Goal: Task Accomplishment & Management: Manage account settings

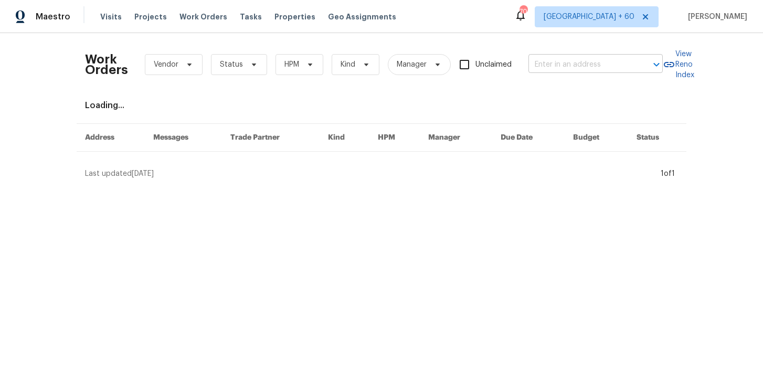
drag, startPoint x: 0, startPoint y: 0, endPoint x: 593, endPoint y: 68, distance: 597.0
click at [593, 68] on input "text" at bounding box center [580, 65] width 105 height 16
paste input "1209 Liberty Drive Ter Liberty, MO 64068"
type input "1209 Liberty Drive Ter Liberty, MO 64068"
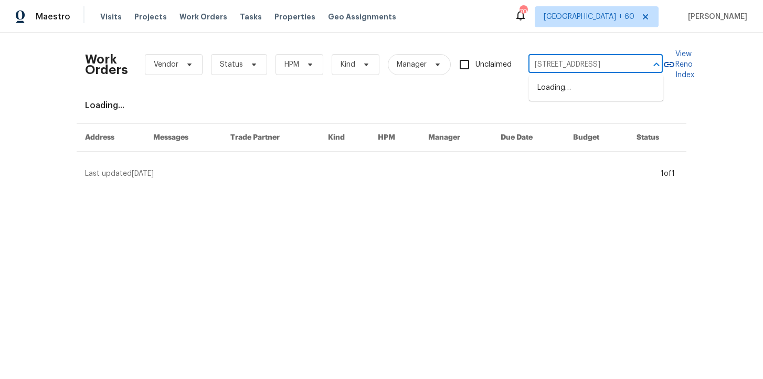
scroll to position [0, 42]
click at [580, 96] on li "1209 Liberty Drive Ter, Liberty, MO 64068" at bounding box center [596, 87] width 134 height 17
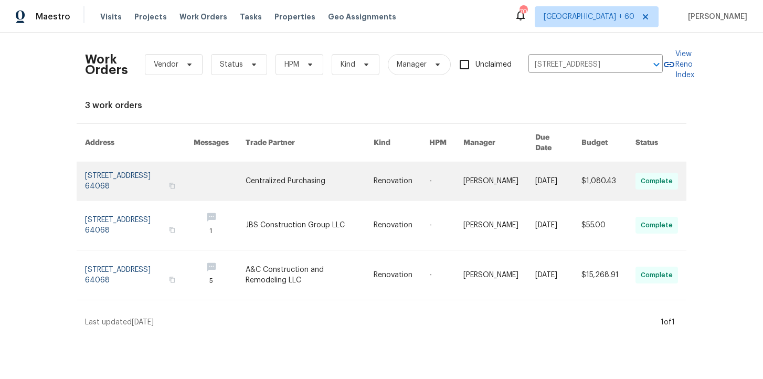
click at [120, 174] on link at bounding box center [139, 181] width 109 height 38
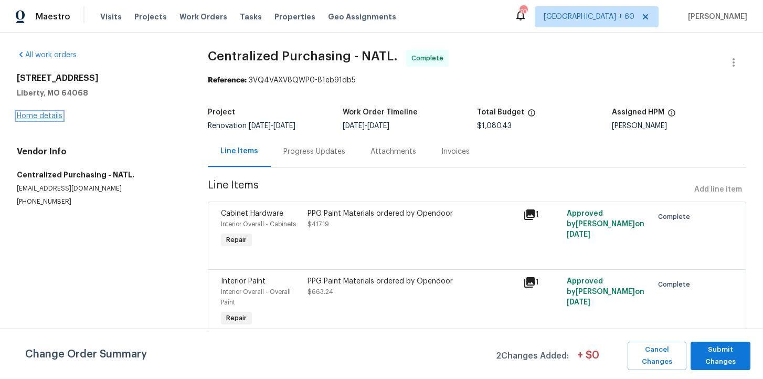
click at [51, 115] on link "Home details" at bounding box center [40, 115] width 46 height 7
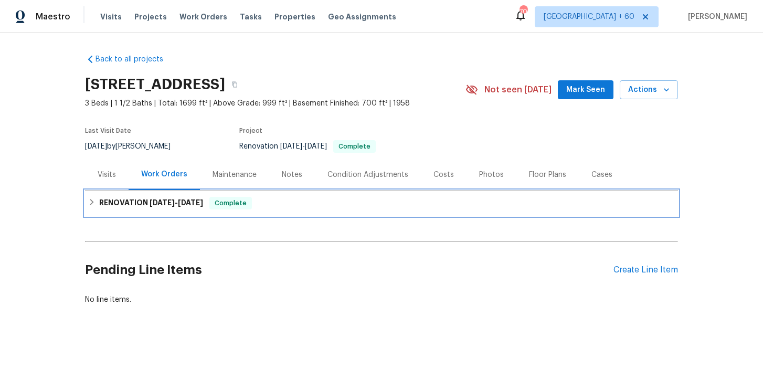
click at [145, 209] on div "RENOVATION 4/7/25 - 9/4/25 Complete" at bounding box center [381, 202] width 593 height 25
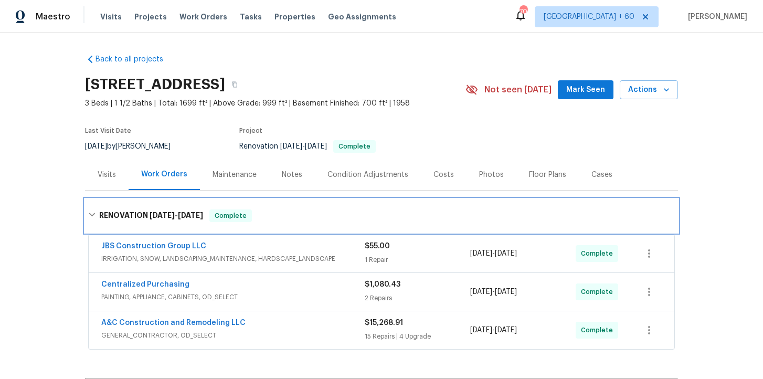
scroll to position [134, 0]
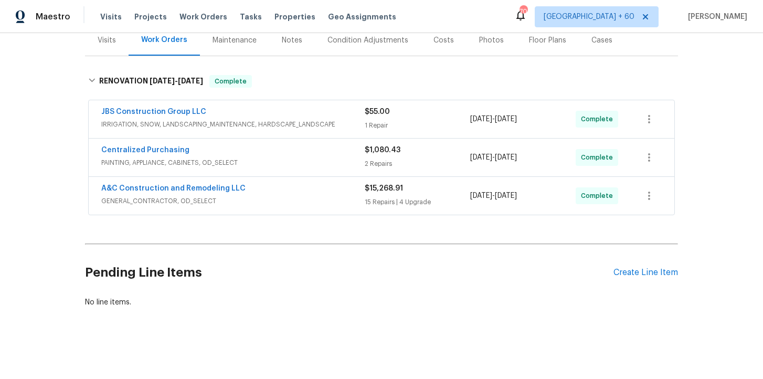
click at [280, 198] on span "GENERAL_CONTRACTOR, OD_SELECT" at bounding box center [232, 201] width 263 height 10
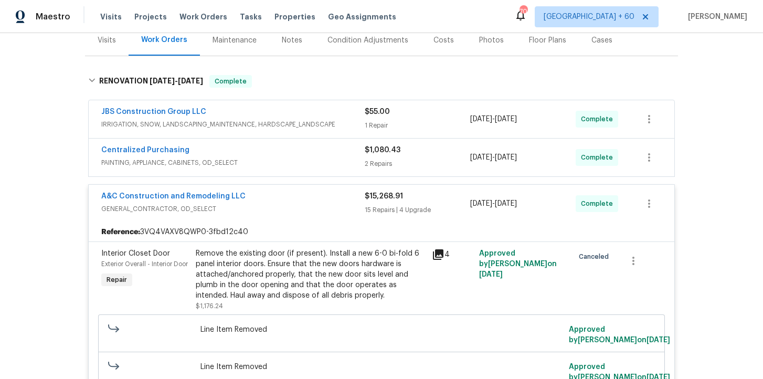
click at [267, 160] on span "PAINTING, APPLIANCE, CABINETS, OD_SELECT" at bounding box center [232, 162] width 263 height 10
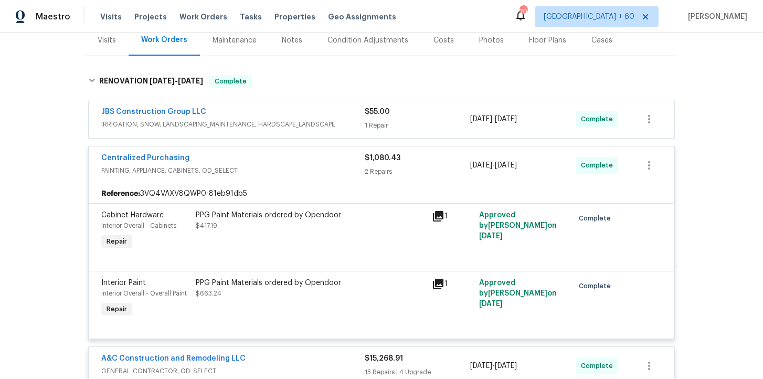
click at [324, 124] on span "IRRIGATION, SNOW, LANDSCAPING_MAINTENANCE, HARDSCAPE_LANDSCAPE" at bounding box center [232, 124] width 263 height 10
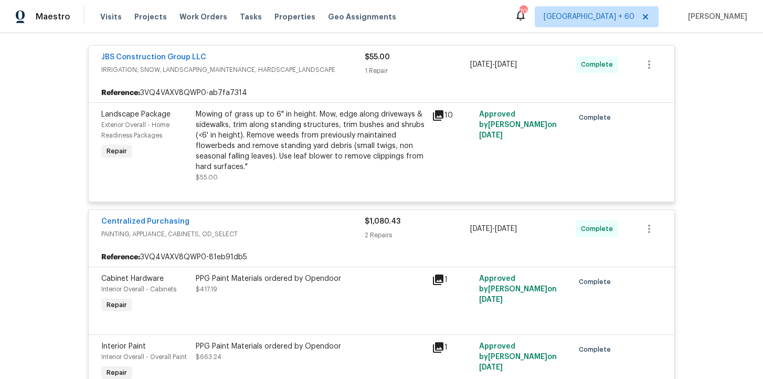
scroll to position [298, 0]
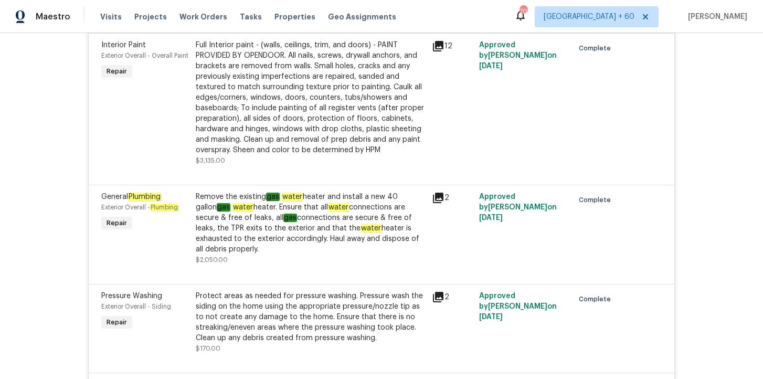
scroll to position [2065, 0]
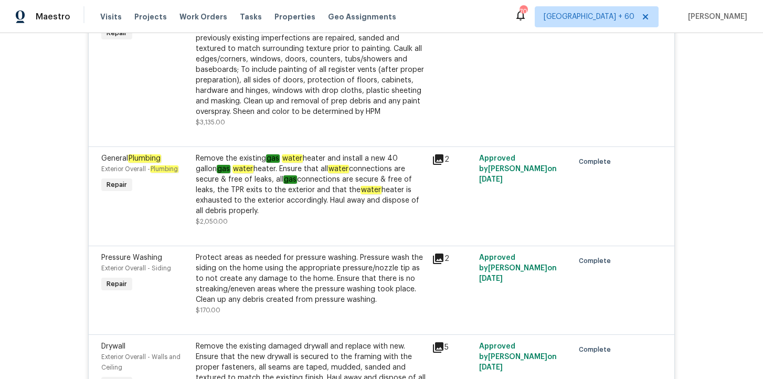
click at [349, 166] on div "Remove the existing gas water heater and install a new 40 gallon gas water heat…" at bounding box center [311, 184] width 230 height 63
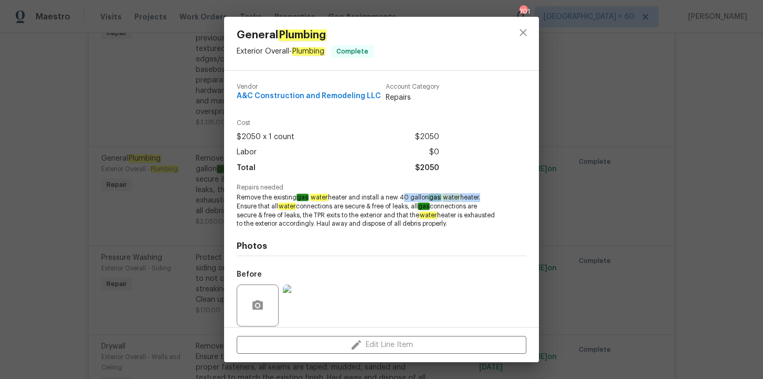
drag, startPoint x: 401, startPoint y: 197, endPoint x: 482, endPoint y: 199, distance: 81.3
click at [482, 199] on span "Remove the existing gas water heater and install a new 40 gallon gas water heat…" at bounding box center [367, 210] width 261 height 35
copy span "40 gallon gas water heater"
click at [616, 147] on div "General Plumbing Exterior Overall - Plumbing Complete Vendor A&C Construction a…" at bounding box center [381, 189] width 763 height 379
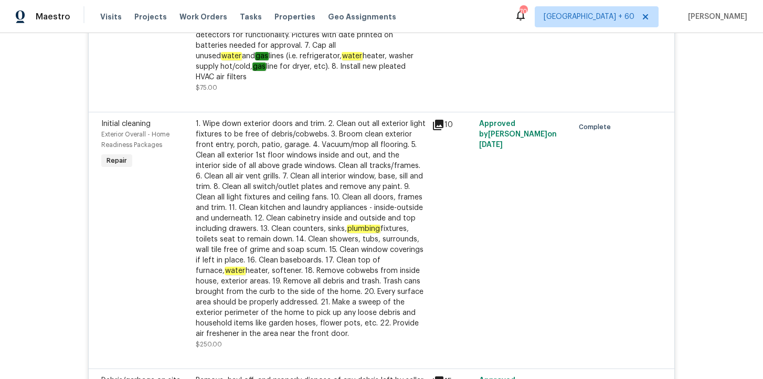
scroll to position [855, 0]
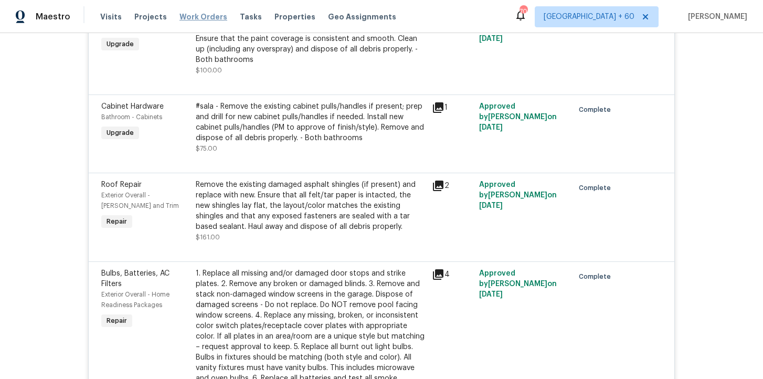
click at [200, 16] on span "Work Orders" at bounding box center [203, 17] width 48 height 10
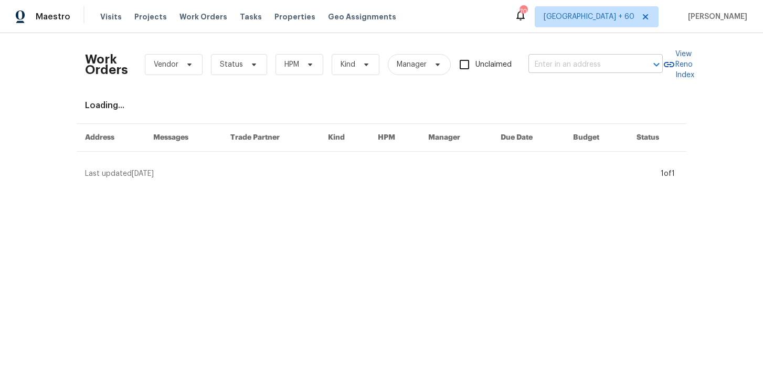
click at [567, 66] on input "text" at bounding box center [580, 65] width 105 height 16
paste input "513 Sandy Creek Dr Brandon, FL 33511"
type input "513 Sandy Creek Dr Brandon, FL 33511"
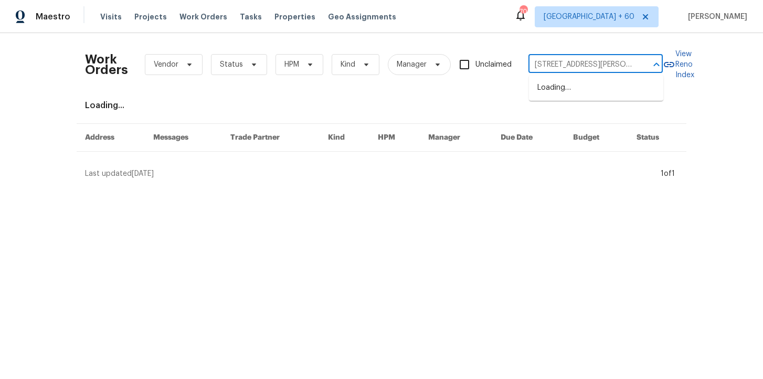
scroll to position [0, 32]
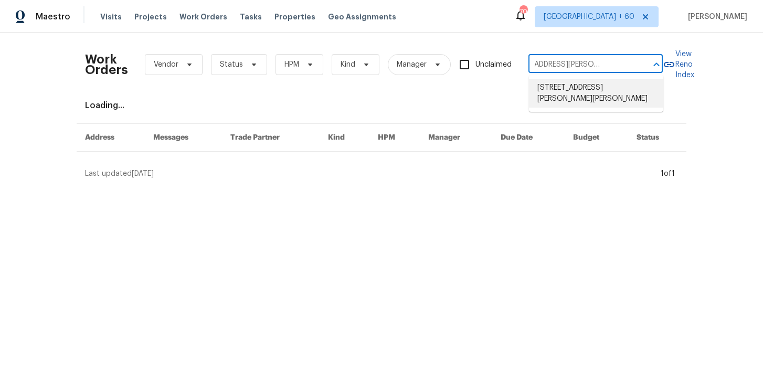
click at [579, 90] on li "513 Sandy Creek Dr, Brandon, FL 33511" at bounding box center [596, 93] width 134 height 28
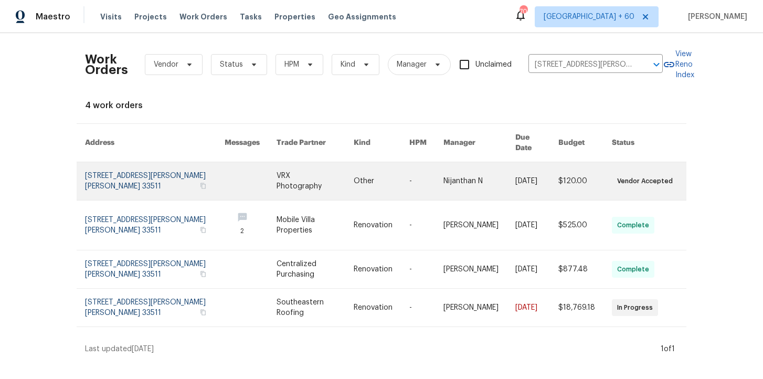
click at [159, 166] on link at bounding box center [155, 181] width 140 height 38
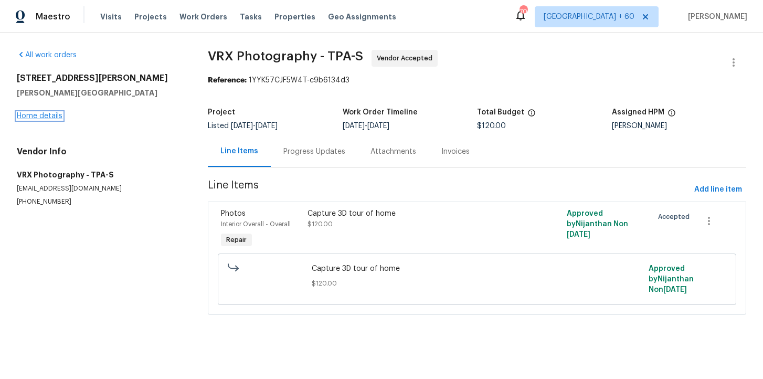
click at [48, 116] on link "Home details" at bounding box center [40, 115] width 46 height 7
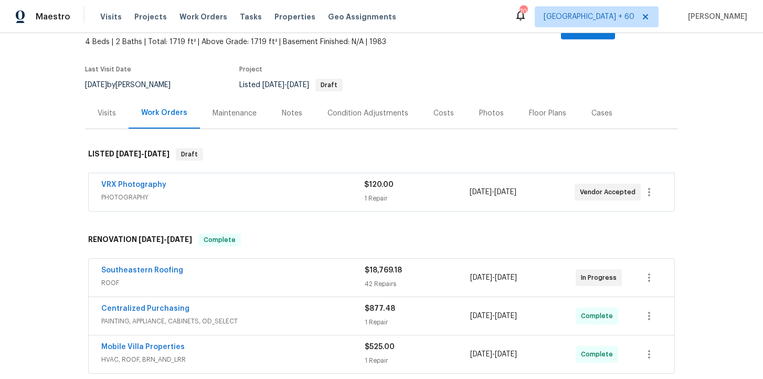
scroll to position [220, 0]
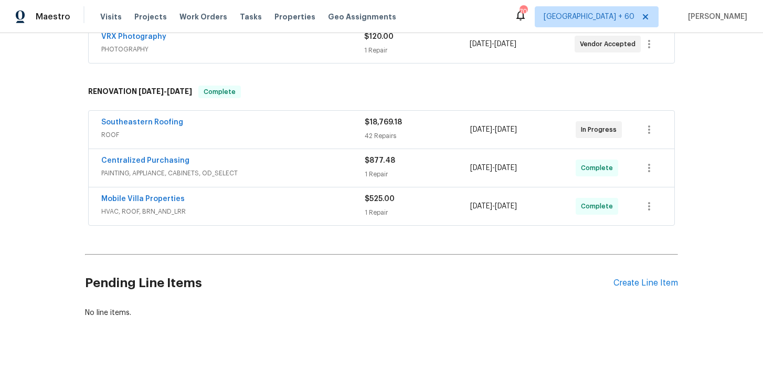
click at [248, 206] on span "HVAC, ROOF, BRN_AND_LRR" at bounding box center [232, 211] width 263 height 10
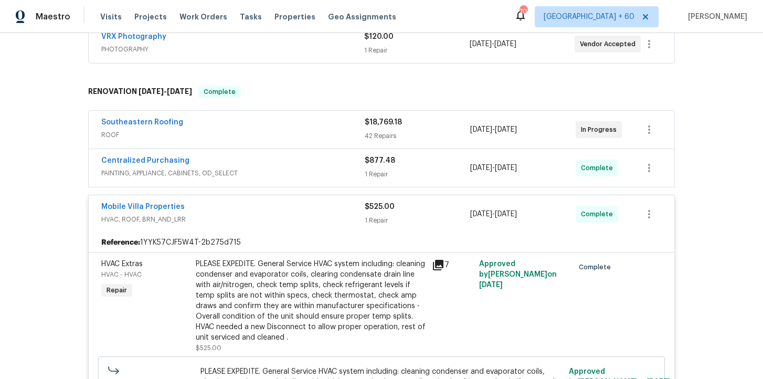
click at [282, 155] on div "Centralized Purchasing" at bounding box center [232, 161] width 263 height 13
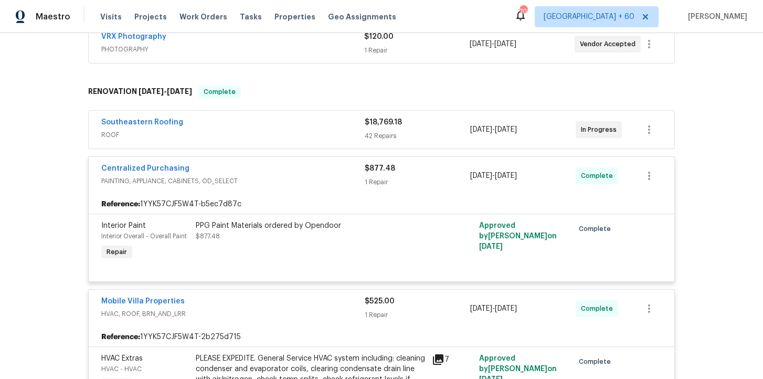
click at [278, 117] on div "Southeastern Roofing" at bounding box center [232, 123] width 263 height 13
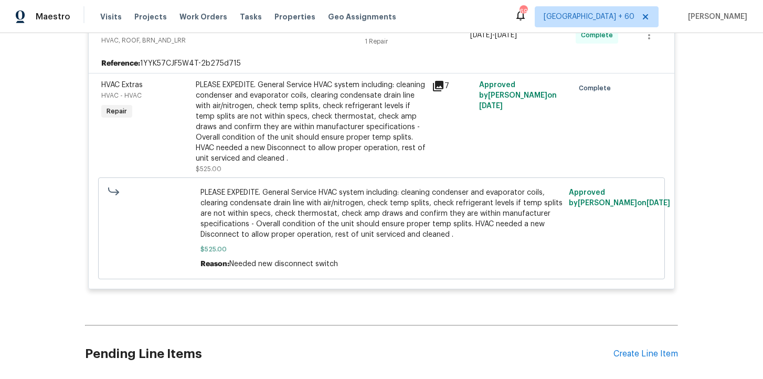
scroll to position [4936, 0]
click at [196, 15] on span "Work Orders" at bounding box center [203, 17] width 48 height 10
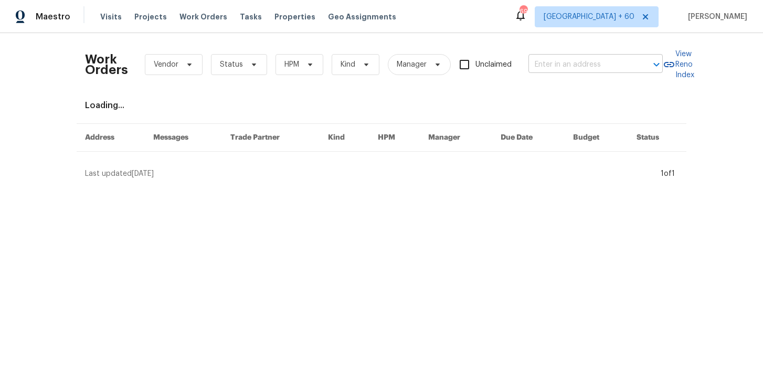
click at [558, 66] on input "text" at bounding box center [580, 65] width 105 height 16
paste input "516 Wentworth Dr Graham, NC 27253"
type input "516 Wentworth Dr Graham, NC 27253"
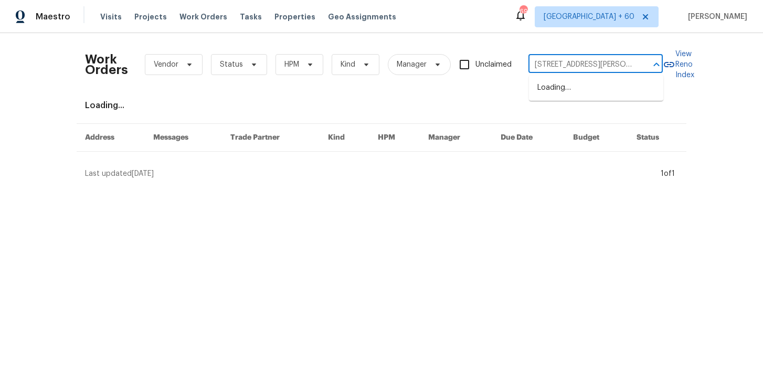
scroll to position [0, 29]
click at [577, 88] on li "516 Wentworth Dr, Graham, NC 27253" at bounding box center [596, 93] width 134 height 28
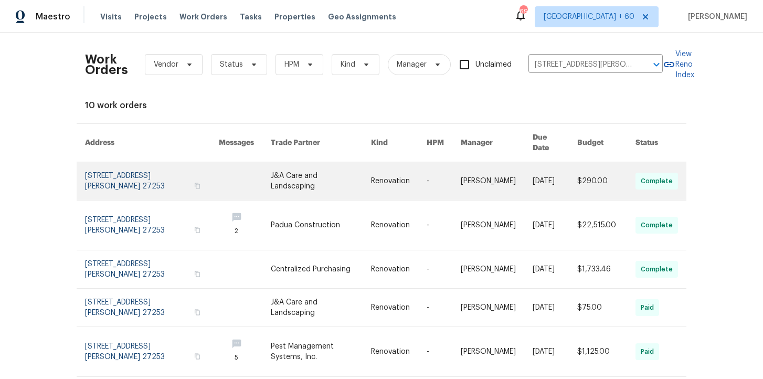
click at [143, 170] on link at bounding box center [152, 181] width 134 height 38
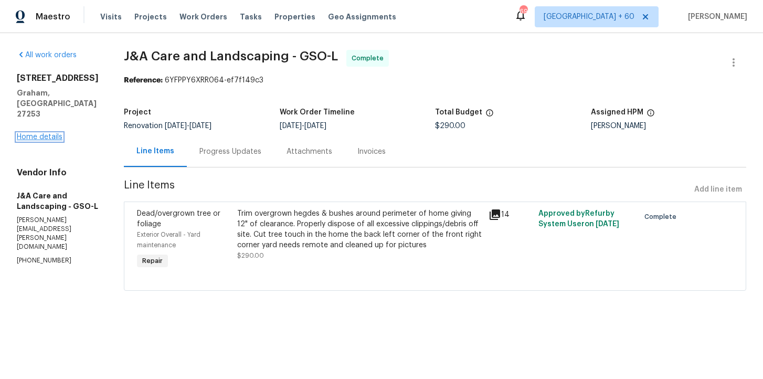
click at [51, 133] on link "Home details" at bounding box center [40, 136] width 46 height 7
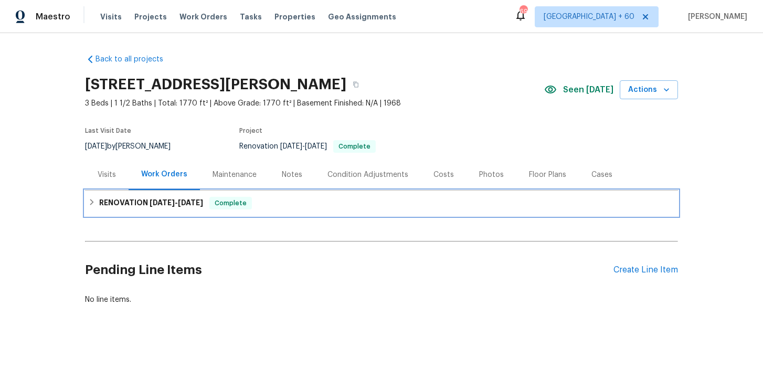
click at [272, 203] on div "RENOVATION 7/23/25 - 9/23/25 Complete" at bounding box center [381, 203] width 586 height 13
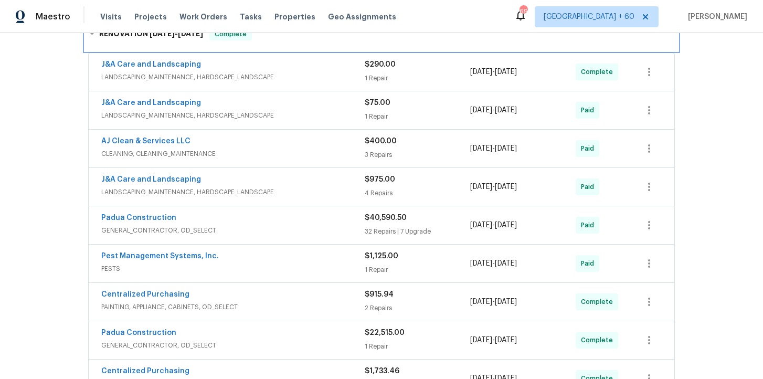
scroll to position [239, 0]
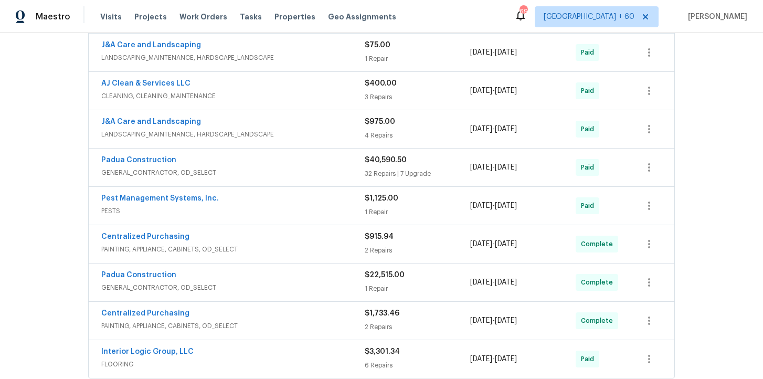
click at [272, 203] on div "Pest Management Systems, Inc." at bounding box center [232, 199] width 263 height 13
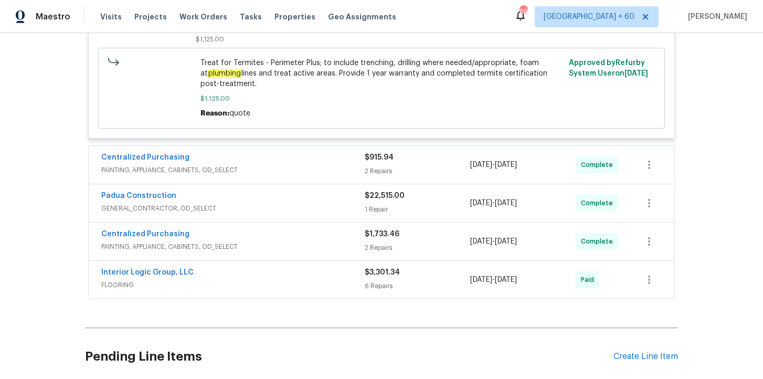
scroll to position [576, 0]
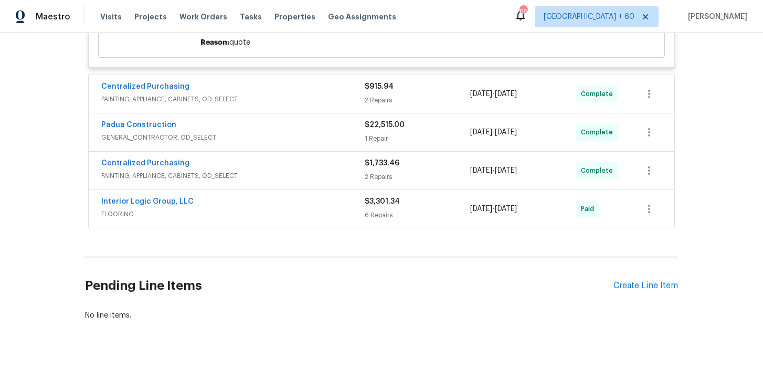
click at [271, 203] on div "Interior Logic Group, LLC" at bounding box center [232, 202] width 263 height 13
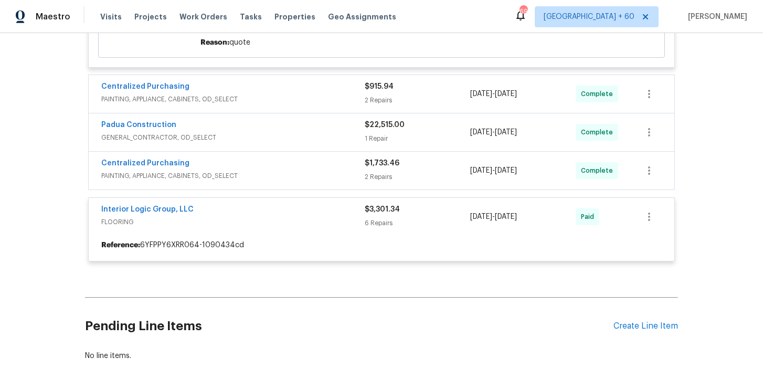
scroll to position [528, 0]
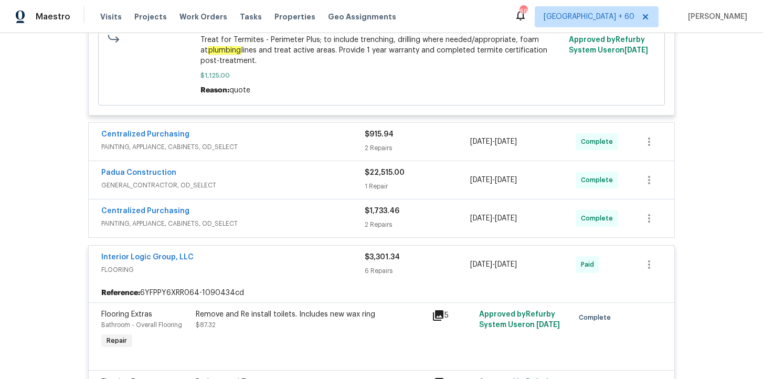
click at [293, 227] on span "PAINTING, APPLIANCE, CABINETS, OD_SELECT" at bounding box center [232, 223] width 263 height 10
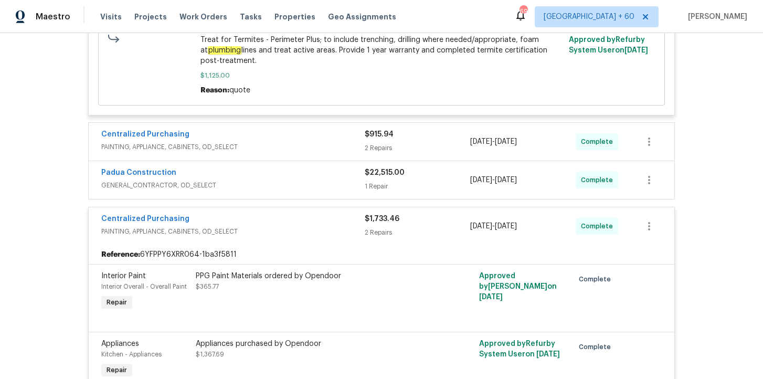
click at [293, 183] on span "GENERAL_CONTRACTOR, OD_SELECT" at bounding box center [232, 185] width 263 height 10
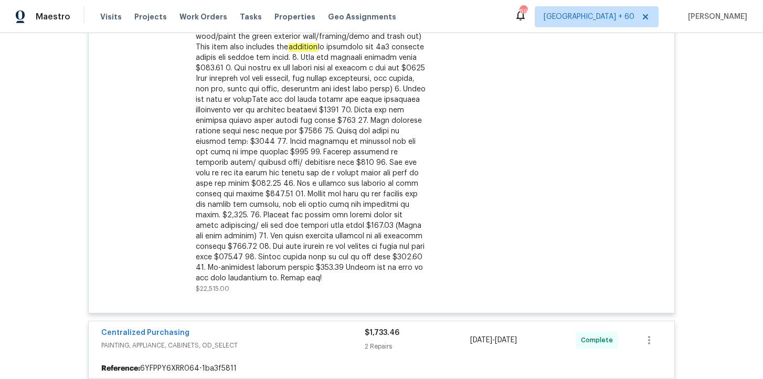
scroll to position [835, 0]
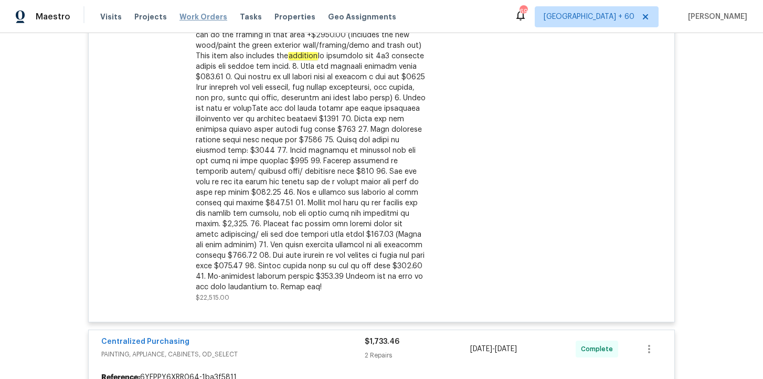
click at [196, 20] on span "Work Orders" at bounding box center [203, 17] width 48 height 10
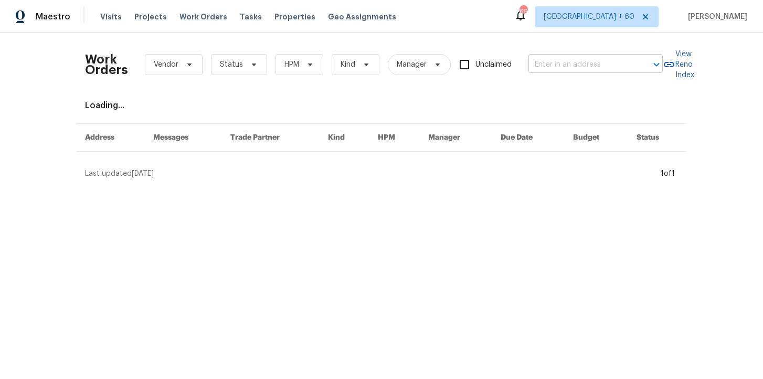
click at [564, 68] on input "text" at bounding box center [580, 65] width 105 height 16
paste input "180 Parkstone Way Marietta, GA 30066"
type input "180 Parkstone Way Marietta, GA 30066"
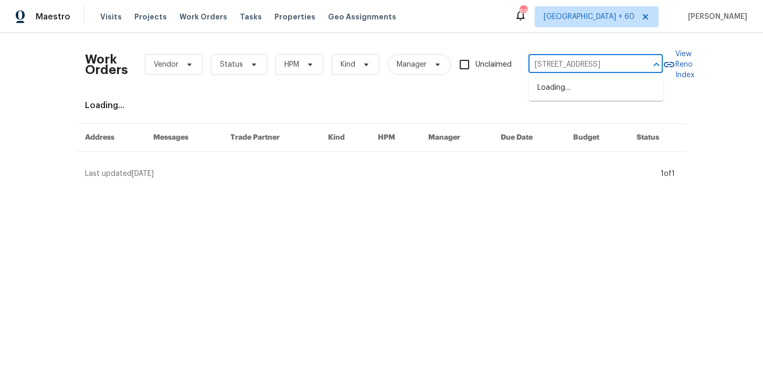
scroll to position [0, 35]
click at [571, 93] on li "180 Parkstone Way, Marietta, GA 30066" at bounding box center [596, 87] width 134 height 17
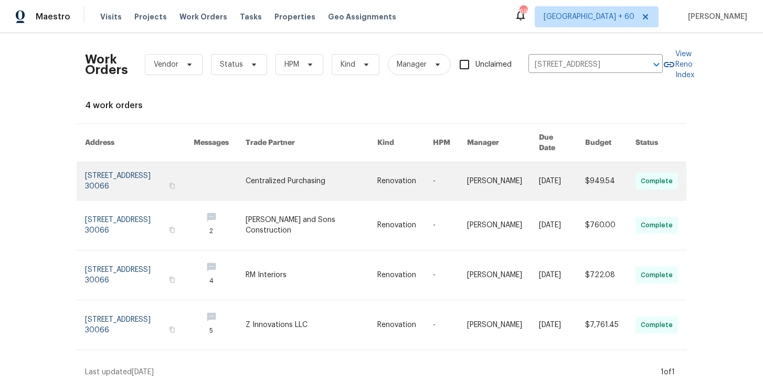
click at [108, 167] on link at bounding box center [139, 181] width 109 height 38
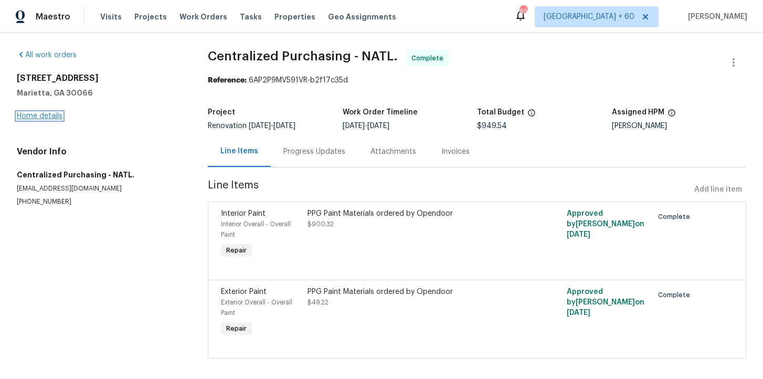
click at [54, 114] on link "Home details" at bounding box center [40, 115] width 46 height 7
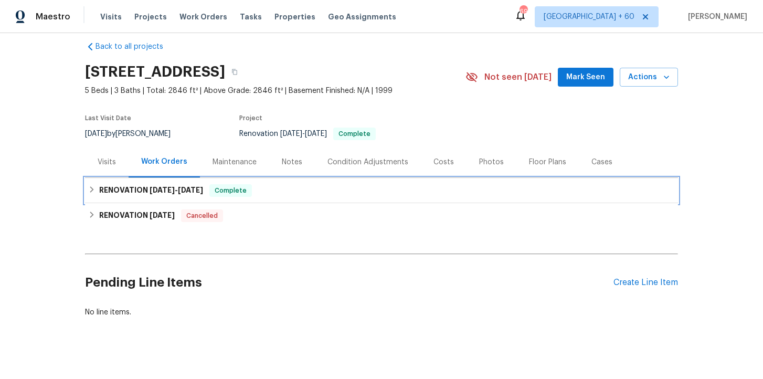
click at [276, 195] on div "RENOVATION 9/15/25 - 9/24/25 Complete" at bounding box center [381, 190] width 586 height 13
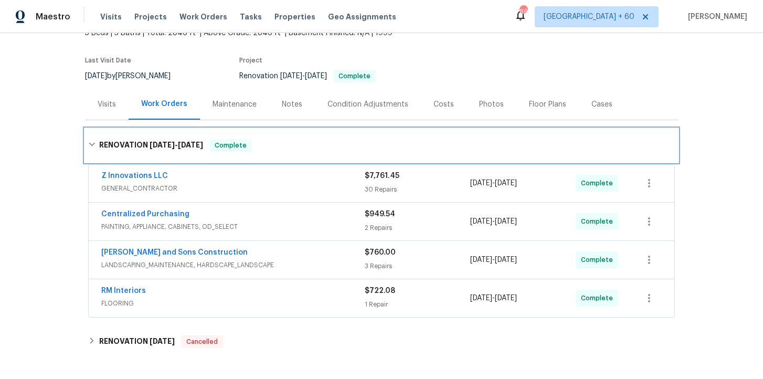
scroll to position [139, 0]
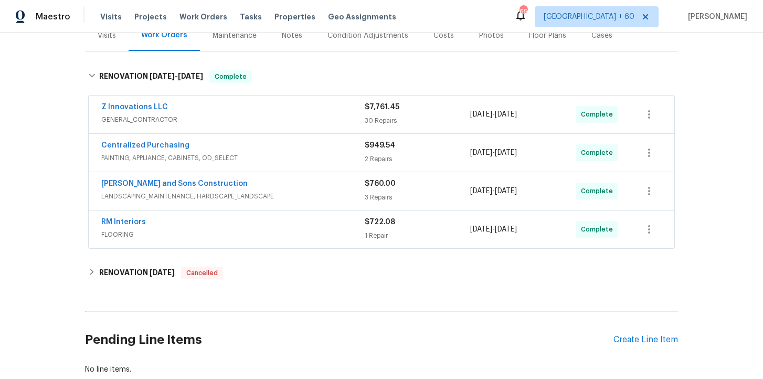
click at [280, 226] on div "RM Interiors" at bounding box center [232, 223] width 263 height 13
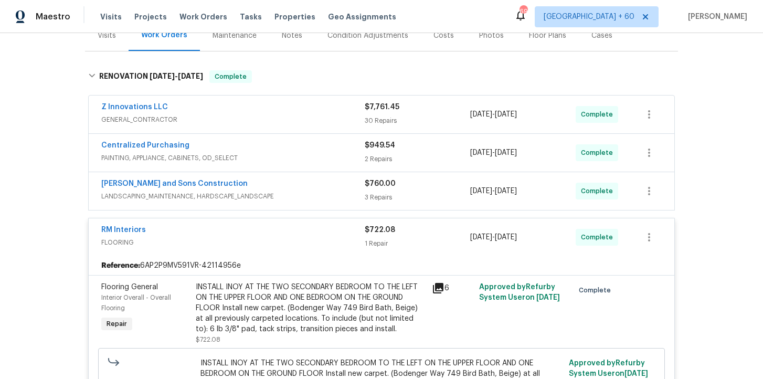
click at [300, 189] on div "Reyes and Sons Construction" at bounding box center [232, 184] width 263 height 13
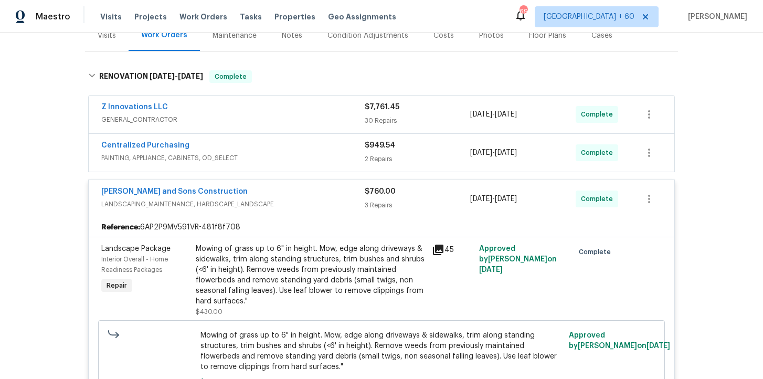
click at [301, 156] on span "PAINTING, APPLIANCE, CABINETS, OD_SELECT" at bounding box center [232, 158] width 263 height 10
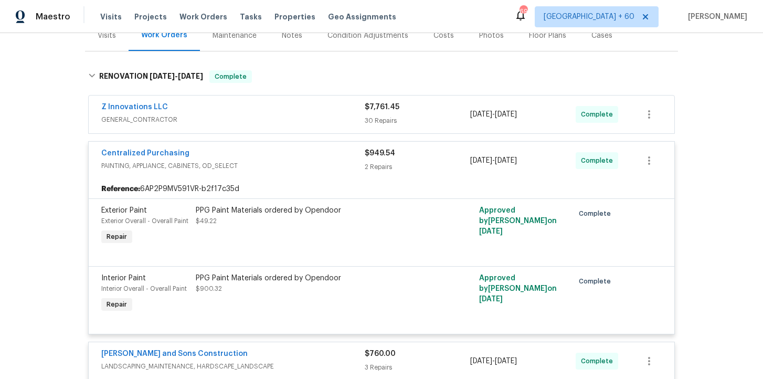
click at [285, 119] on span "GENERAL_CONTRACTOR" at bounding box center [232, 119] width 263 height 10
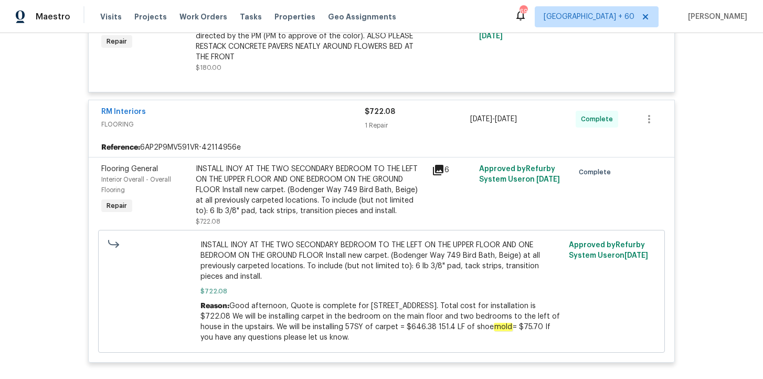
scroll to position [3802, 0]
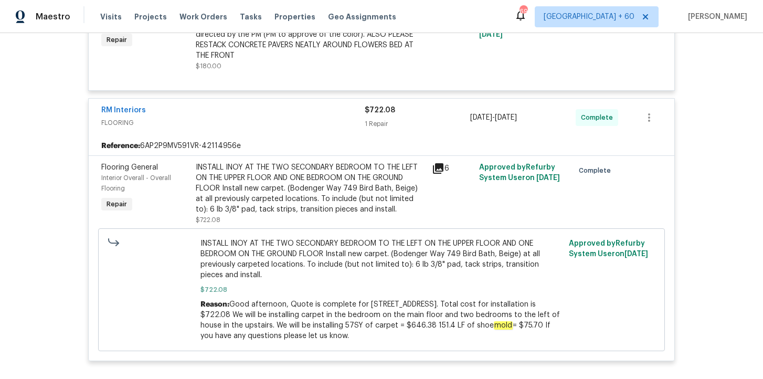
click at [399, 213] on div "INSTALL INOY AT THE TWO SECONDARY BEDROOM TO THE LEFT ON THE UPPER FLOOR AND ON…" at bounding box center [311, 188] width 230 height 52
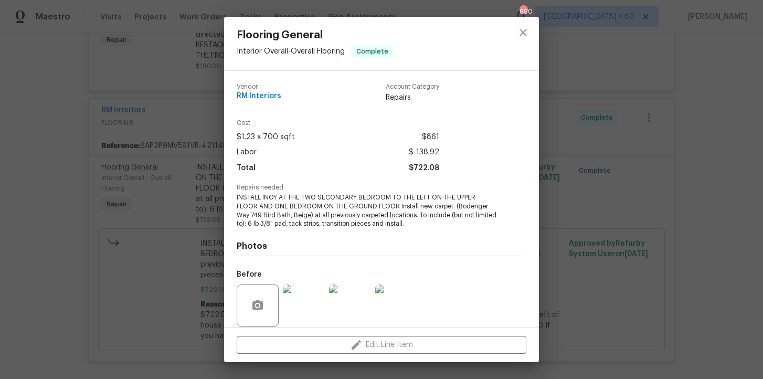
click at [132, 205] on div "Flooring General Interior Overall - Overall Flooring Complete Vendor RM Interio…" at bounding box center [381, 189] width 763 height 379
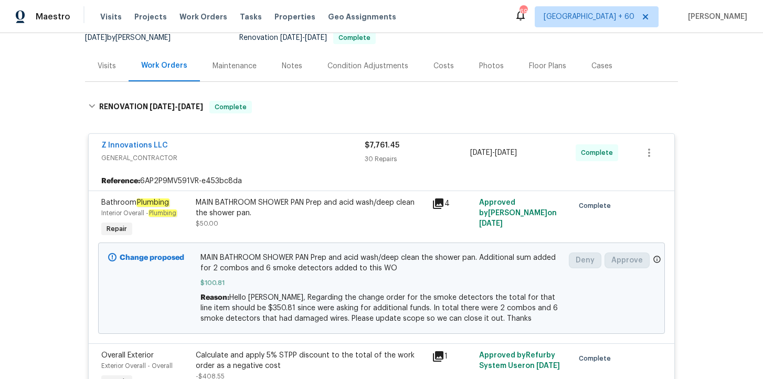
scroll to position [106, 0]
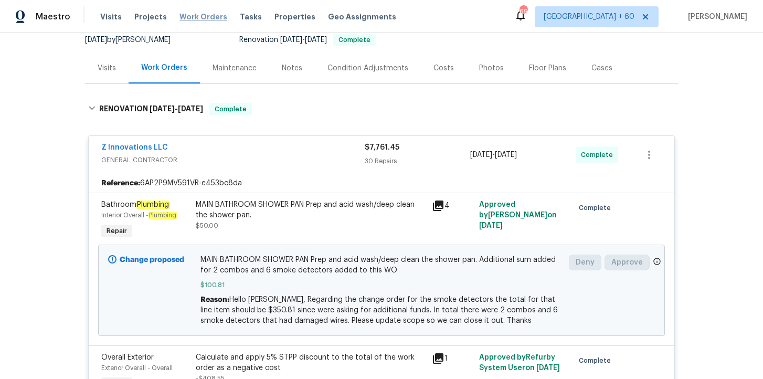
click at [201, 15] on span "Work Orders" at bounding box center [203, 17] width 48 height 10
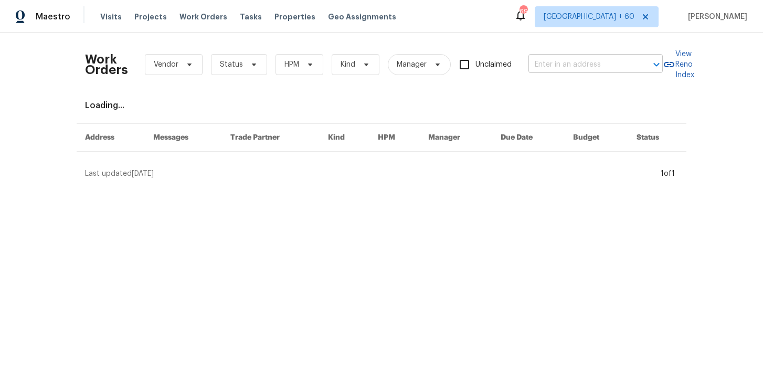
click at [550, 69] on input "text" at bounding box center [580, 65] width 105 height 16
paste input "650 Ganyard Farm Way Durham true 6, NC 27703"
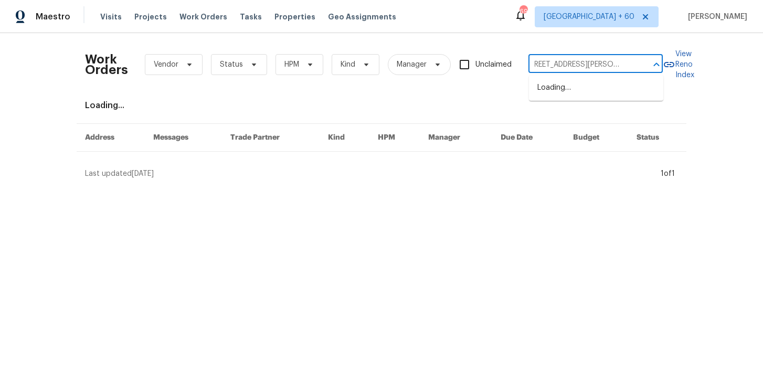
type input "650 Ganyard Farm Way Durham"
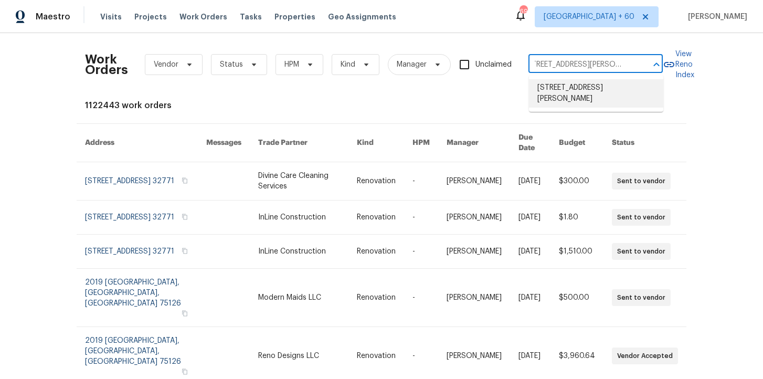
click at [566, 92] on li "650 Ganyard Farm Way Unit 6, Durham, NC 27703" at bounding box center [596, 93] width 134 height 28
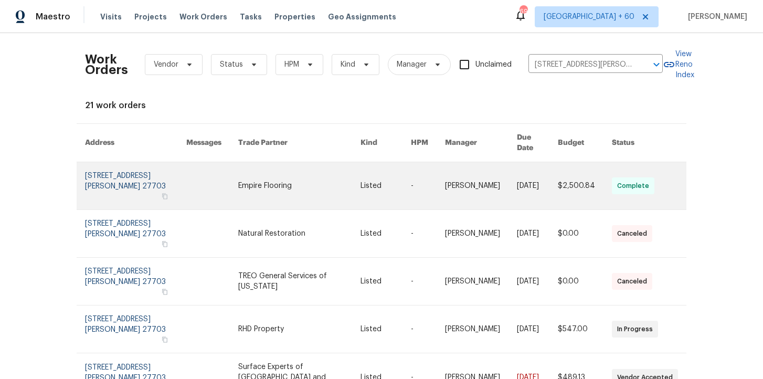
click at [125, 180] on link at bounding box center [135, 185] width 101 height 47
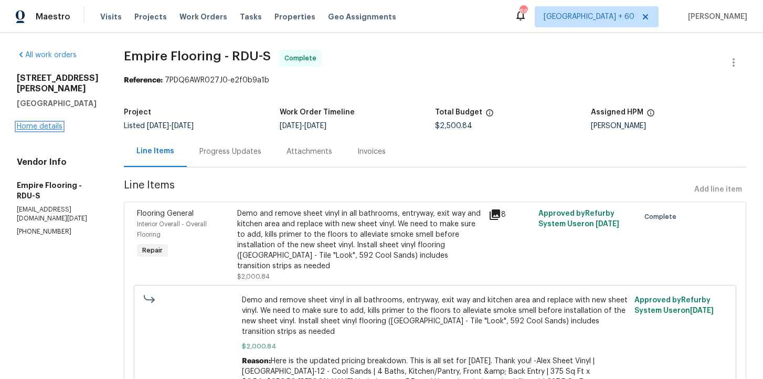
click at [50, 124] on link "Home details" at bounding box center [40, 126] width 46 height 7
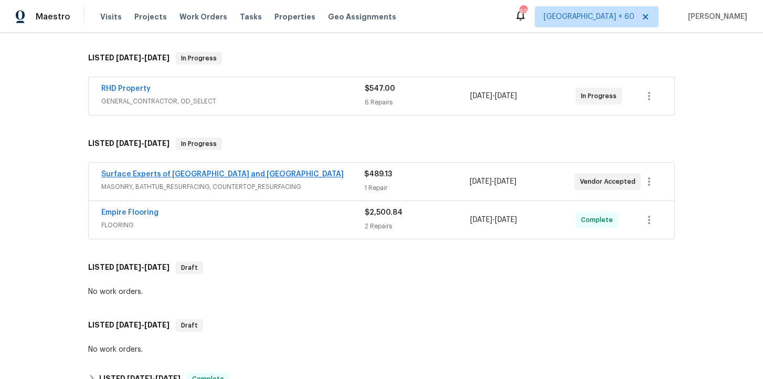
scroll to position [169, 0]
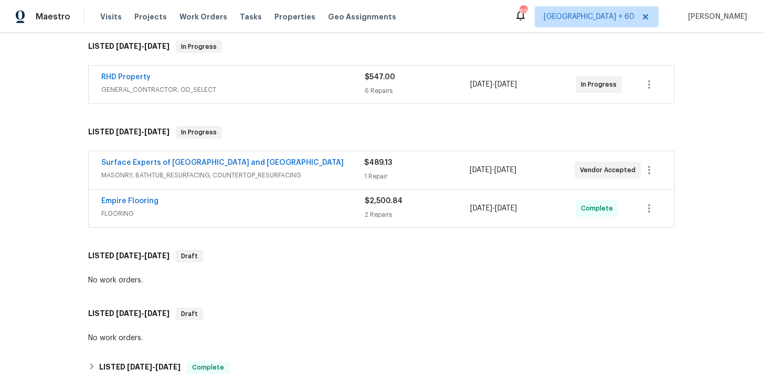
click at [252, 201] on div "Empire Flooring" at bounding box center [232, 202] width 263 height 13
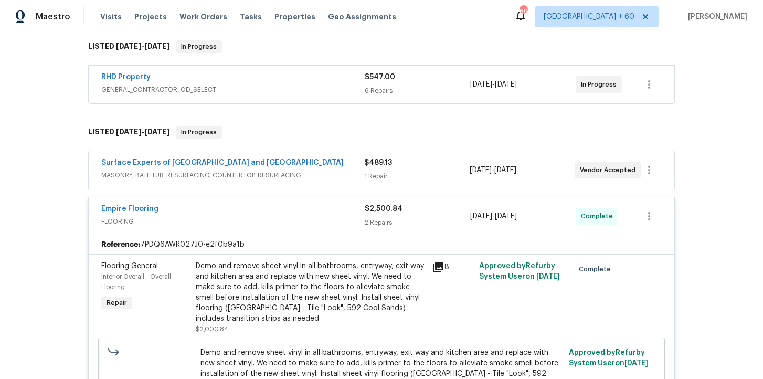
click at [316, 170] on span "MASONRY, BATHTUB_RESURFACING, COUNTERTOP_RESURFACING" at bounding box center [232, 175] width 263 height 10
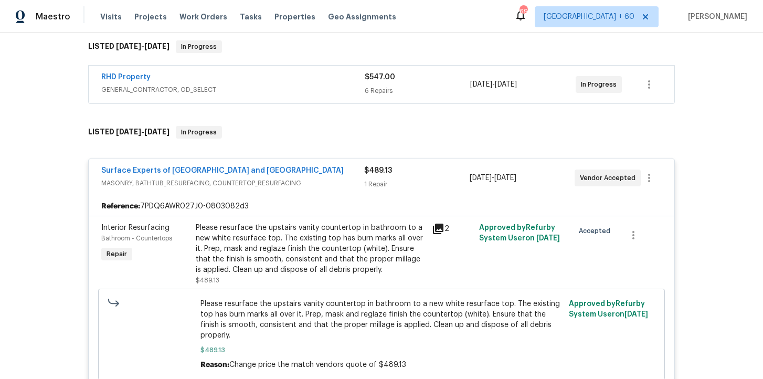
click at [305, 87] on span "GENERAL_CONTRACTOR, OD_SELECT" at bounding box center [232, 89] width 263 height 10
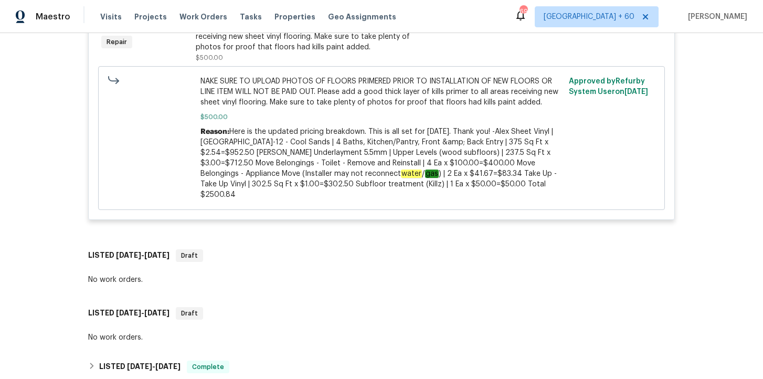
scroll to position [1597, 0]
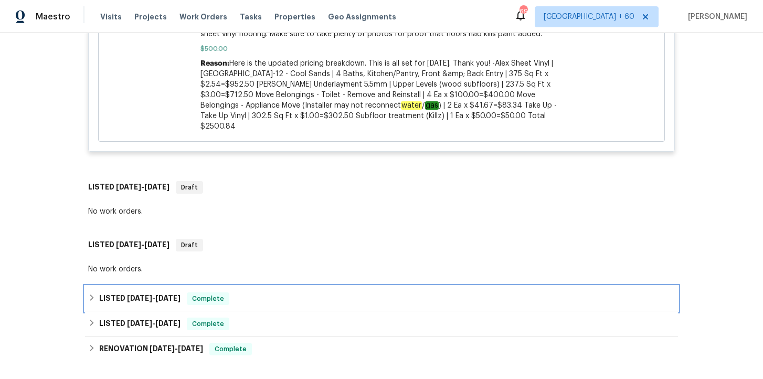
click at [332, 292] on div "LISTED 8/24/25 - 9/2/25 Complete" at bounding box center [381, 298] width 586 height 13
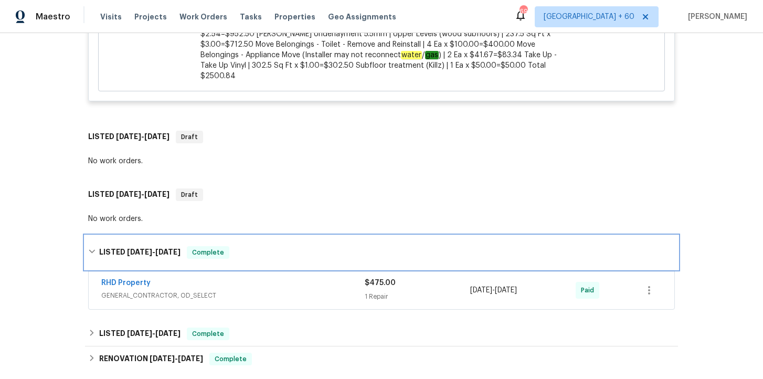
scroll to position [1701, 0]
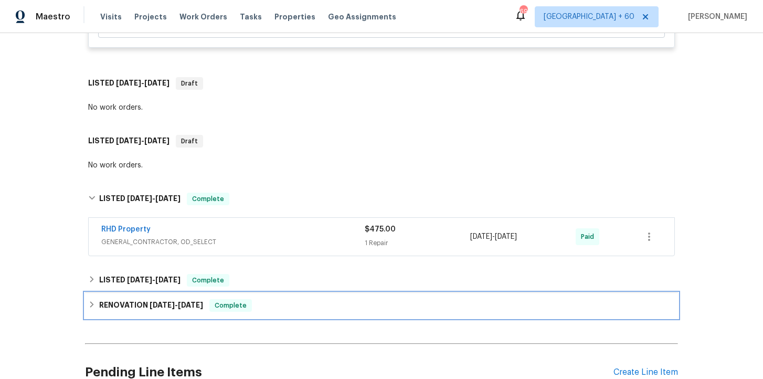
click at [324, 293] on div "RENOVATION 7/1/25 - 7/19/25 Complete" at bounding box center [381, 305] width 593 height 25
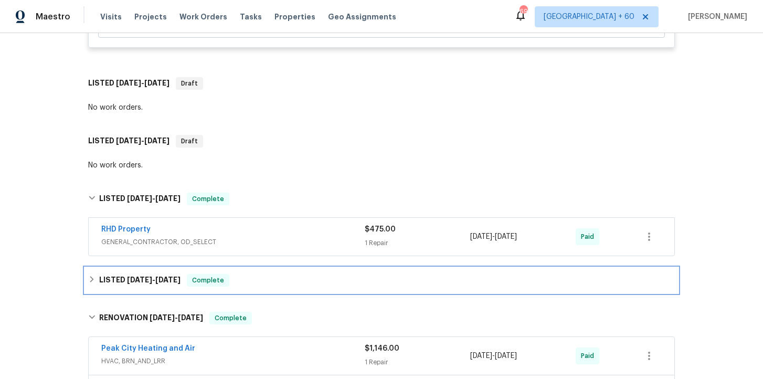
click at [320, 274] on div "LISTED 7/30/25 - 9/5/25 Complete" at bounding box center [381, 280] width 586 height 13
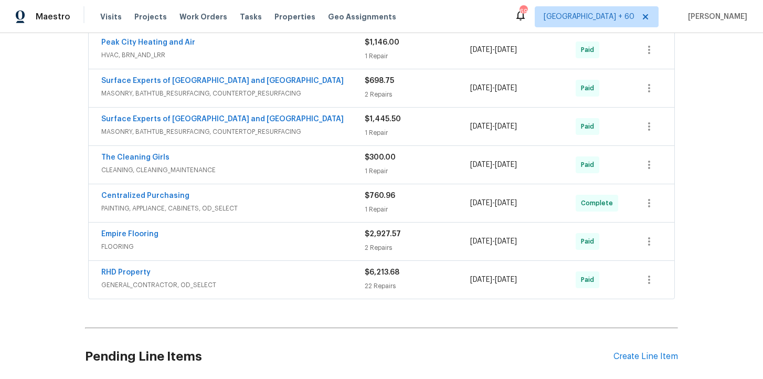
scroll to position [2290, 0]
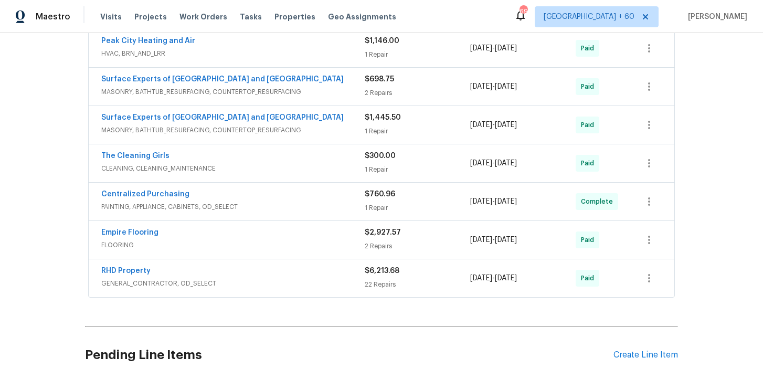
click at [310, 227] on div "Empire Flooring" at bounding box center [232, 233] width 263 height 13
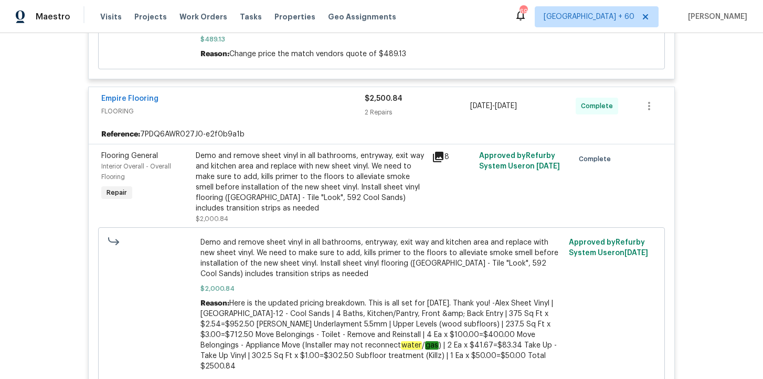
scroll to position [1166, 0]
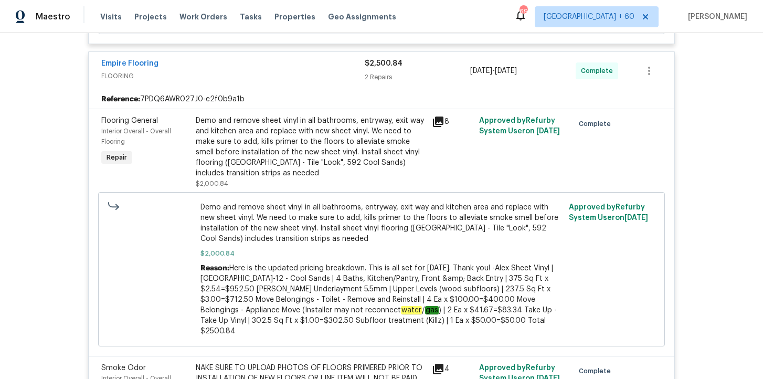
click at [433, 206] on span "Demo and remove sheet vinyl in all bathrooms, entryway, exit way and kitchen ar…" at bounding box center [381, 223] width 362 height 42
click at [382, 124] on div "Demo and remove sheet vinyl in all bathrooms, entryway, exit way and kitchen ar…" at bounding box center [311, 146] width 230 height 63
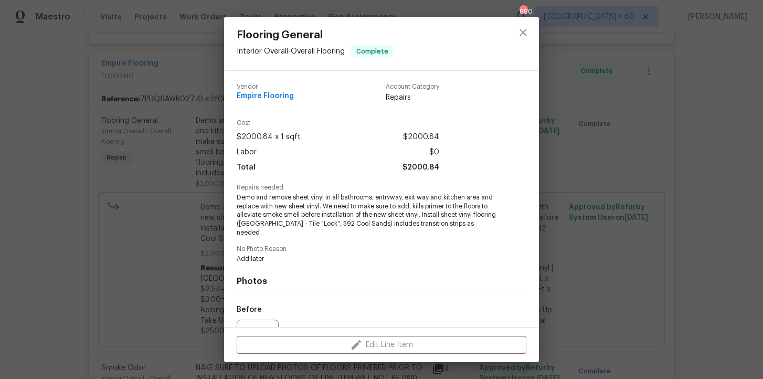
scroll to position [104, 0]
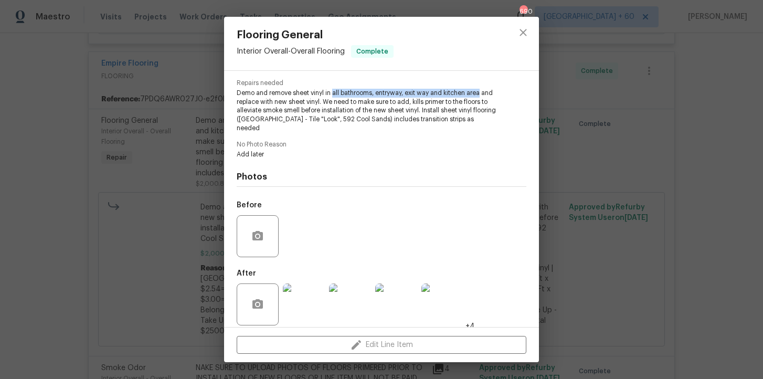
drag, startPoint x: 333, startPoint y: 91, endPoint x: 481, endPoint y: 95, distance: 148.5
click at [481, 95] on span "Demo and remove sheet vinyl in all bathrooms, entryway, exit way and kitchen ar…" at bounding box center [367, 111] width 261 height 44
copy span "all bathrooms, entryway, exit way and kitchen area"
click at [218, 29] on div "Flooring General Interior Overall - Overall Flooring Complete Vendor Empire Flo…" at bounding box center [381, 189] width 763 height 379
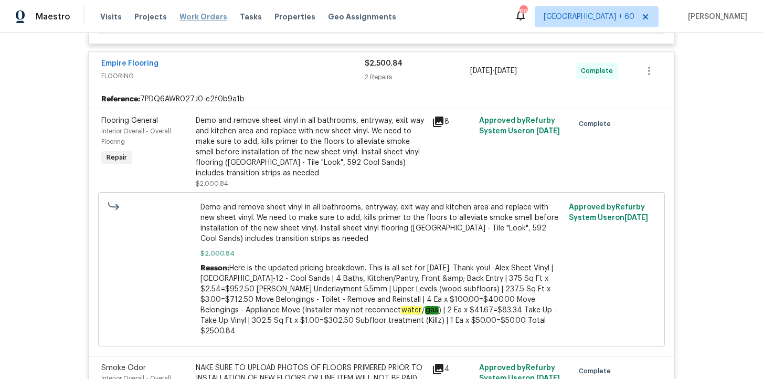
click at [197, 19] on span "Work Orders" at bounding box center [203, 17] width 48 height 10
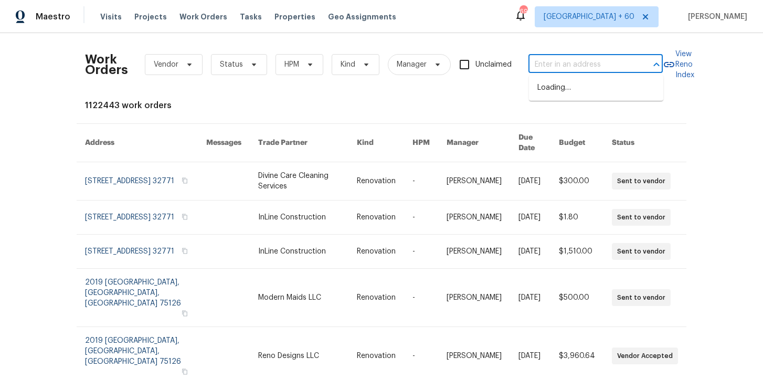
click at [565, 66] on input "text" at bounding box center [580, 65] width 105 height 16
paste input "117 Dark Wood Ct Woodruff, SC 29388"
type input "117 Dark Wood Ct Woodruff, SC 29388"
click at [579, 90] on li "117 Dark Wood Ct, Woodruff, SC 29388" at bounding box center [596, 93] width 134 height 28
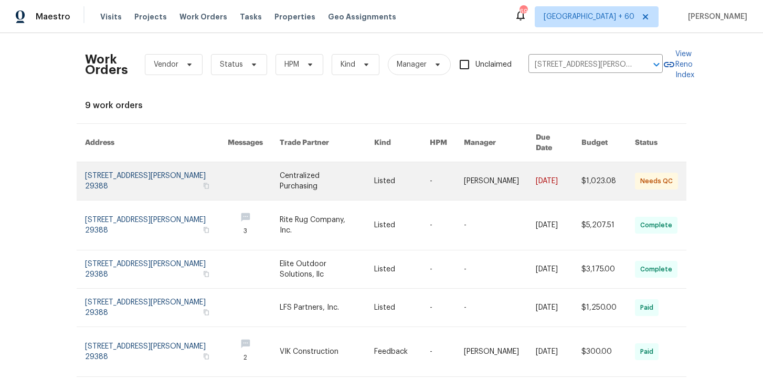
click at [133, 176] on link at bounding box center [156, 181] width 143 height 38
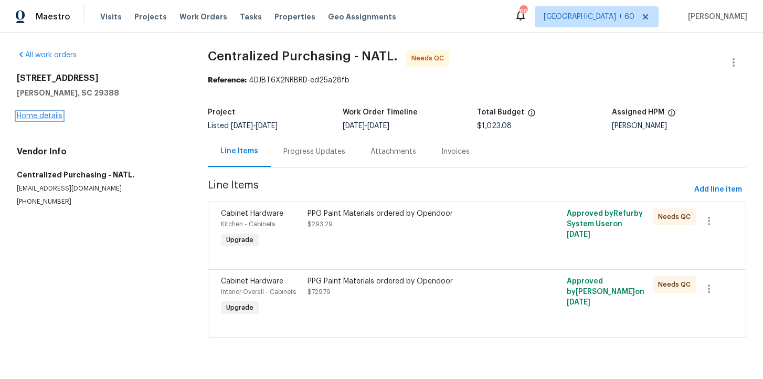
click at [53, 116] on link "Home details" at bounding box center [40, 115] width 46 height 7
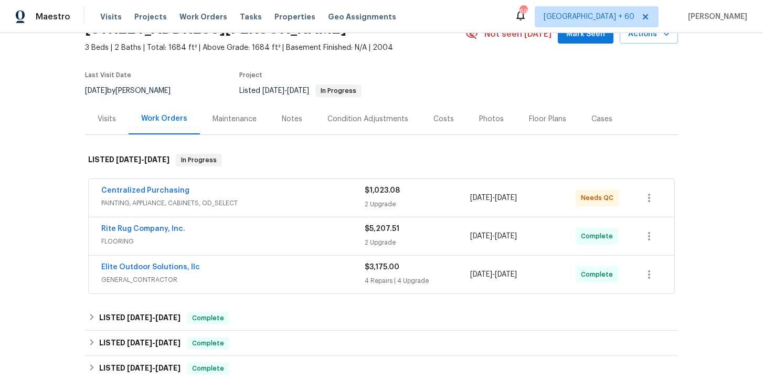
scroll to position [168, 0]
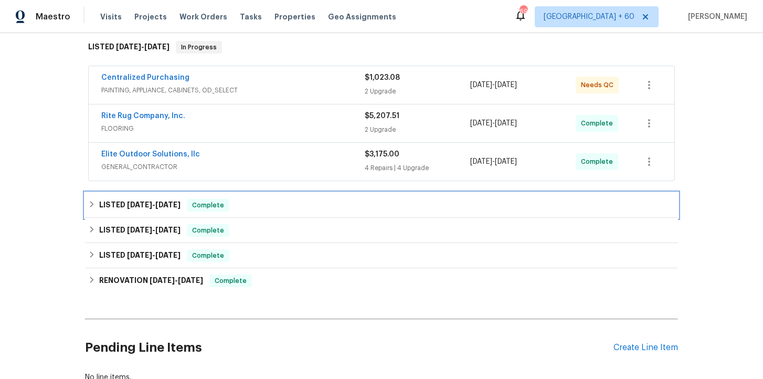
click at [285, 208] on div "LISTED 8/15/25 - 8/19/25 Complete" at bounding box center [381, 205] width 586 height 13
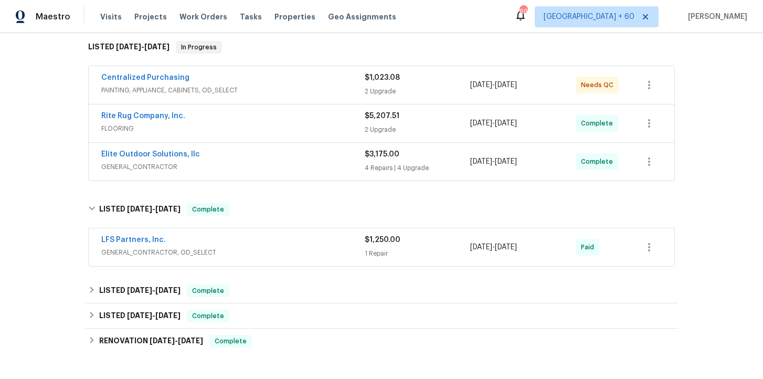
click at [284, 155] on div "Elite Outdoor Solutions, llc" at bounding box center [232, 155] width 263 height 13
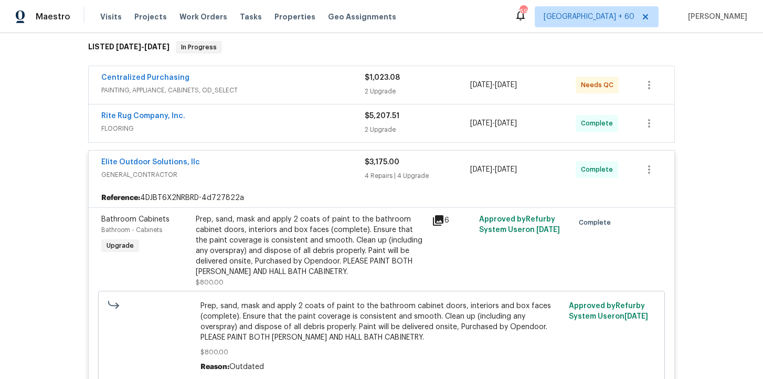
click at [273, 124] on span "FLOORING" at bounding box center [232, 128] width 263 height 10
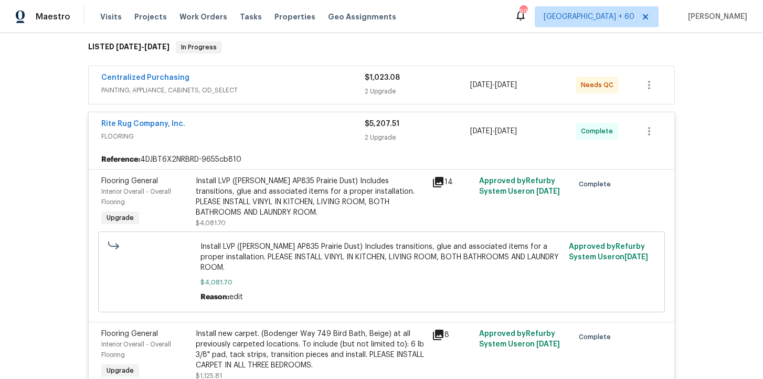
click at [280, 87] on span "PAINTING, APPLIANCE, CABINETS, OD_SELECT" at bounding box center [232, 90] width 263 height 10
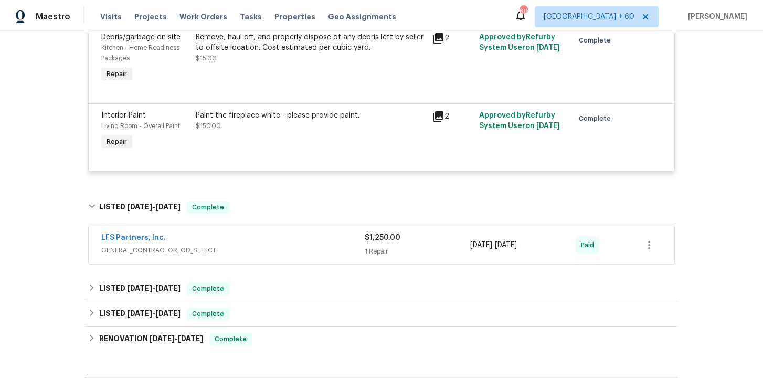
scroll to position [1498, 0]
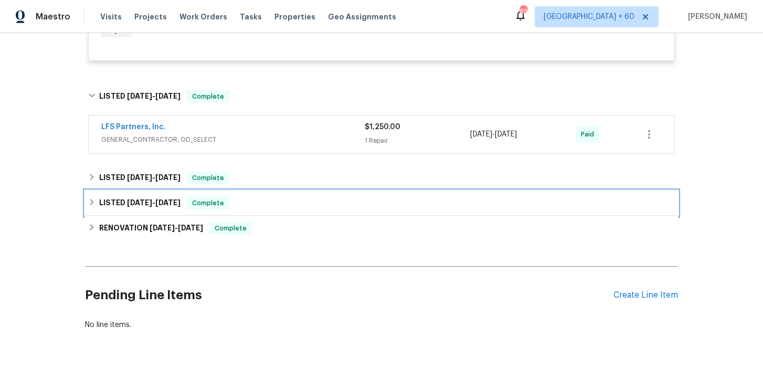
click at [265, 209] on div "LISTED 3/14/25 - 3/15/25 Complete" at bounding box center [381, 203] width 586 height 13
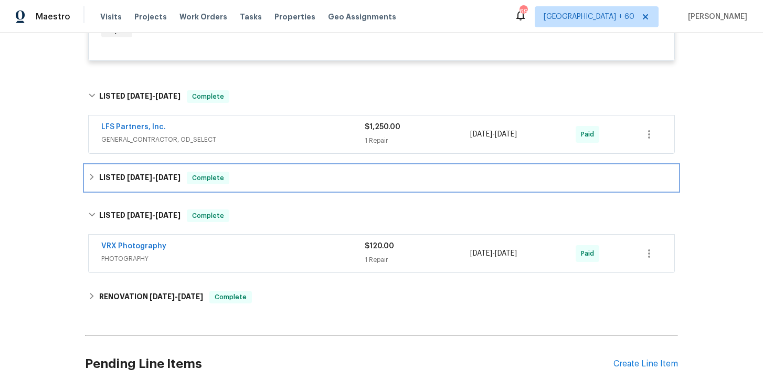
click at [277, 190] on div "LISTED 7/29/25 - 7/31/25 Complete" at bounding box center [381, 177] width 593 height 25
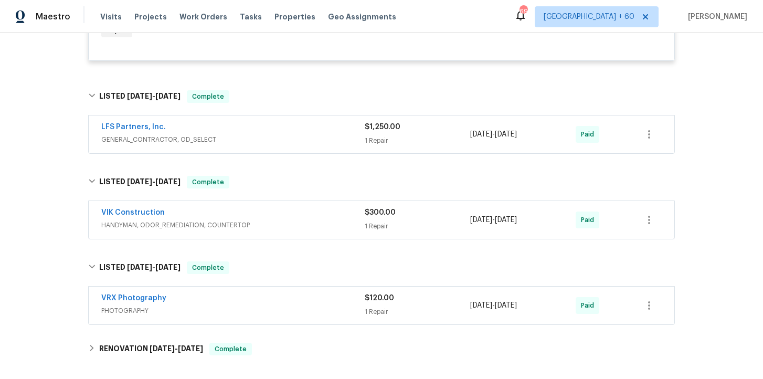
click at [295, 229] on span "HANDYMAN, ODOR_REMEDIATION, COUNTERTOP" at bounding box center [232, 225] width 263 height 10
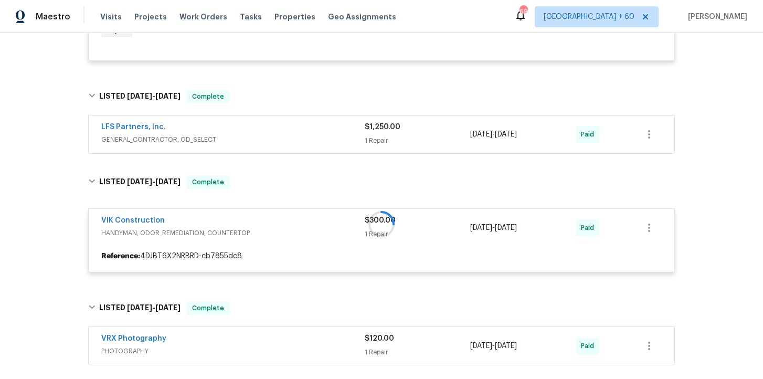
click at [283, 134] on div "LFS Partners, Inc." at bounding box center [232, 128] width 263 height 13
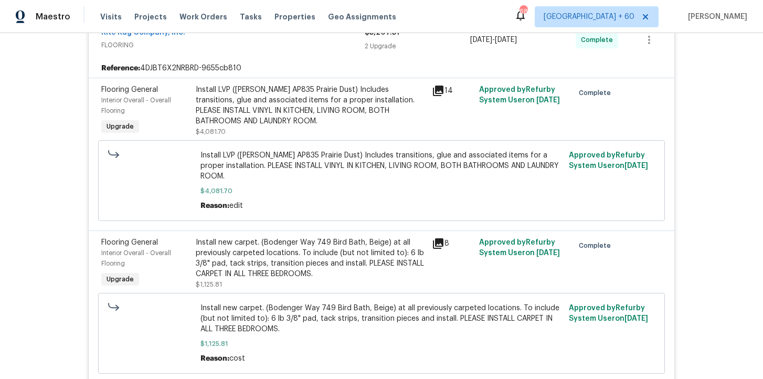
scroll to position [413, 0]
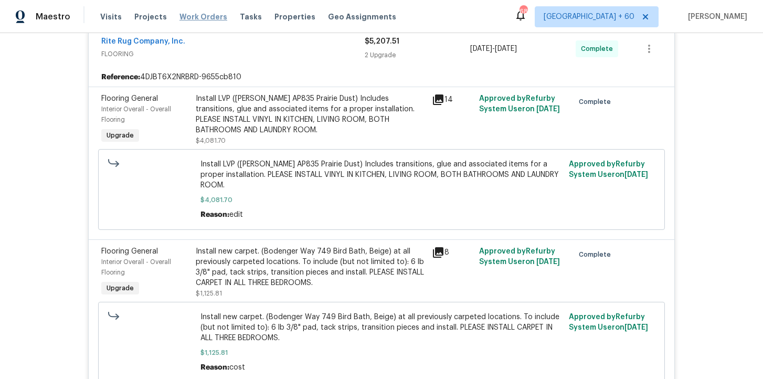
click at [206, 17] on span "Work Orders" at bounding box center [203, 17] width 48 height 10
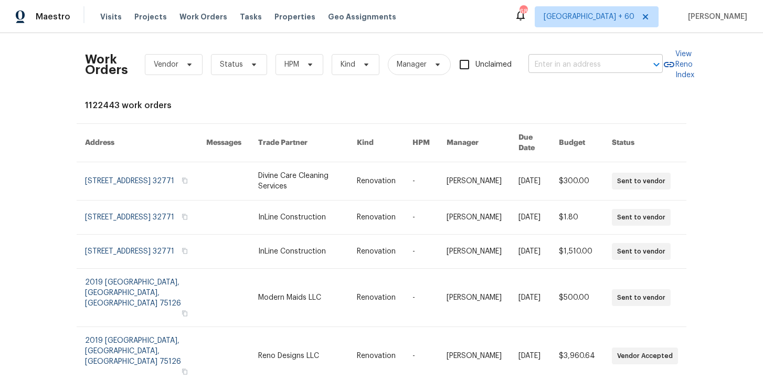
click at [563, 62] on input "text" at bounding box center [580, 65] width 105 height 16
paste input "126 Blue Springs Way Simpsonville, SC 29680"
type input "126 Blue Springs Way Simpsonville, SC 29680"
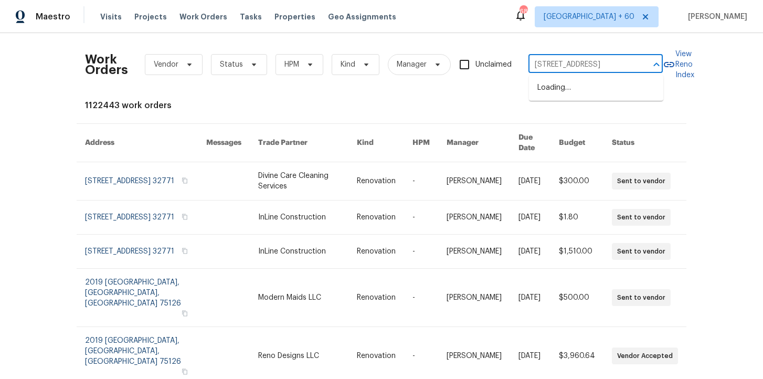
scroll to position [0, 58]
click at [579, 94] on li "126 Blue Springs Way, Simpsonville, SC 29680" at bounding box center [596, 87] width 134 height 17
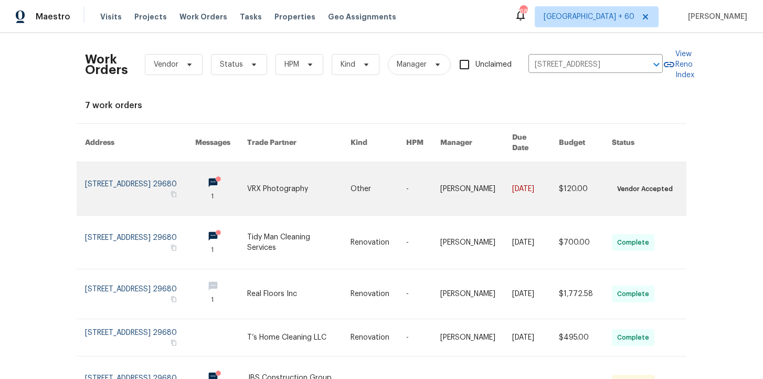
click at [133, 176] on link at bounding box center [140, 188] width 110 height 53
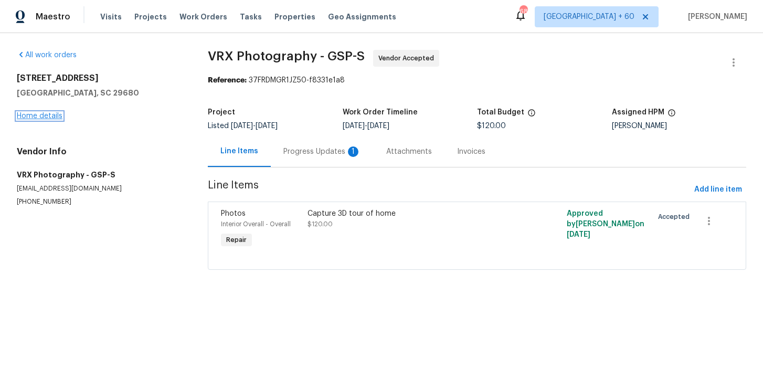
click at [44, 117] on link "Home details" at bounding box center [40, 115] width 46 height 7
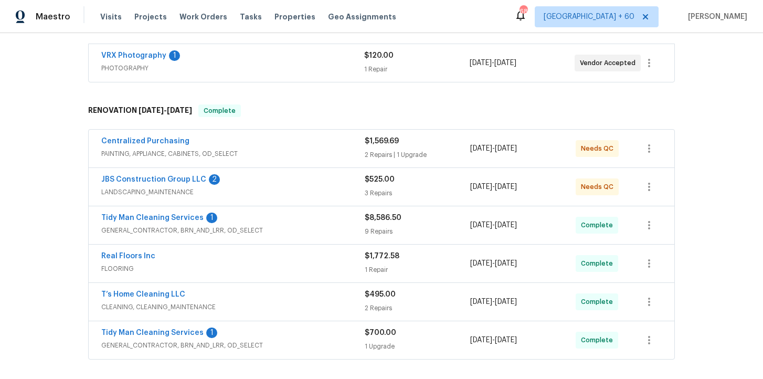
scroll to position [251, 0]
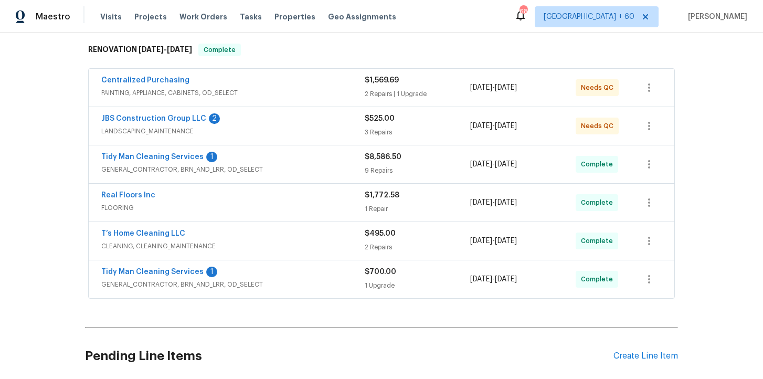
click at [300, 124] on div "JBS Construction Group LLC 2" at bounding box center [232, 119] width 263 height 13
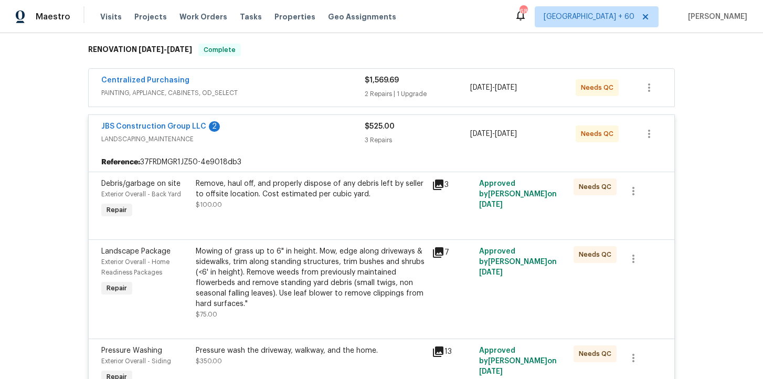
click at [280, 88] on span "PAINTING, APPLIANCE, CABINETS, OD_SELECT" at bounding box center [232, 93] width 263 height 10
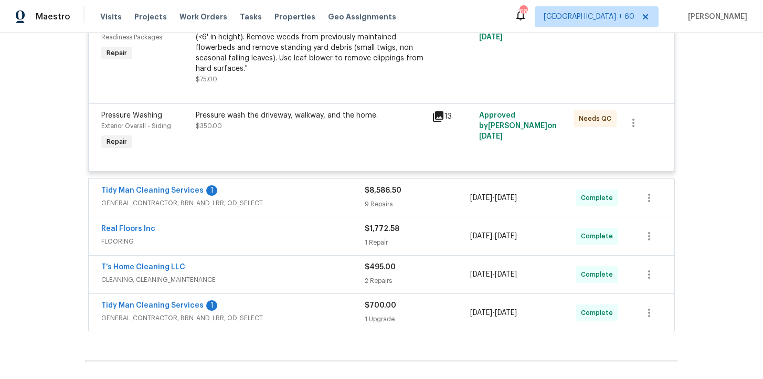
scroll to position [770, 0]
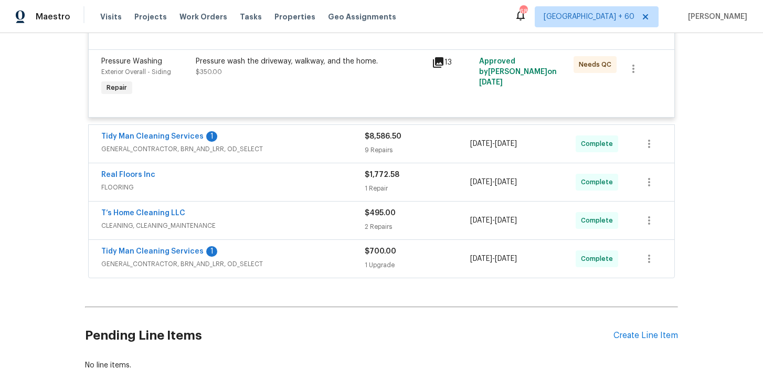
click at [299, 188] on span "FLOORING" at bounding box center [232, 187] width 263 height 10
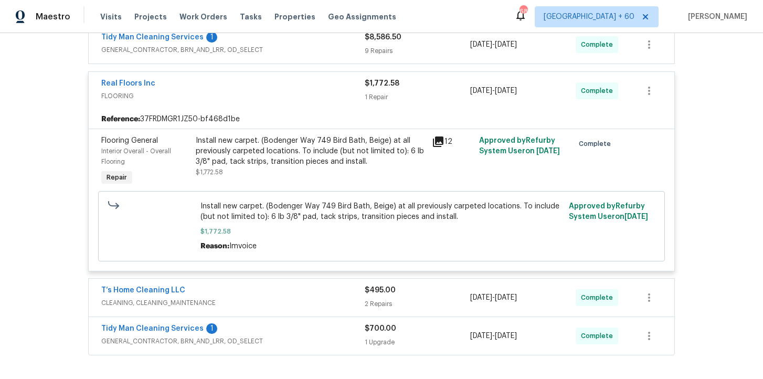
scroll to position [806, 0]
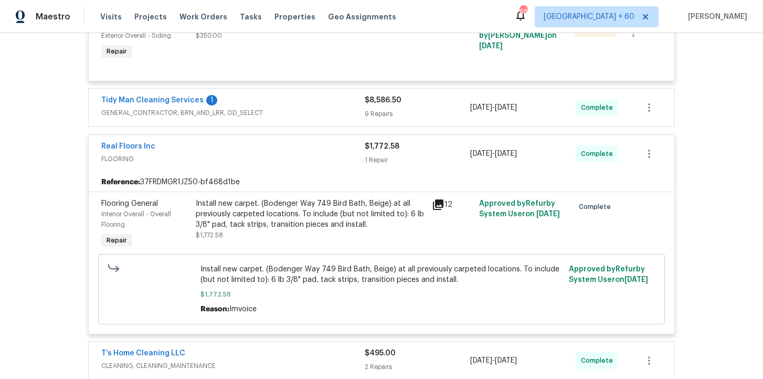
click at [323, 112] on span "GENERAL_CONTRACTOR, BRN_AND_LRR, OD_SELECT" at bounding box center [232, 113] width 263 height 10
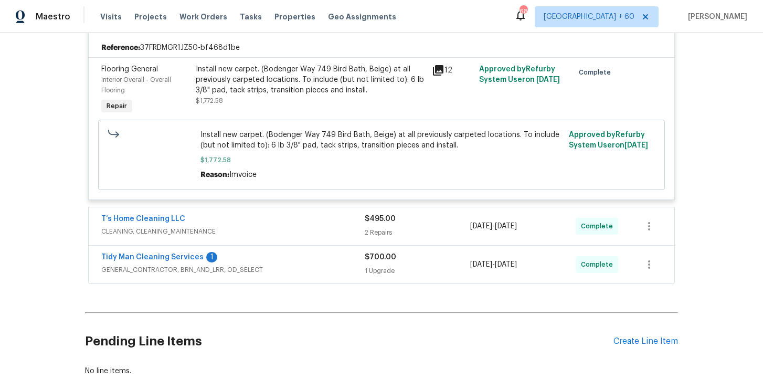
scroll to position [1828, 0]
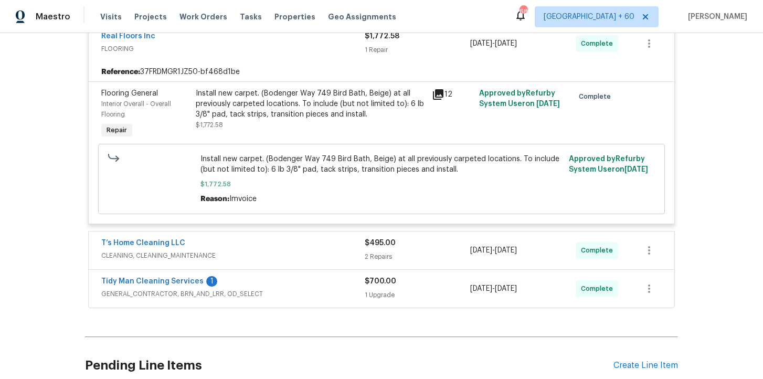
click at [331, 288] on div "Tidy Man Cleaning Services 1" at bounding box center [232, 282] width 263 height 13
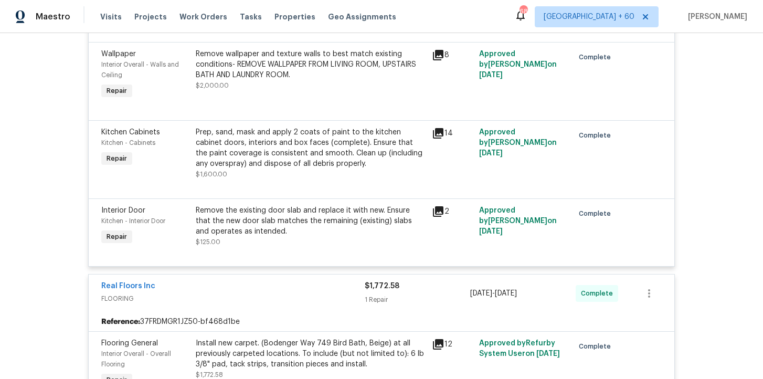
scroll to position [1772, 0]
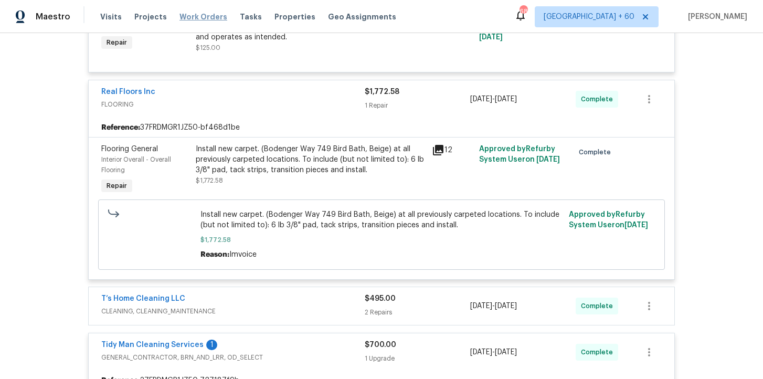
click at [203, 18] on span "Work Orders" at bounding box center [203, 17] width 48 height 10
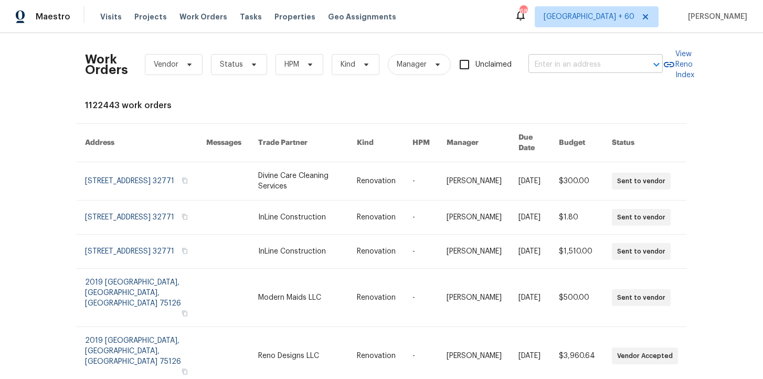
click at [549, 64] on input "text" at bounding box center [580, 65] width 105 height 16
paste input "947 Pecan Tree Ln Fort Mill, SC 29715"
type input "947 Pecan Tree Ln Fort Mill, SC 29715"
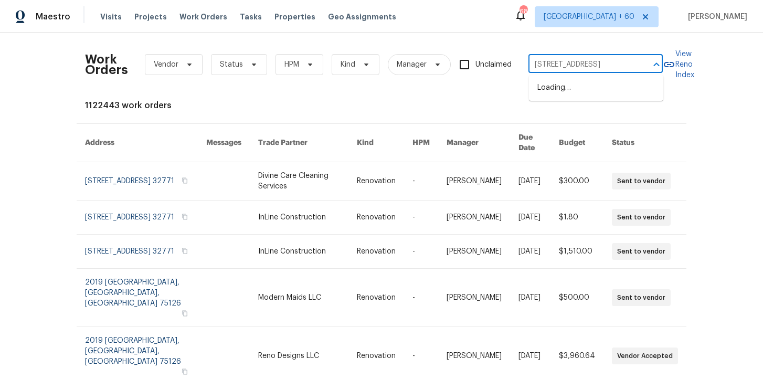
scroll to position [0, 28]
click at [572, 89] on li "947 Pecan Tree Ln, Fort Mill, SC 29715" at bounding box center [596, 87] width 134 height 17
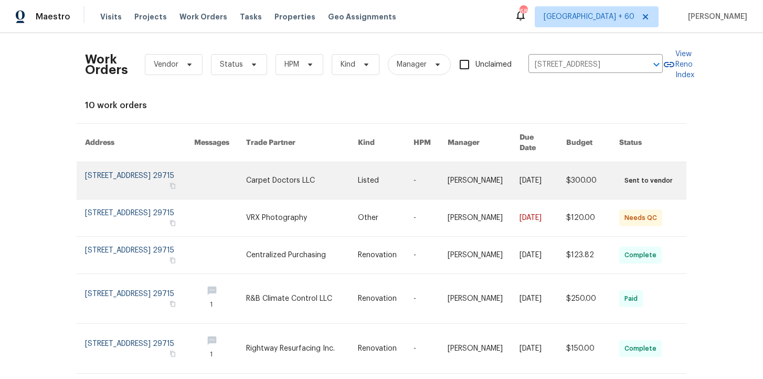
click at [121, 174] on link at bounding box center [139, 180] width 109 height 37
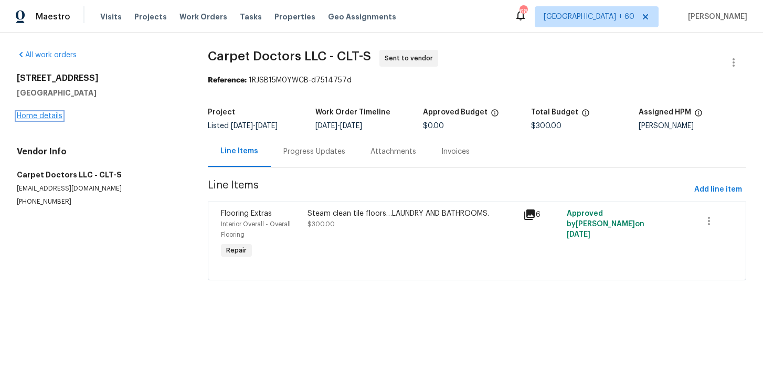
click at [52, 113] on link "Home details" at bounding box center [40, 115] width 46 height 7
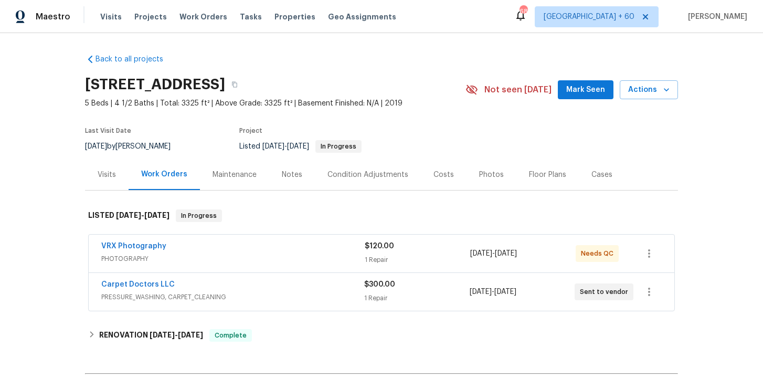
scroll to position [78, 0]
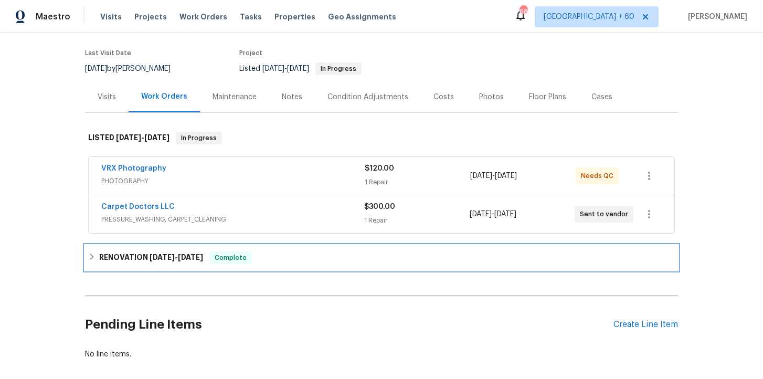
click at [282, 260] on div "RENOVATION 9/10/25 - 9/22/25 Complete" at bounding box center [381, 257] width 586 height 13
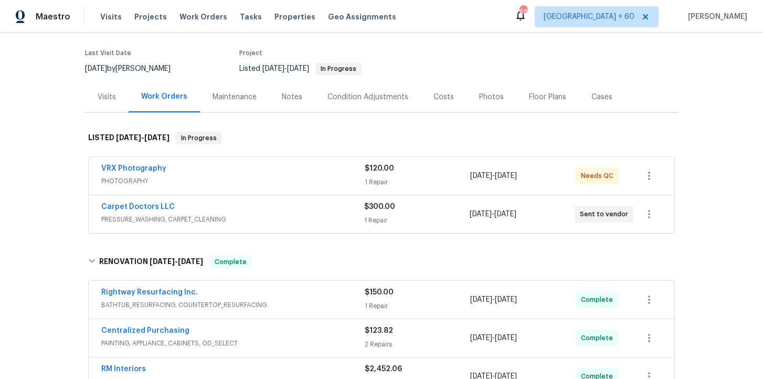
click at [274, 212] on div "Carpet Doctors LLC" at bounding box center [232, 207] width 263 height 13
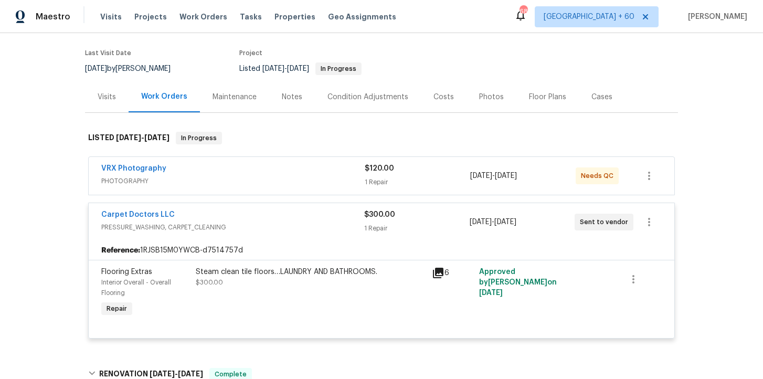
click at [273, 167] on div "VRX Photography" at bounding box center [232, 169] width 263 height 13
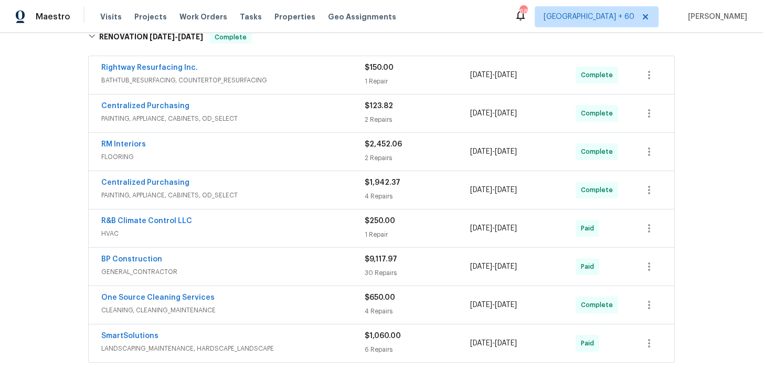
scroll to position [511, 0]
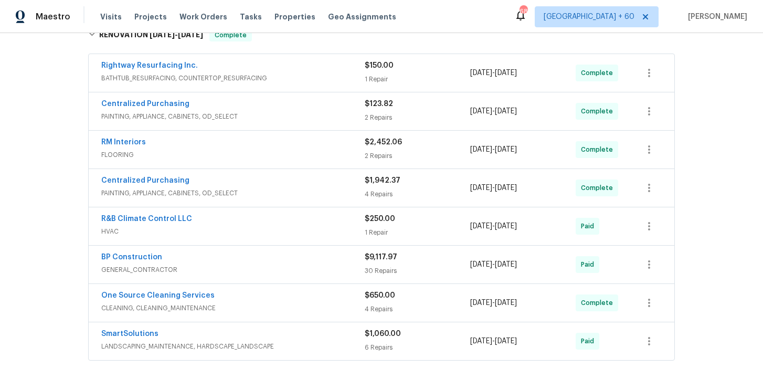
click at [307, 143] on div "RM Interiors" at bounding box center [232, 143] width 263 height 13
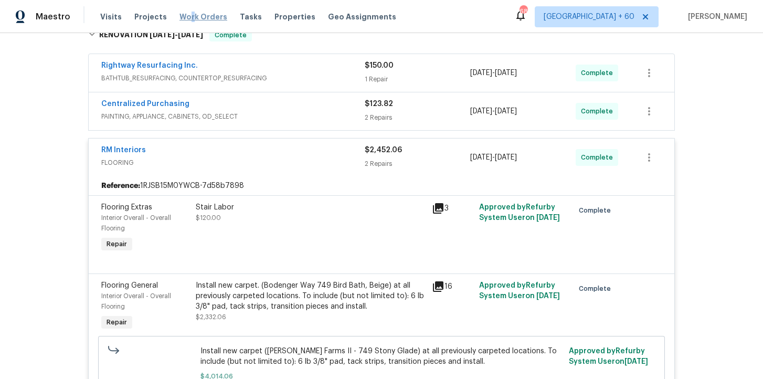
click at [185, 15] on span "Work Orders" at bounding box center [203, 17] width 48 height 10
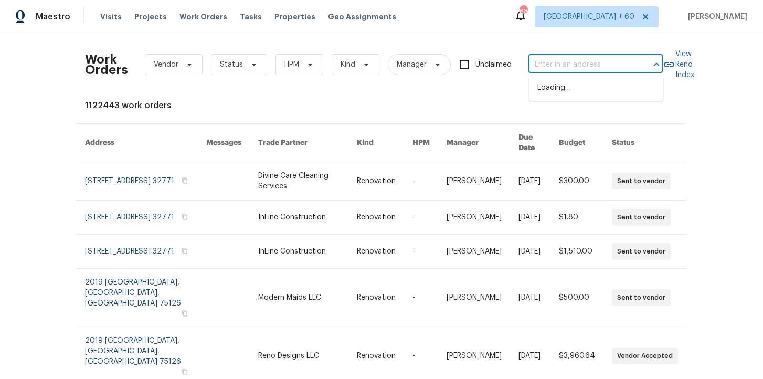
click at [567, 68] on input "text" at bounding box center [580, 65] width 105 height 16
paste input "947 Pecan Tree Ln Fort Mill, SC 29715"
type input "947 Pecan Tree Ln Fort Mill, SC 29715"
click at [579, 90] on li "947 Pecan Tree Ln, Fort Mill, SC 29715" at bounding box center [596, 87] width 134 height 17
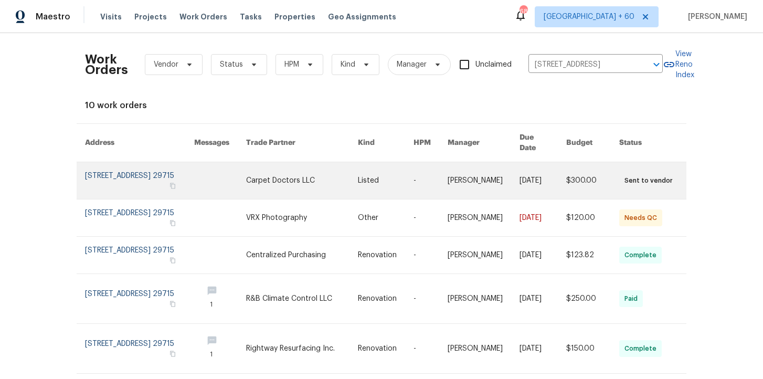
click at [144, 176] on link at bounding box center [139, 180] width 109 height 37
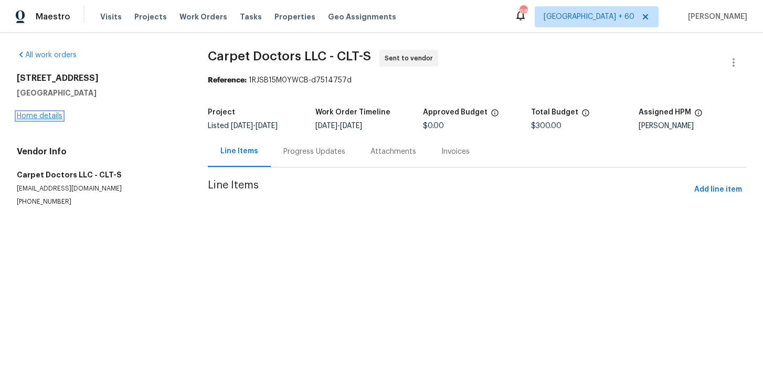
click at [50, 116] on link "Home details" at bounding box center [40, 115] width 46 height 7
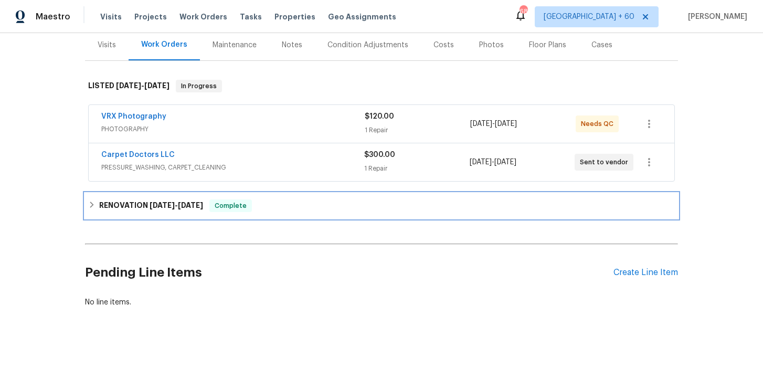
click at [274, 206] on div "RENOVATION 9/10/25 - 9/22/25 Complete" at bounding box center [381, 205] width 586 height 13
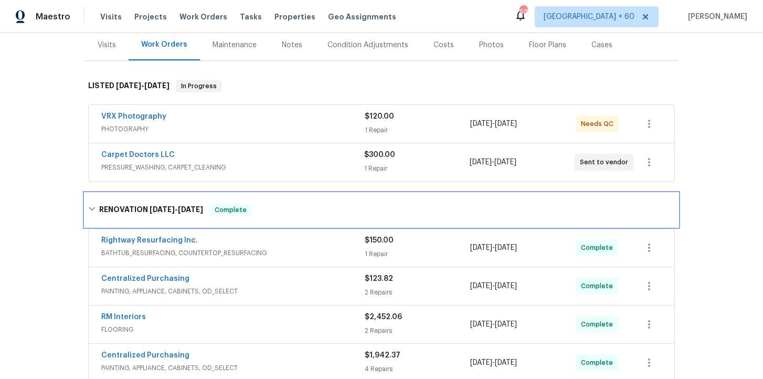
scroll to position [234, 0]
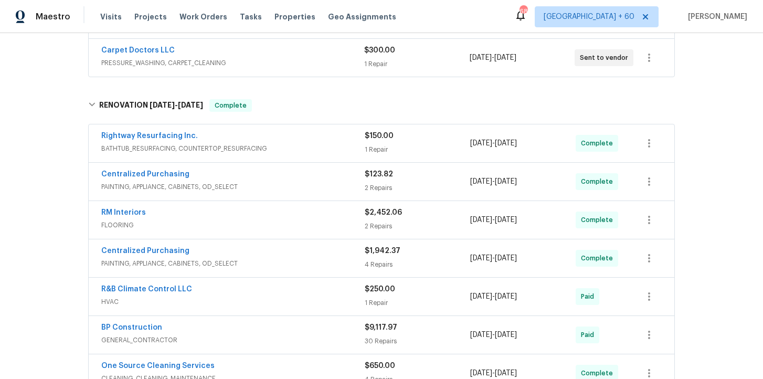
click at [274, 216] on div "RM Interiors" at bounding box center [232, 213] width 263 height 13
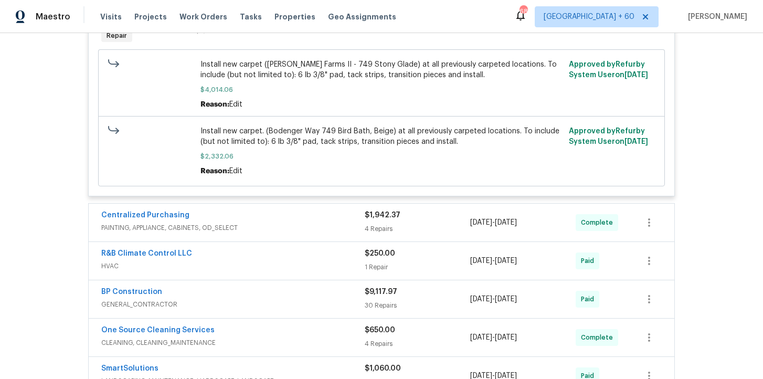
scroll to position [645, 0]
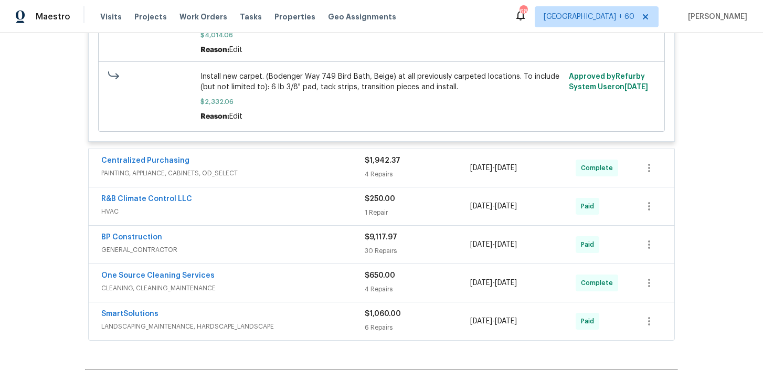
click at [293, 278] on div "One Source Cleaning Services" at bounding box center [232, 276] width 263 height 13
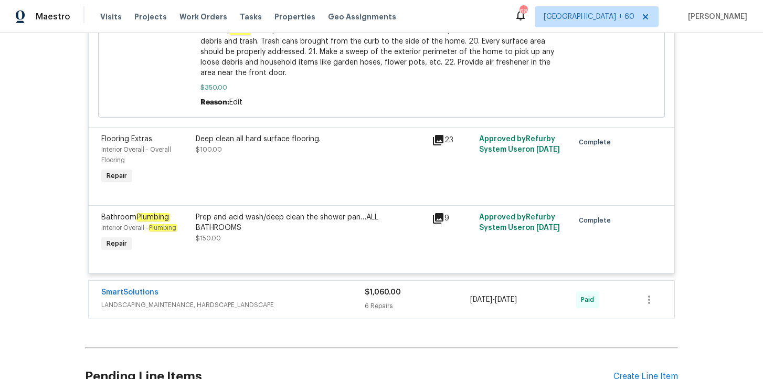
scroll to position [1360, 0]
click at [306, 303] on span "LANDSCAPING_MAINTENANCE, HARDSCAPE_LANDSCAPE" at bounding box center [232, 305] width 263 height 10
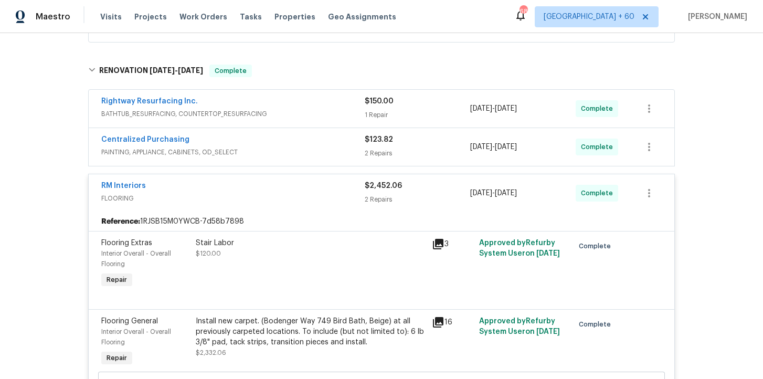
scroll to position [150, 0]
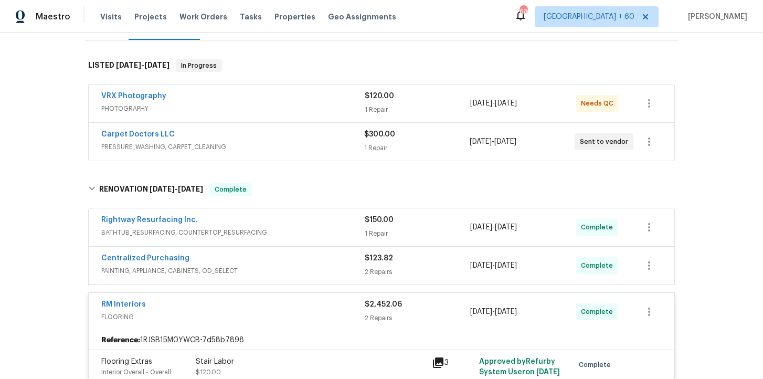
click at [305, 269] on span "PAINTING, APPLIANCE, CABINETS, OD_SELECT" at bounding box center [232, 270] width 263 height 10
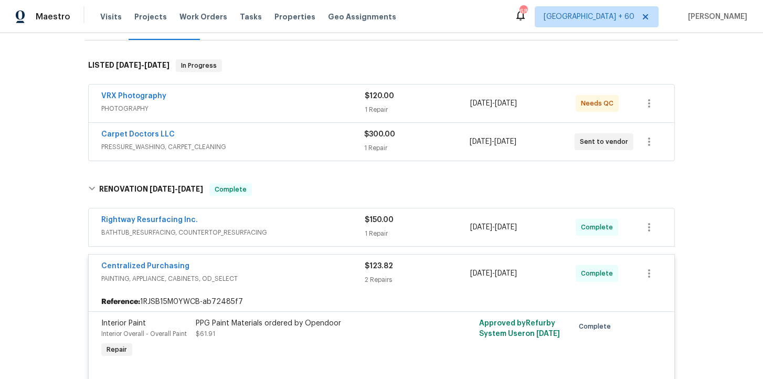
click at [297, 223] on div "Rightway Resurfacing Inc." at bounding box center [232, 221] width 263 height 13
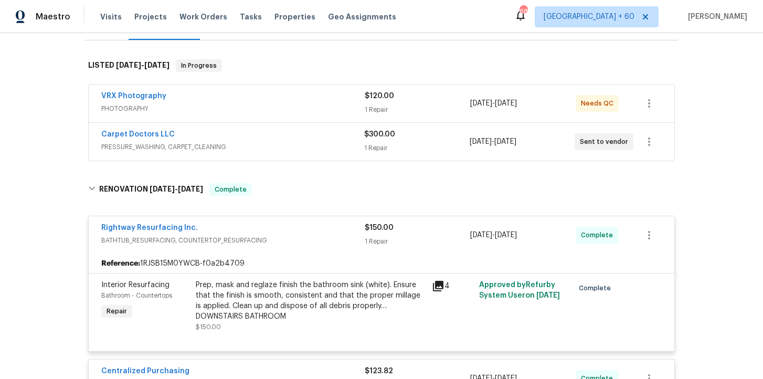
click at [293, 139] on div "Carpet Doctors LLC" at bounding box center [232, 135] width 263 height 13
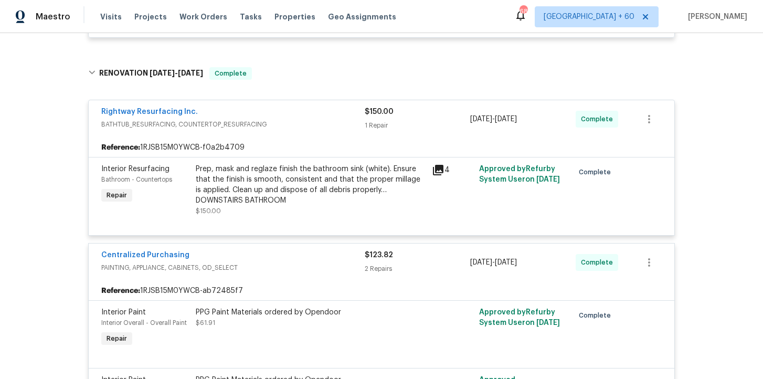
scroll to position [444, 0]
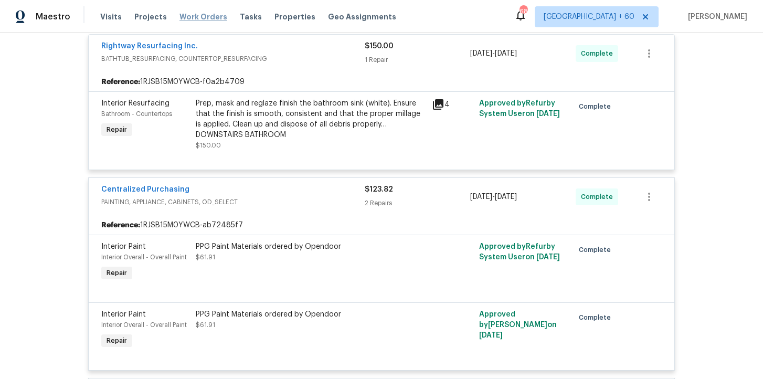
click at [182, 20] on span "Work Orders" at bounding box center [203, 17] width 48 height 10
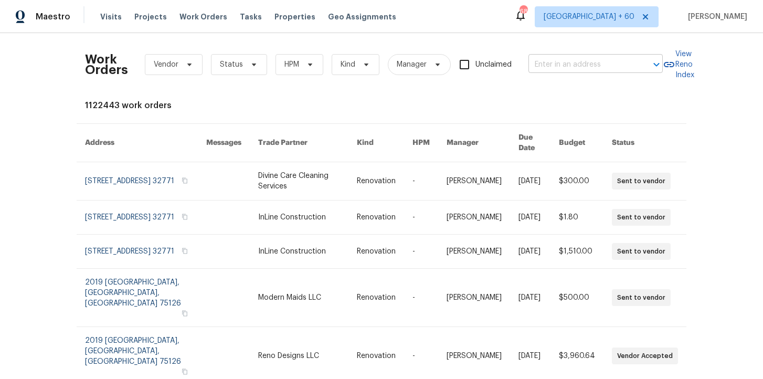
click at [556, 65] on input "text" at bounding box center [580, 65] width 105 height 16
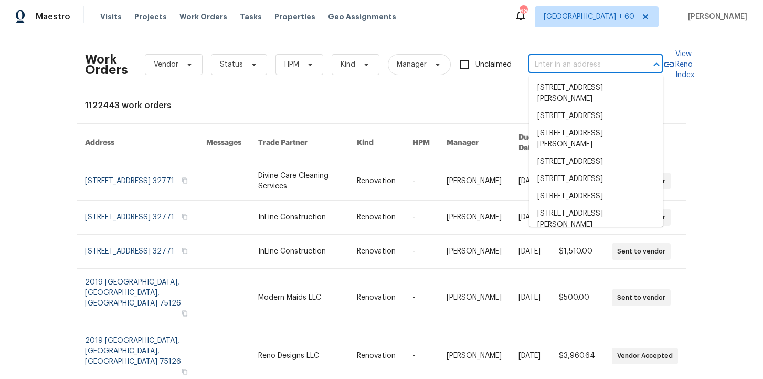
paste input "917 Garnet Cir Chesnee, SC 29323"
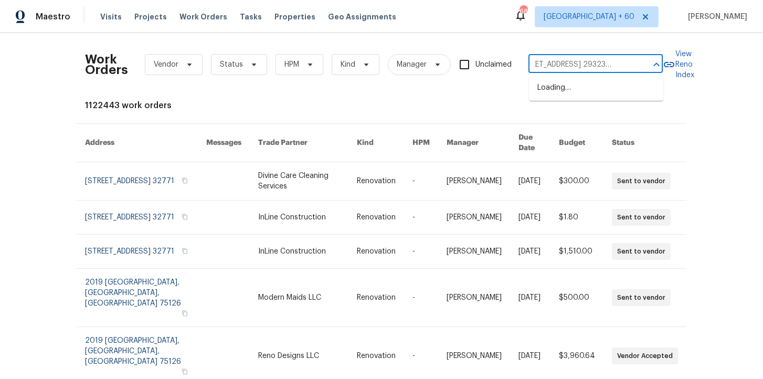
scroll to position [0, 137]
click at [562, 63] on input "917 Garnet Cir Chesnee, SC 29323917 Garnet Cir Chesnee, SC 29323" at bounding box center [580, 65] width 105 height 16
paste input "text"
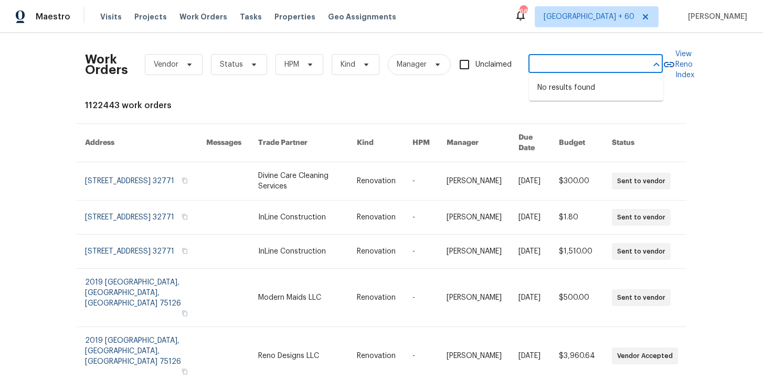
type input "917 Garnet Cir Chesnee, SC 29323"
click at [573, 92] on li "917 Garnet Cir, Chesnee, SC 29323" at bounding box center [596, 87] width 134 height 17
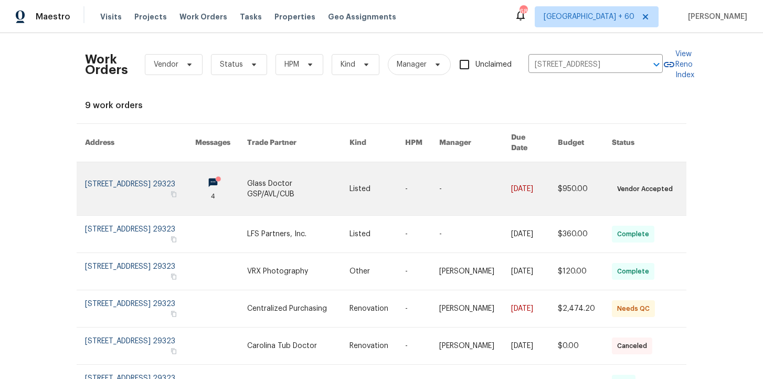
click at [112, 180] on link at bounding box center [140, 188] width 110 height 53
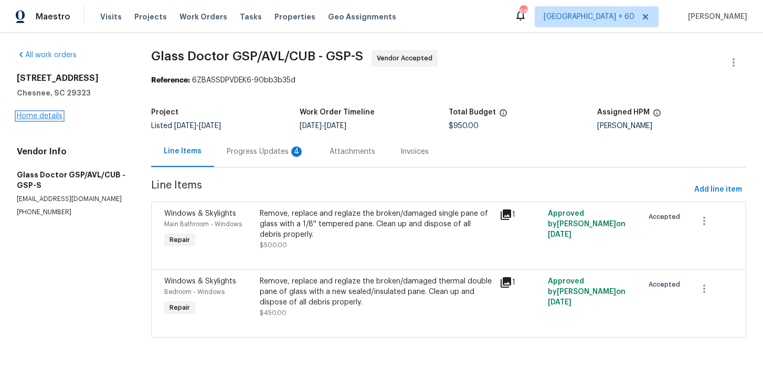
click at [49, 116] on link "Home details" at bounding box center [40, 115] width 46 height 7
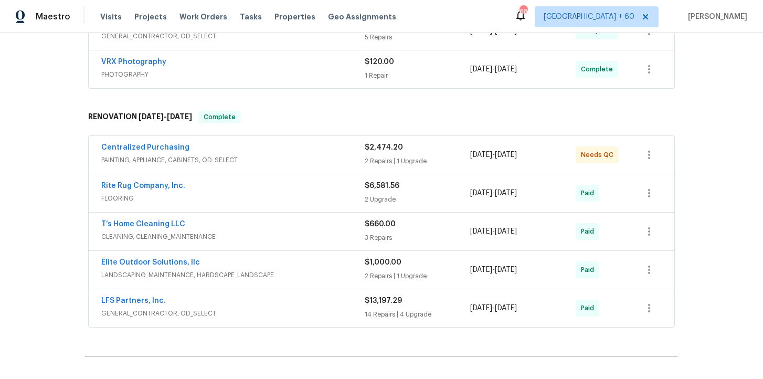
scroll to position [277, 0]
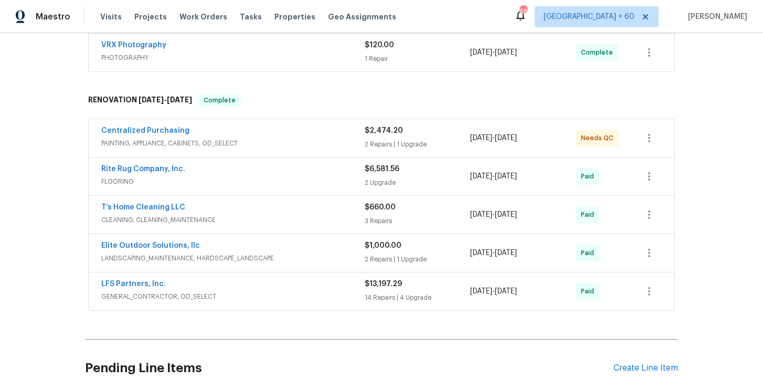
click at [298, 177] on span "FLOORING" at bounding box center [232, 181] width 263 height 10
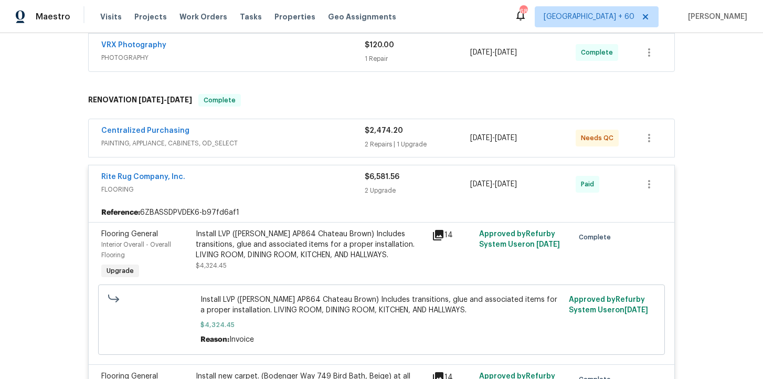
click at [286, 141] on span "PAINTING, APPLIANCE, CABINETS, OD_SELECT" at bounding box center [232, 143] width 263 height 10
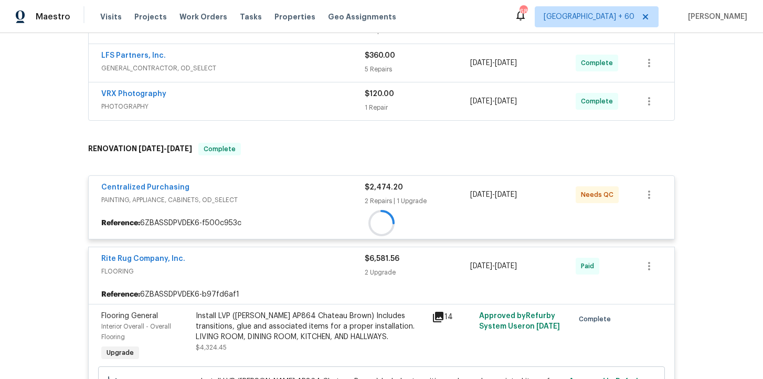
scroll to position [163, 0]
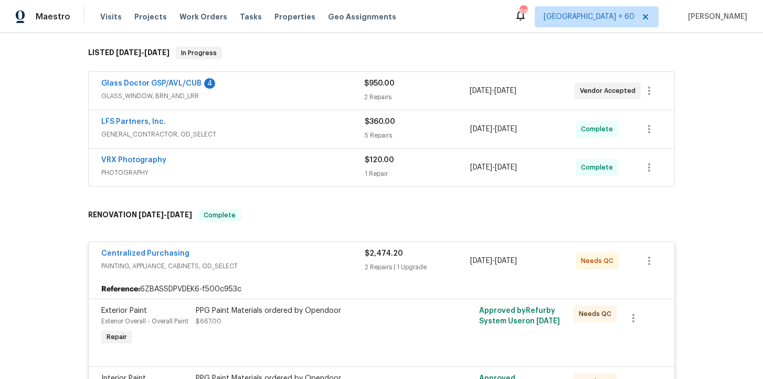
click at [291, 124] on div "LFS Partners, Inc." at bounding box center [232, 122] width 263 height 13
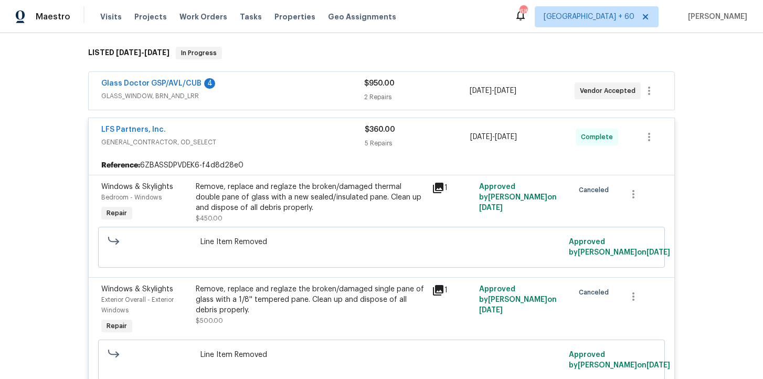
click at [278, 92] on span "GLASS_WINDOW, BRN_AND_LRR" at bounding box center [232, 96] width 263 height 10
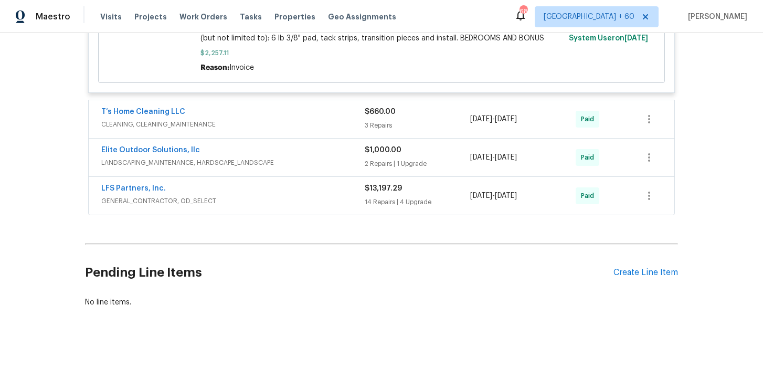
scroll to position [1683, 0]
click at [291, 154] on div "Elite Outdoor Solutions, llc" at bounding box center [232, 151] width 263 height 13
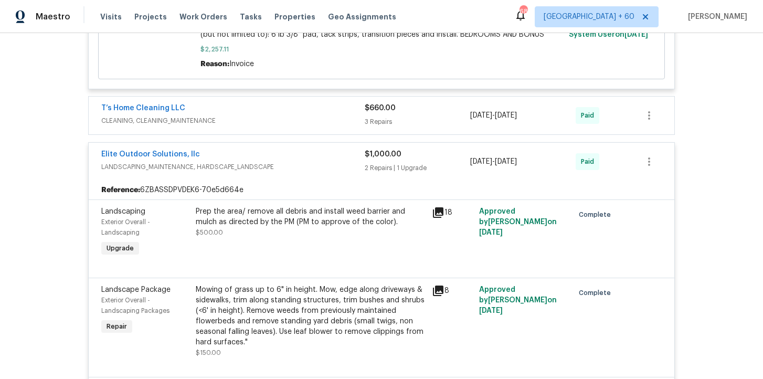
scroll to position [1802, 0]
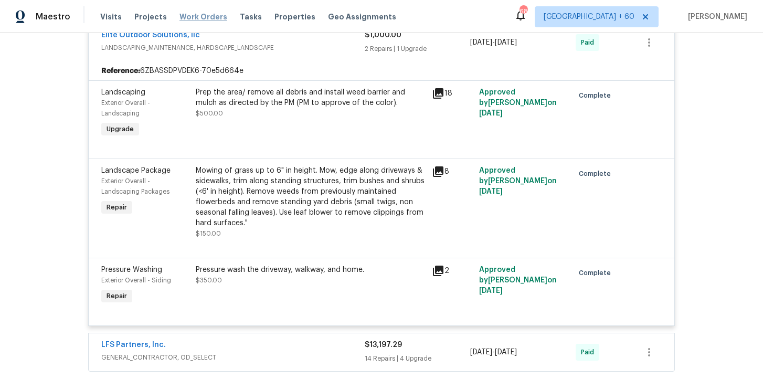
click at [204, 19] on span "Work Orders" at bounding box center [203, 17] width 48 height 10
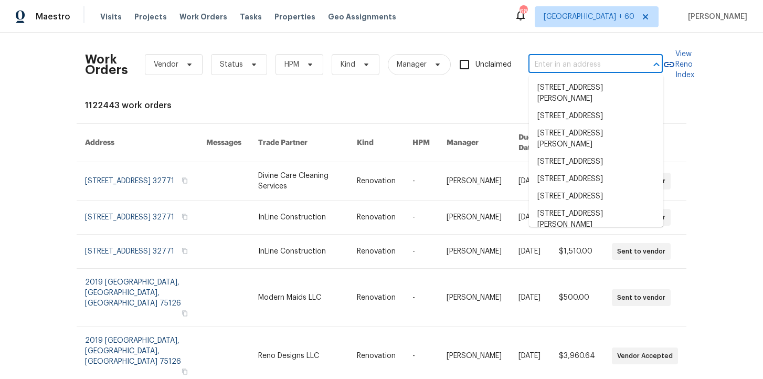
click at [558, 59] on input "text" at bounding box center [580, 65] width 105 height 16
paste input "1115 Morriswood Dr Joelton, TN 37080"
type input "1115 Morriswood Dr Joelton, TN 37080"
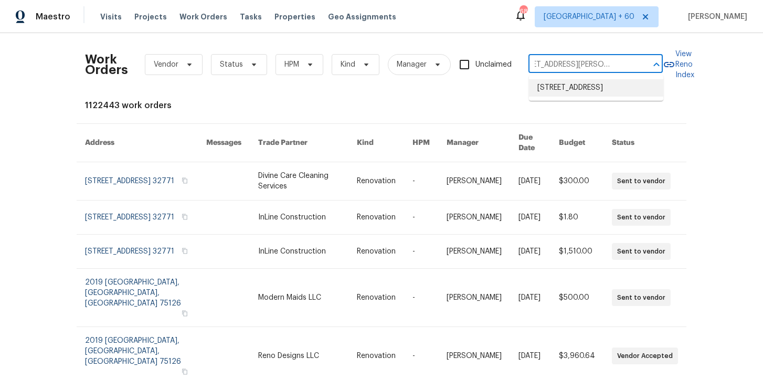
click at [582, 88] on li "1115 Morriswood Dr, Joelton, TN 37080" at bounding box center [596, 87] width 134 height 17
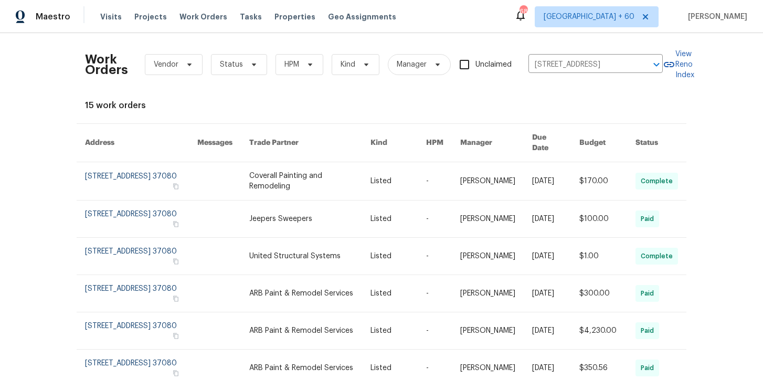
click at [130, 164] on link at bounding box center [141, 181] width 112 height 38
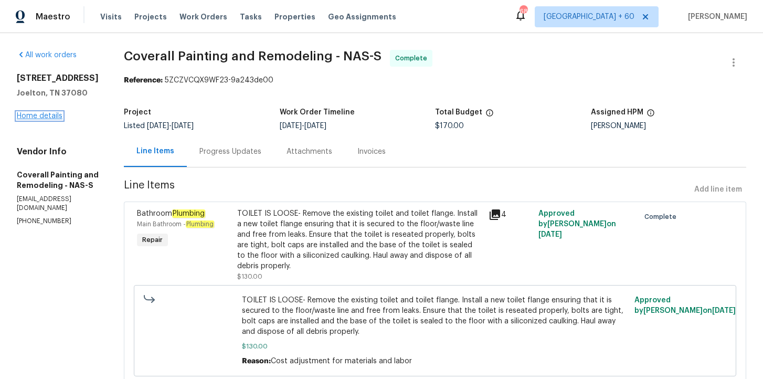
click at [49, 116] on link "Home details" at bounding box center [40, 115] width 46 height 7
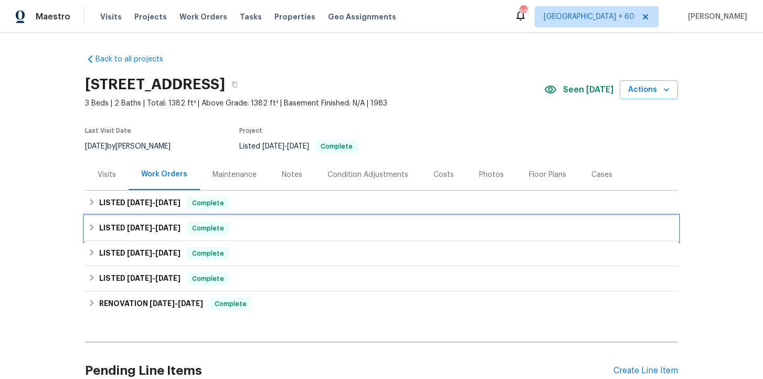
click at [264, 224] on div "LISTED 8/20/25 - 8/29/25 Complete" at bounding box center [381, 228] width 586 height 13
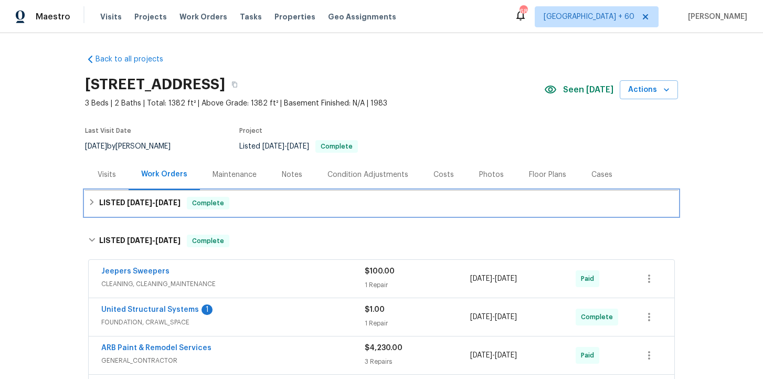
click at [292, 206] on div "LISTED 9/22/25 - 9/25/25 Complete" at bounding box center [381, 203] width 586 height 13
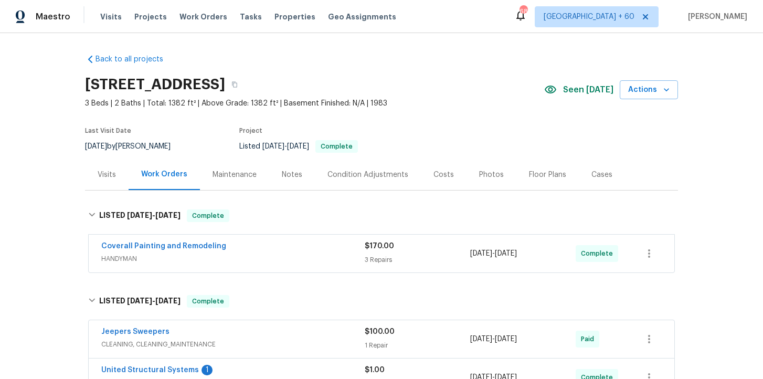
click at [307, 260] on span "HANDYMAN" at bounding box center [232, 258] width 263 height 10
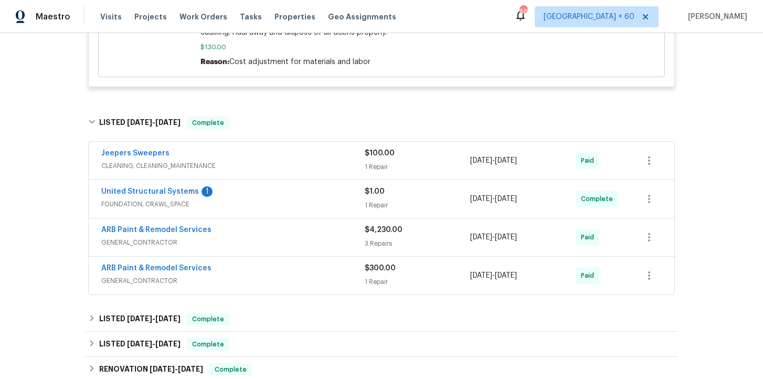
scroll to position [554, 0]
click at [323, 240] on span "GENERAL_CONTRACTOR" at bounding box center [232, 241] width 263 height 10
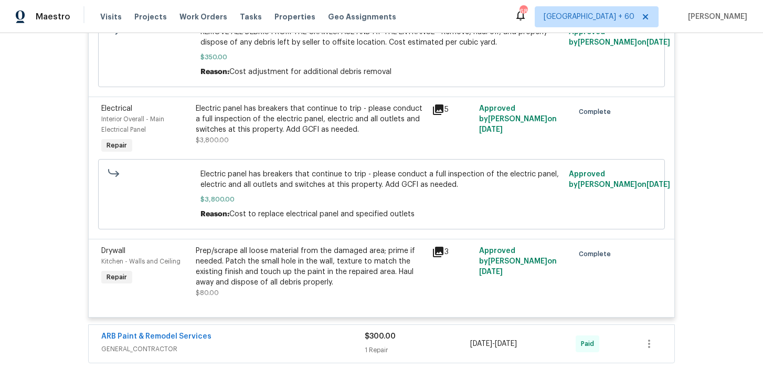
scroll to position [890, 0]
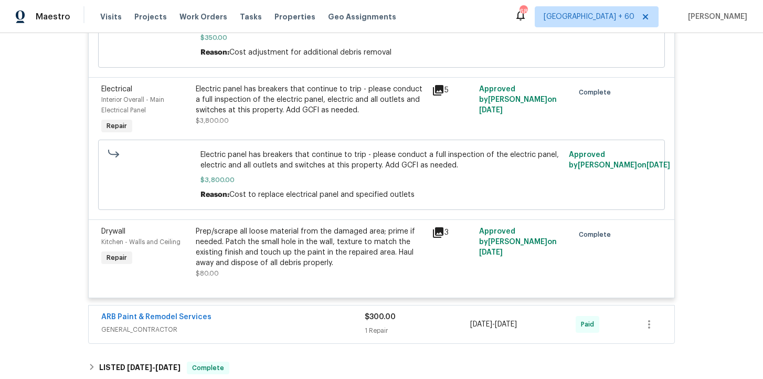
click at [343, 102] on div "Electric panel has breakers that continue to trip - please conduct a full inspe…" at bounding box center [311, 99] width 230 height 31
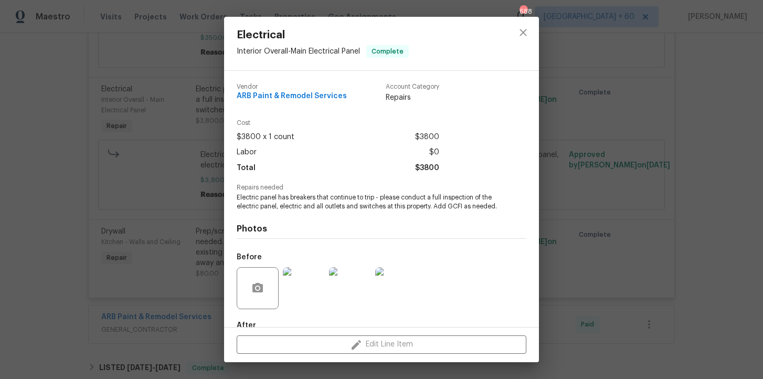
scroll to position [69, 0]
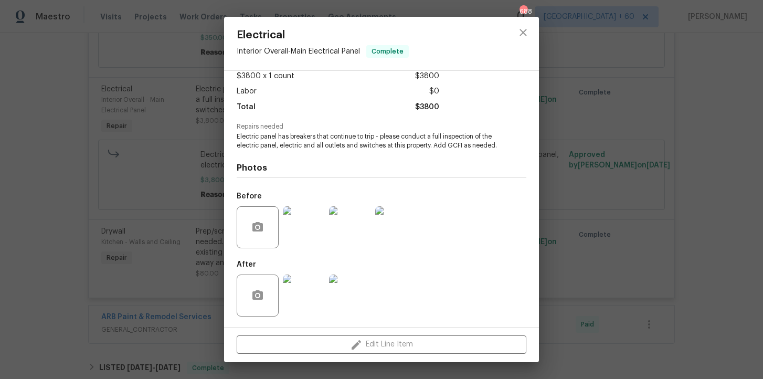
click at [365, 305] on img at bounding box center [350, 295] width 42 height 42
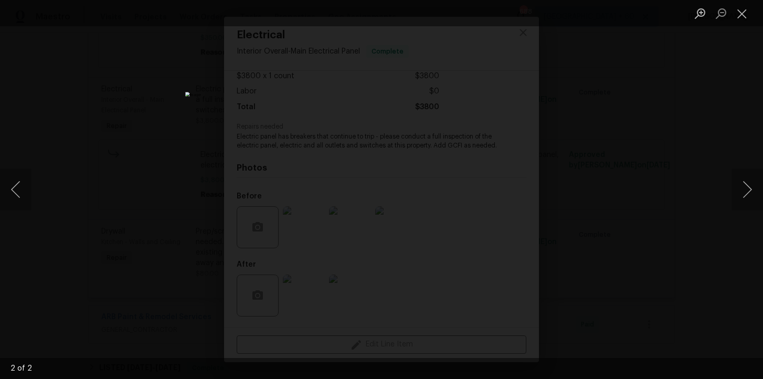
click at [641, 239] on div "Lightbox" at bounding box center [381, 189] width 763 height 379
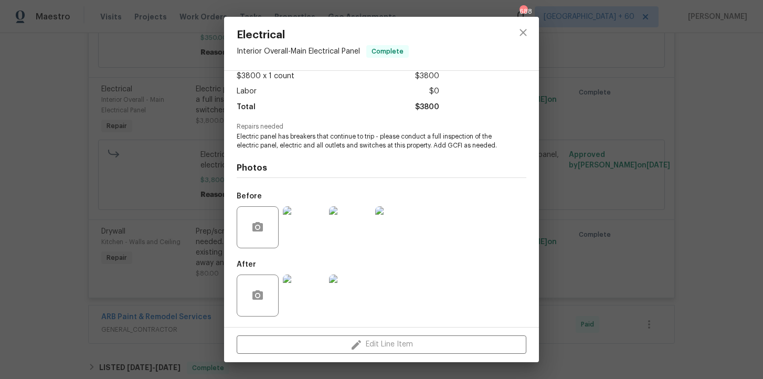
click at [641, 239] on div "Electrical Interior Overall - Main Electrical Panel Complete Vendor ARB Paint &…" at bounding box center [381, 189] width 763 height 379
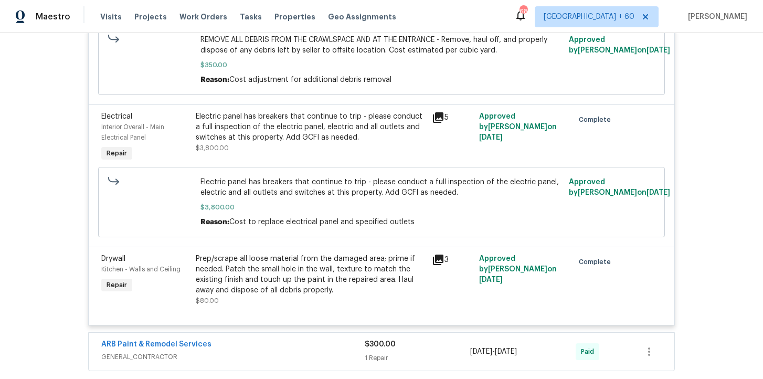
scroll to position [971, 0]
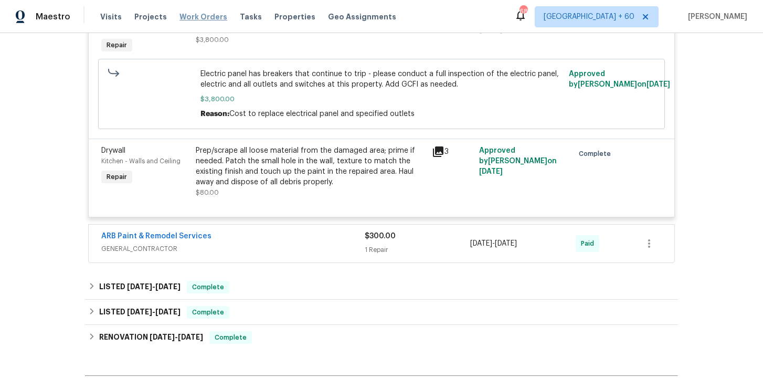
click at [193, 20] on span "Work Orders" at bounding box center [203, 17] width 48 height 10
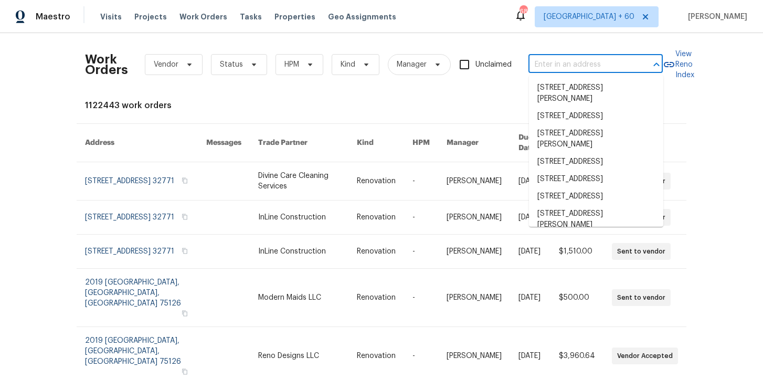
click at [538, 58] on input "text" at bounding box center [580, 65] width 105 height 16
paste input "5705 Southern Belle Dr Killeen, TX 76542"
type input "5705 Southern Belle Dr Killeen, TX 76542"
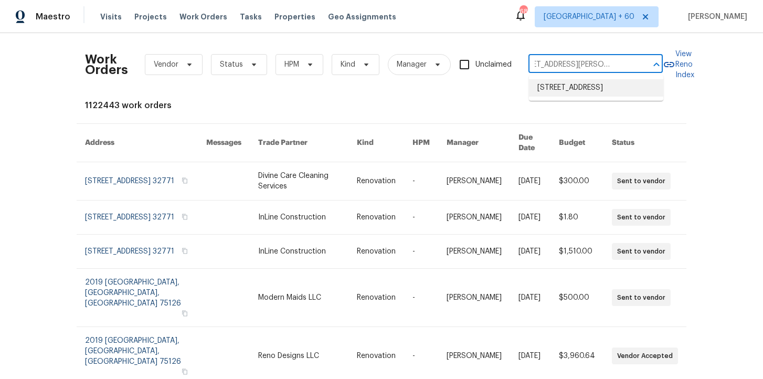
click at [584, 94] on li "5705 Southern Belle Dr, Killeen, TX 76542" at bounding box center [596, 87] width 134 height 17
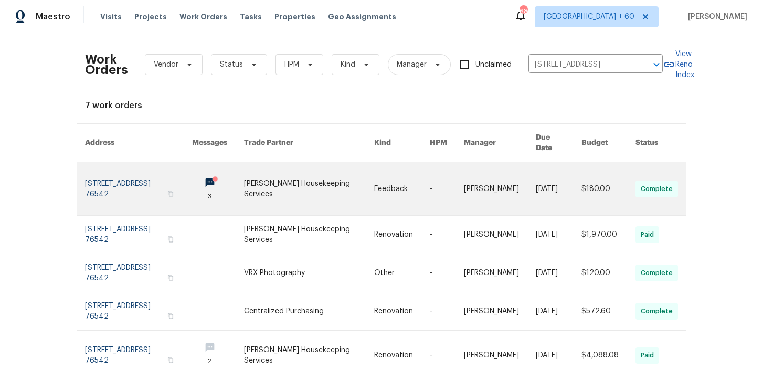
click at [121, 175] on link at bounding box center [138, 188] width 107 height 53
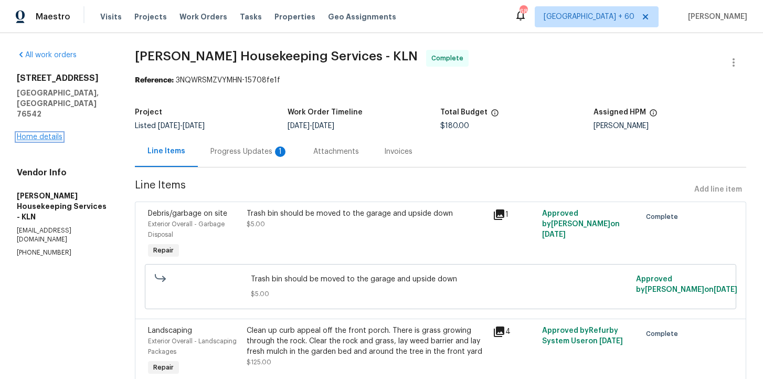
click at [52, 133] on link "Home details" at bounding box center [40, 136] width 46 height 7
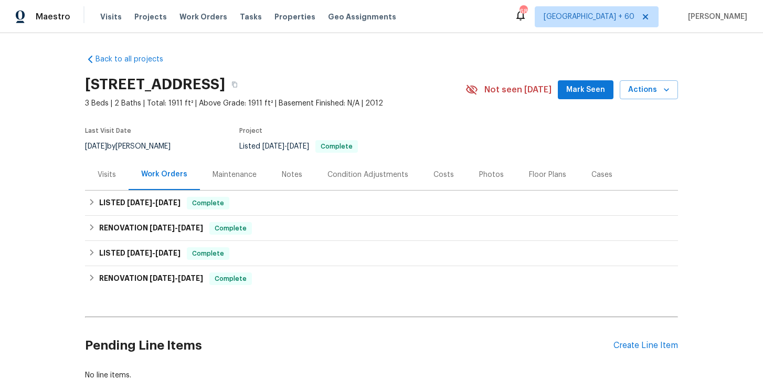
scroll to position [28, 0]
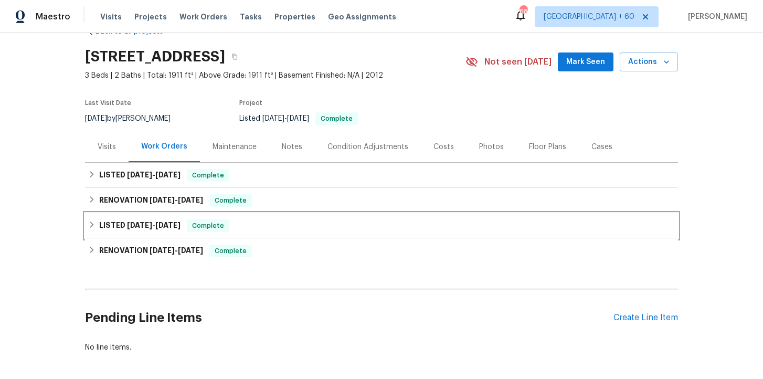
click at [292, 231] on div "LISTED 8/28/25 - 8/29/25 Complete" at bounding box center [381, 225] width 586 height 13
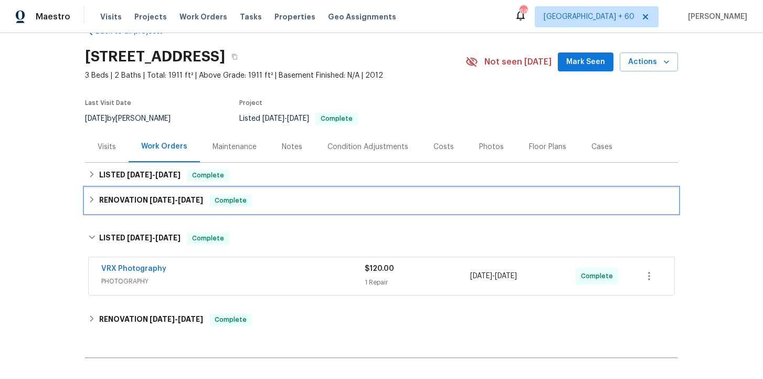
click at [331, 199] on div "RENOVATION 9/9/25 - 9/9/25 Complete" at bounding box center [381, 200] width 586 height 13
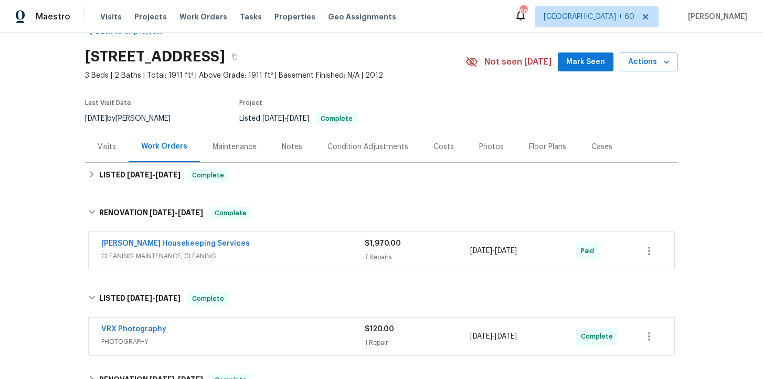
click at [325, 258] on span "CLEANING_MAINTENANCE, CLEANING" at bounding box center [232, 256] width 263 height 10
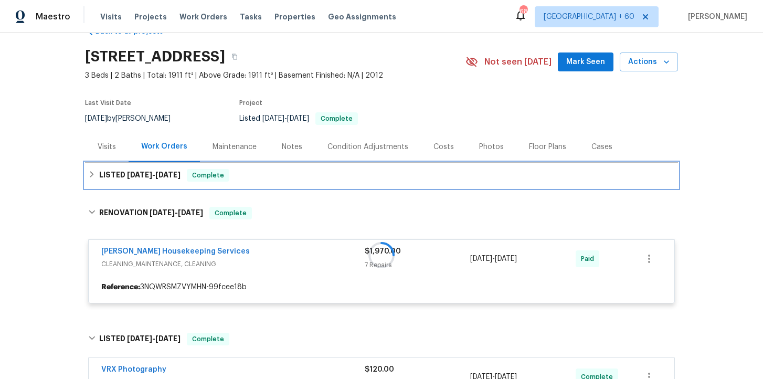
click at [322, 166] on div "LISTED 9/24/25 - 9/26/25 Complete" at bounding box center [381, 175] width 593 height 25
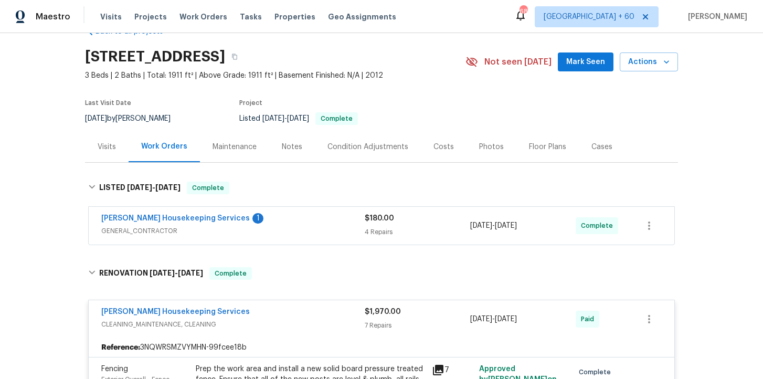
click at [325, 227] on span "GENERAL_CONTRACTOR" at bounding box center [232, 231] width 263 height 10
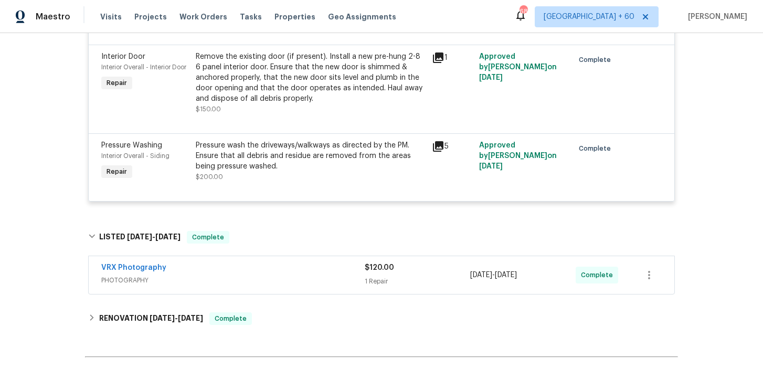
scroll to position [1364, 0]
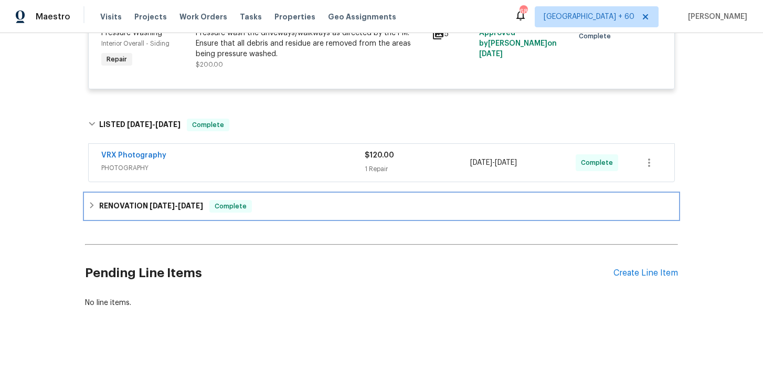
click at [314, 210] on div "RENOVATION 8/21/25 - 8/25/25 Complete" at bounding box center [381, 206] width 586 height 13
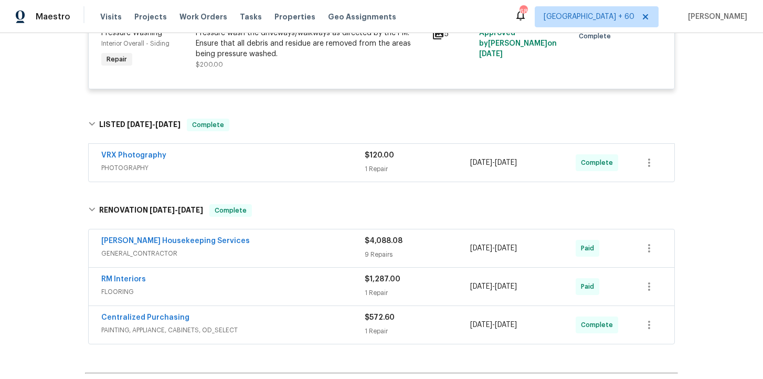
click at [316, 285] on div "RM Interiors" at bounding box center [232, 280] width 263 height 13
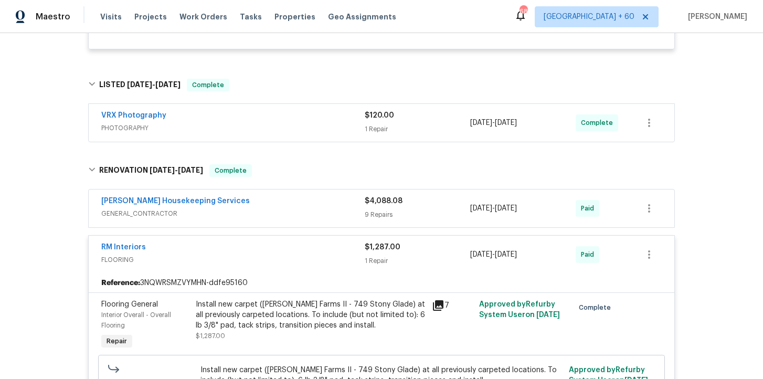
scroll to position [1408, 0]
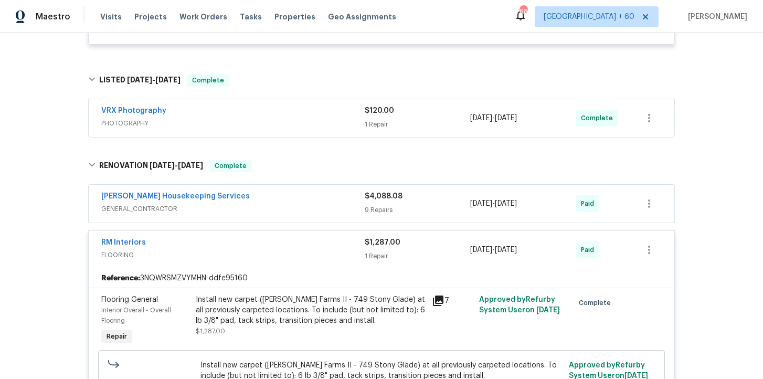
click at [305, 211] on span "GENERAL_CONTRACTOR" at bounding box center [232, 208] width 263 height 10
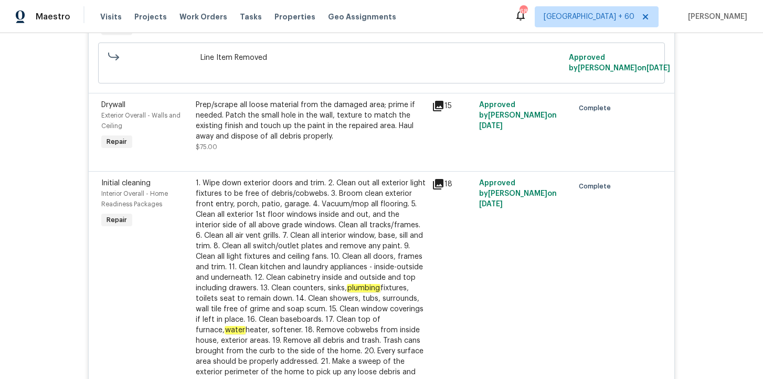
scroll to position [2510, 0]
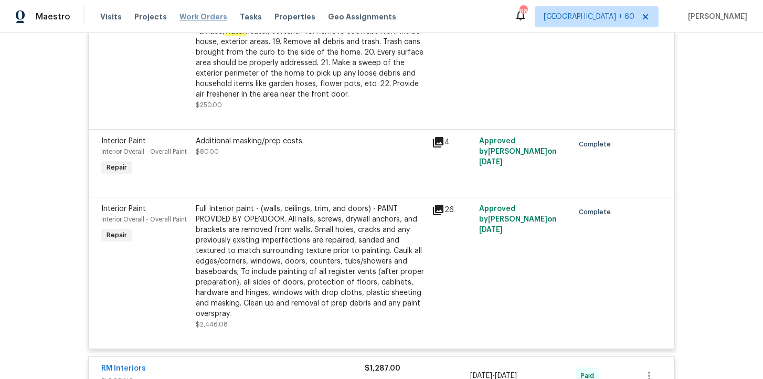
click at [197, 16] on span "Work Orders" at bounding box center [203, 17] width 48 height 10
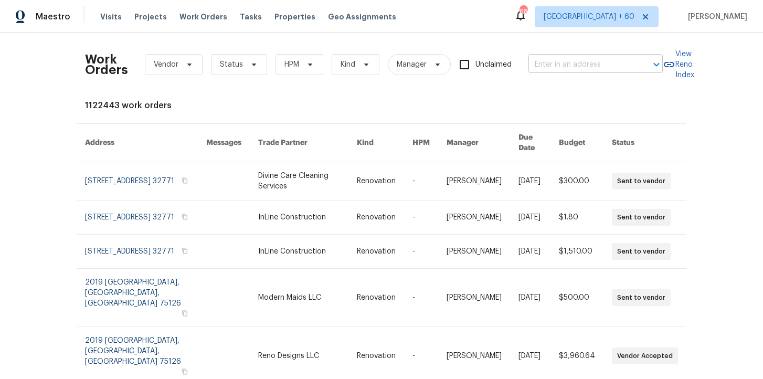
click at [562, 63] on input "text" at bounding box center [580, 65] width 105 height 16
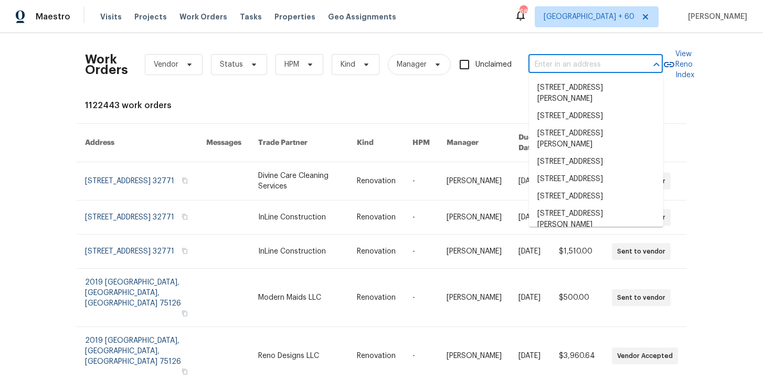
paste input "573 Donna Dr Clarksville, TN 37042"
type input "573 Donna Dr Clarksville, TN 37042"
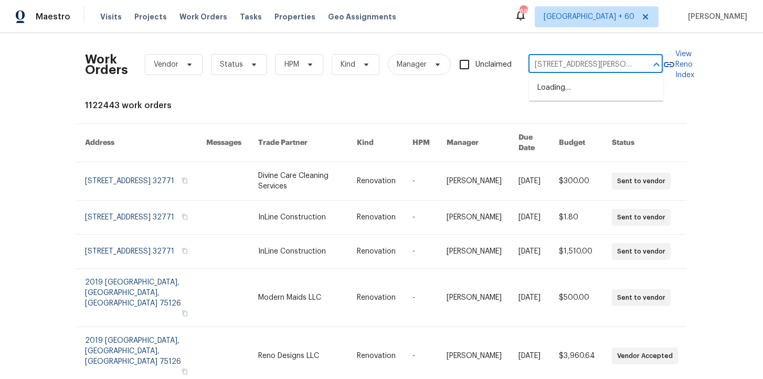
scroll to position [0, 21]
click at [578, 87] on li "573 Donna Dr, Clarksville, TN 37042" at bounding box center [596, 93] width 134 height 28
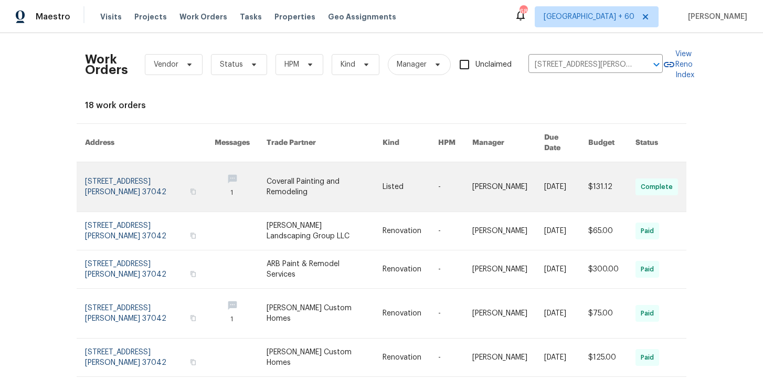
click at [125, 170] on link at bounding box center [150, 186] width 130 height 49
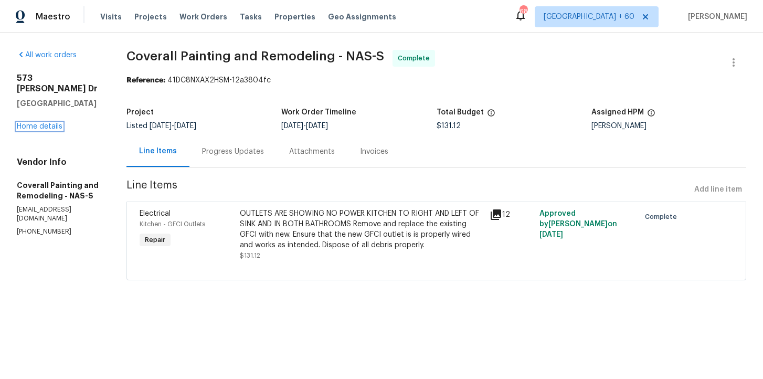
click at [48, 123] on link "Home details" at bounding box center [40, 126] width 46 height 7
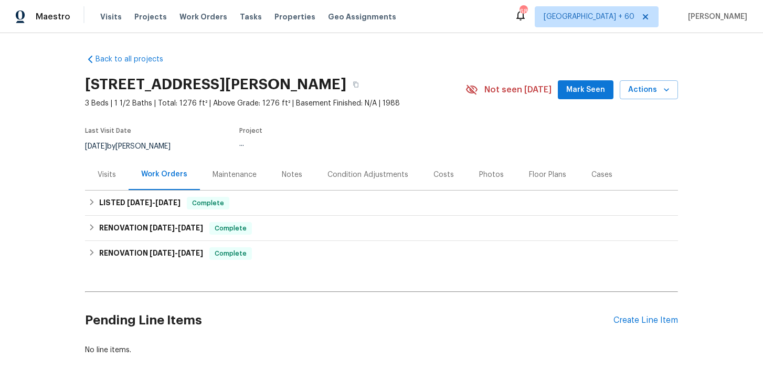
scroll to position [9, 0]
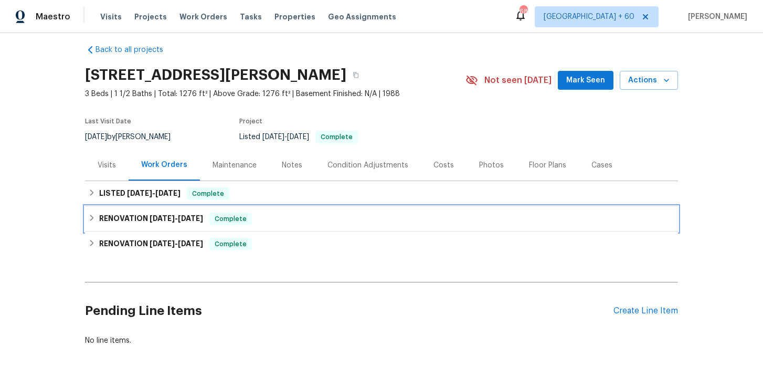
click at [273, 217] on div "RENOVATION 7/31/25 - 8/4/25 Complete" at bounding box center [381, 218] width 586 height 13
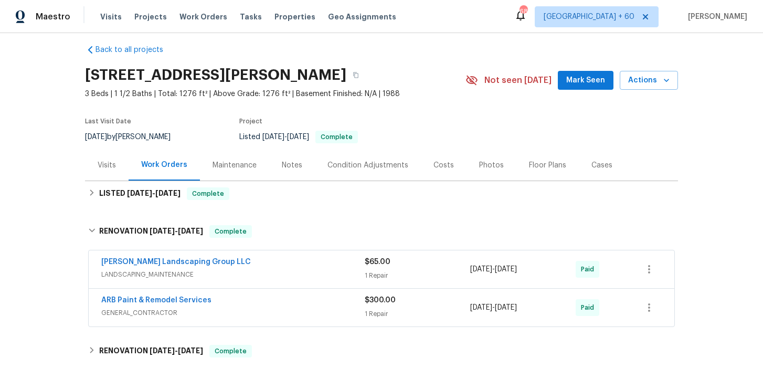
click at [302, 307] on span "GENERAL_CONTRACTOR" at bounding box center [232, 312] width 263 height 10
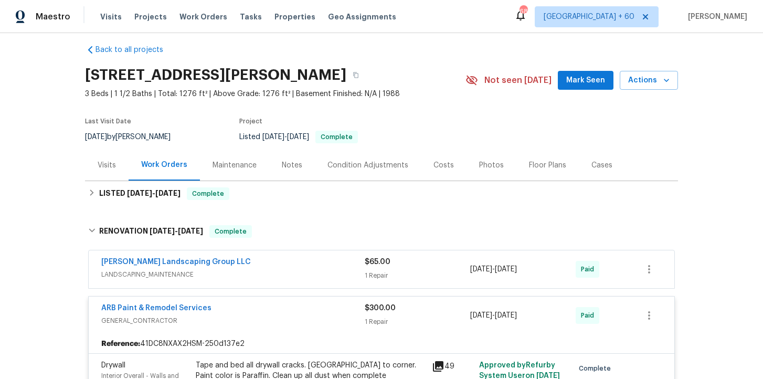
click at [286, 266] on div "Sandoval Landscaping Group LLC" at bounding box center [232, 262] width 263 height 13
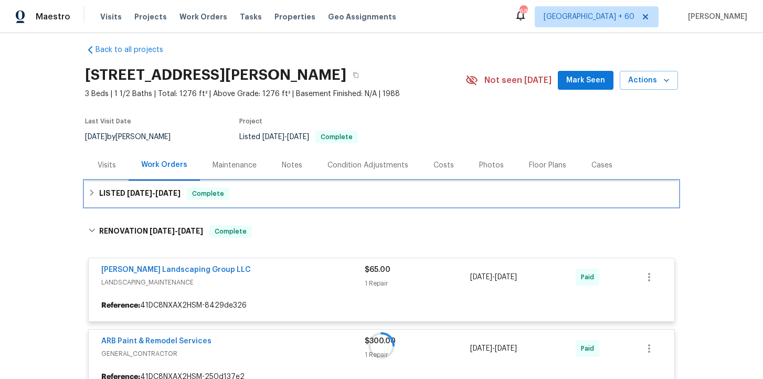
click at [278, 196] on div "LISTED 9/24/25 - 9/29/25 Complete" at bounding box center [381, 193] width 586 height 13
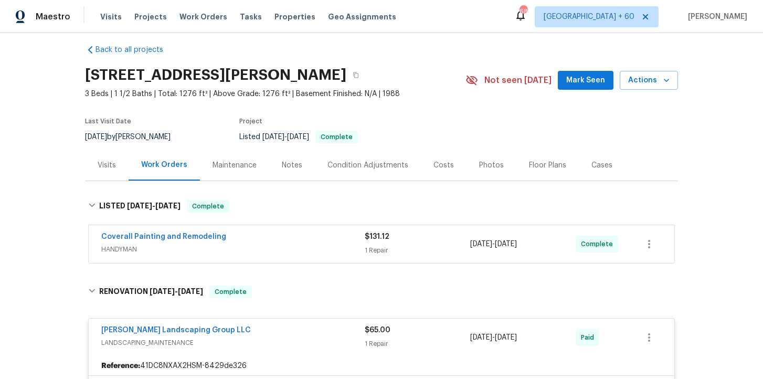
click at [290, 243] on div "Coverall Painting and Remodeling" at bounding box center [232, 237] width 263 height 13
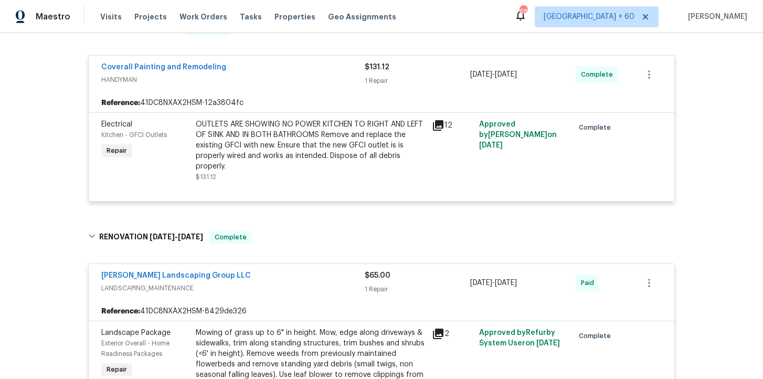
scroll to position [187, 0]
click at [204, 18] on span "Work Orders" at bounding box center [203, 17] width 48 height 10
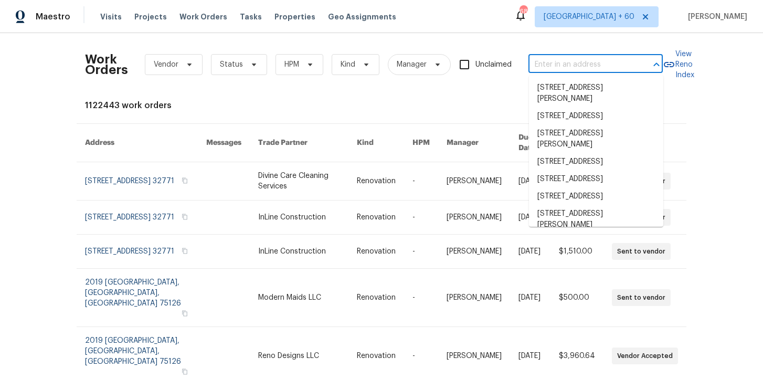
click at [551, 65] on input "text" at bounding box center [580, 65] width 105 height 16
paste input "3545 Barkers Mill Rd Clarksville, TN 37042"
type input "3545 Barkers Mill Rd Clarksville, TN 37042"
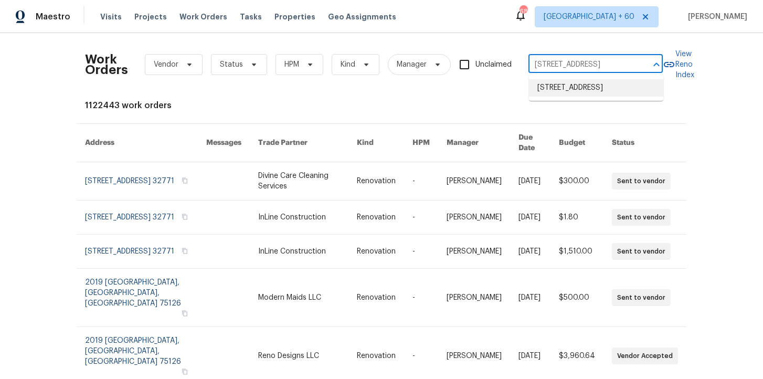
click at [569, 85] on li "3545 Barkers Mill Rd, Clarksville, TN 37042" at bounding box center [596, 87] width 134 height 17
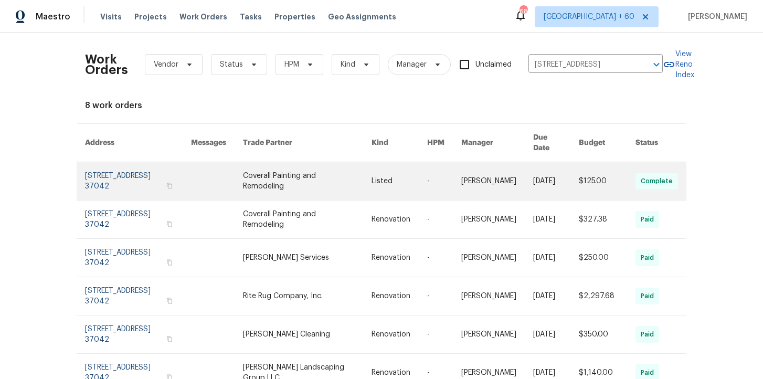
click at [126, 173] on link at bounding box center [138, 181] width 106 height 38
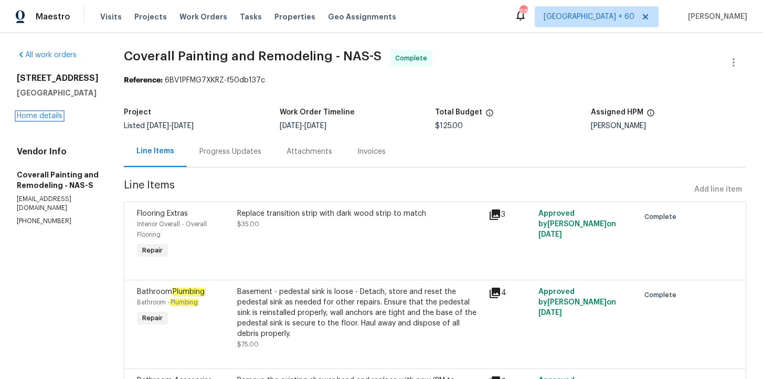
click at [44, 115] on link "Home details" at bounding box center [40, 115] width 46 height 7
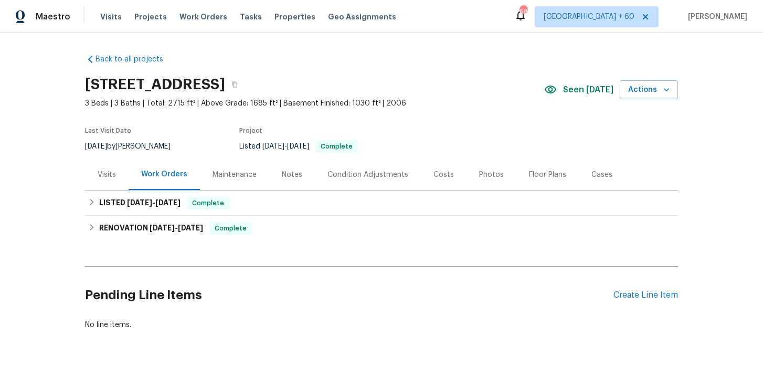
scroll to position [17, 0]
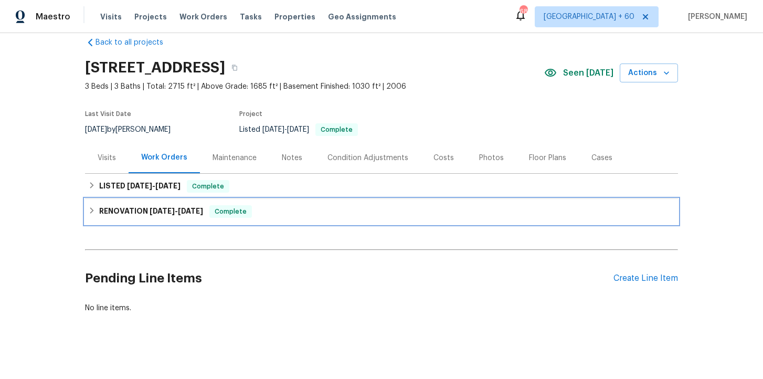
click at [271, 216] on div "RENOVATION 7/8/25 - 7/26/25 Complete" at bounding box center [381, 211] width 586 height 13
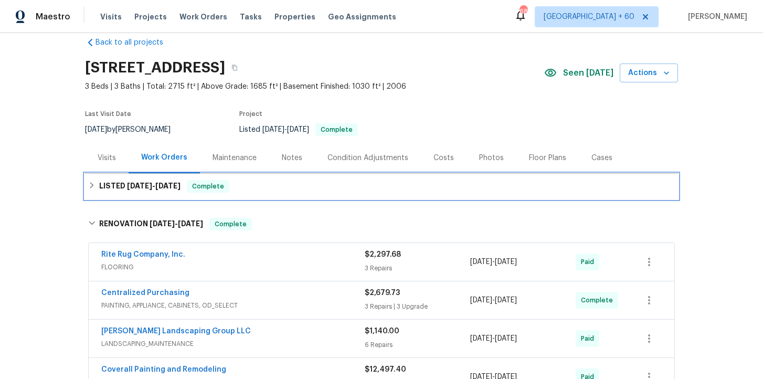
click at [273, 189] on div "LISTED 9/25/25 - 9/30/25 Complete" at bounding box center [381, 186] width 586 height 13
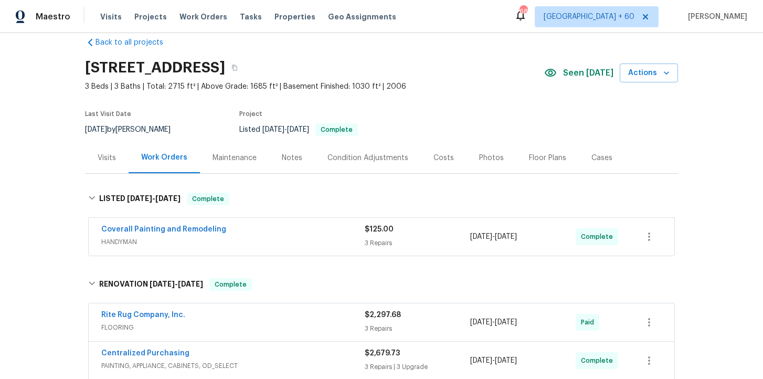
click at [293, 241] on span "HANDYMAN" at bounding box center [232, 242] width 263 height 10
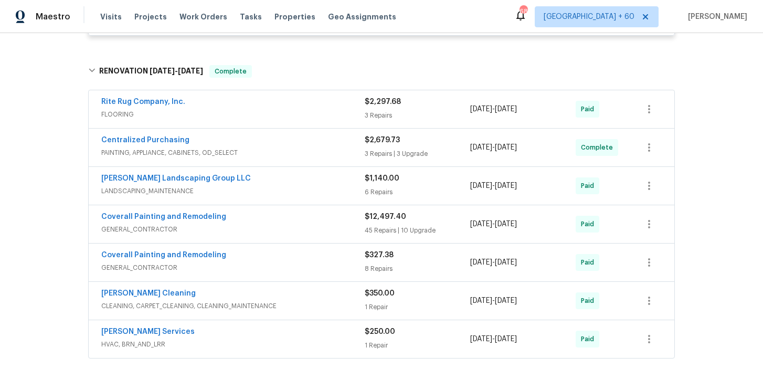
scroll to position [557, 0]
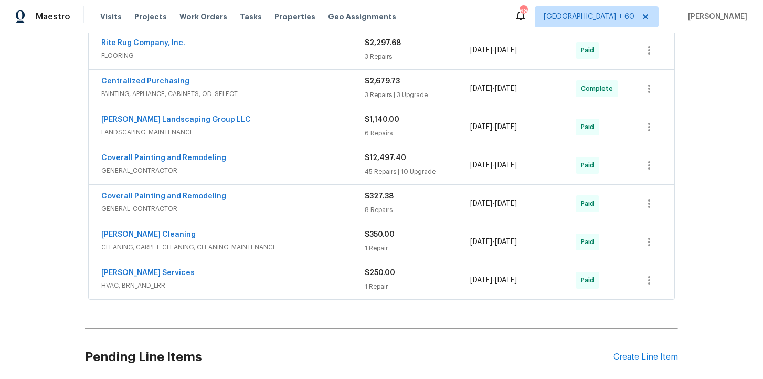
click at [334, 164] on div "Coverall Painting and Remodeling" at bounding box center [232, 159] width 263 height 13
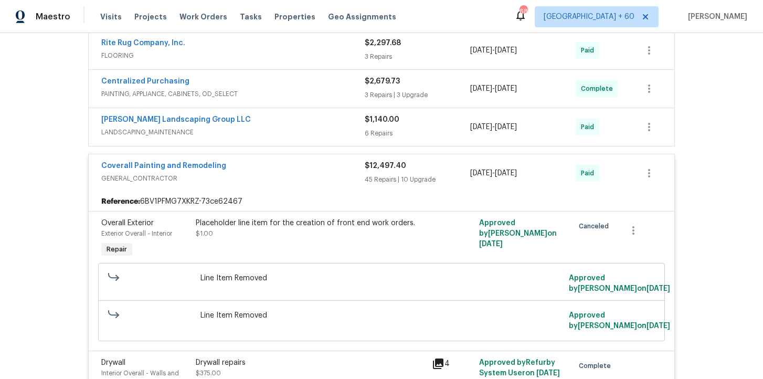
click at [288, 50] on div "Rite Rug Company, Inc." at bounding box center [232, 44] width 263 height 13
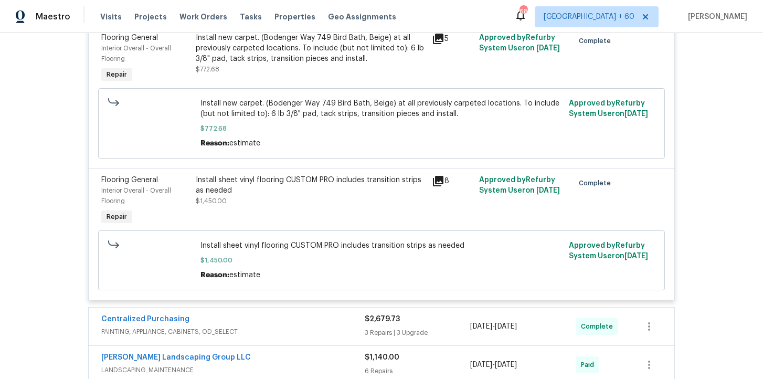
scroll to position [861, 0]
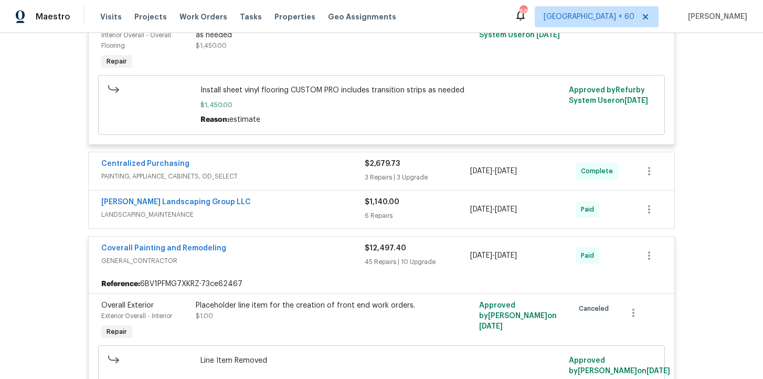
click at [316, 169] on div "Centralized Purchasing" at bounding box center [232, 164] width 263 height 13
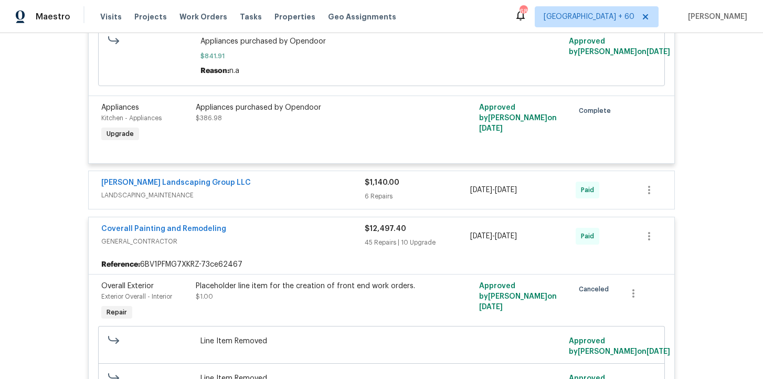
scroll to position [1479, 0]
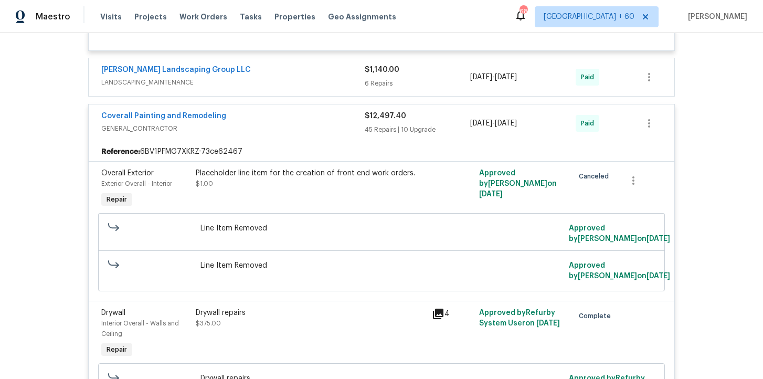
click at [299, 87] on span "LANDSCAPING_MAINTENANCE" at bounding box center [232, 82] width 263 height 10
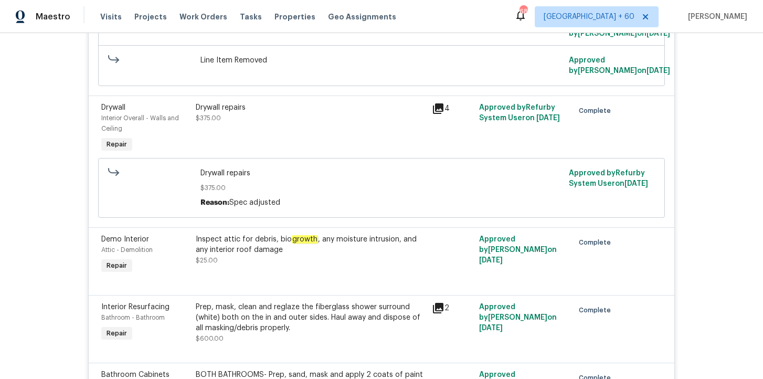
scroll to position [2277, 0]
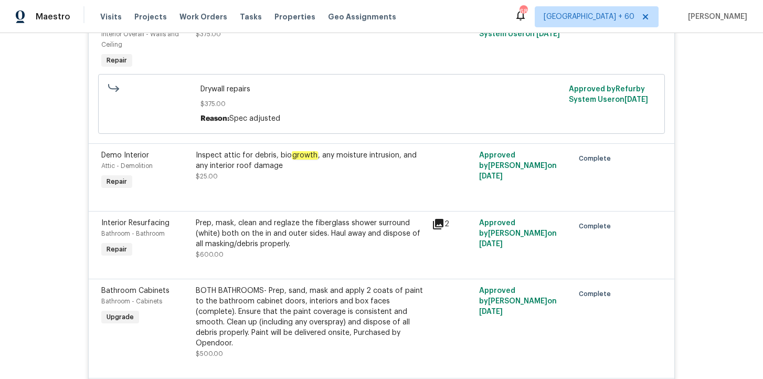
click at [308, 171] on div "Inspect attic for debris, bio growth , any moisture intrusion, and any interior…" at bounding box center [311, 160] width 230 height 21
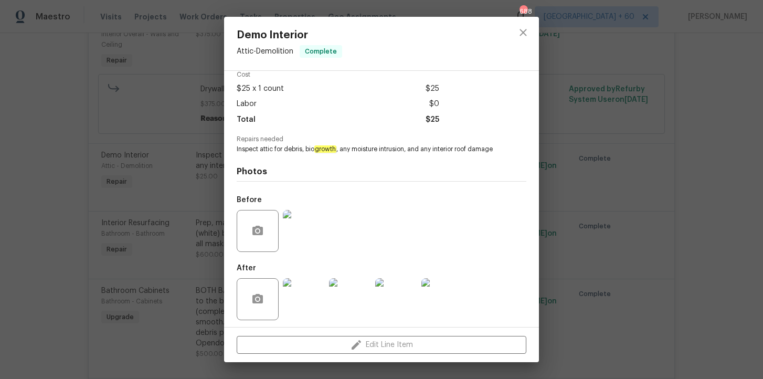
scroll to position [61, 0]
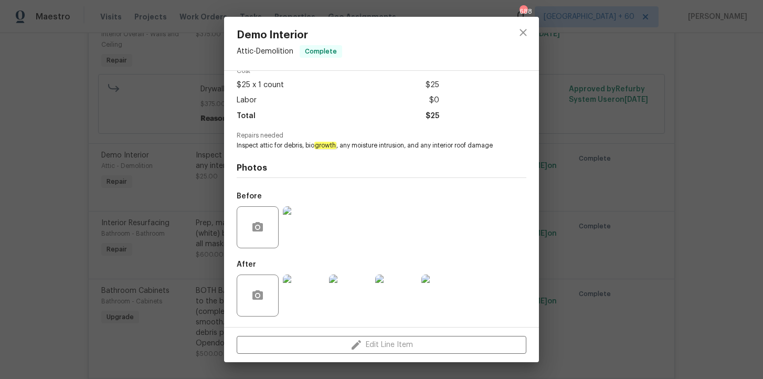
click at [307, 226] on img at bounding box center [304, 227] width 42 height 42
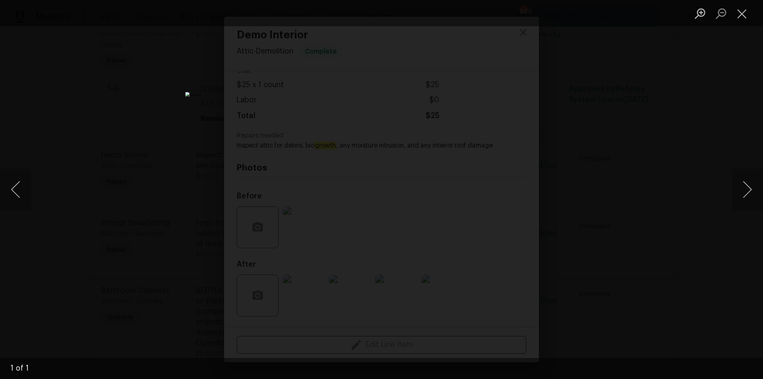
click at [708, 138] on div "Lightbox" at bounding box center [381, 189] width 763 height 379
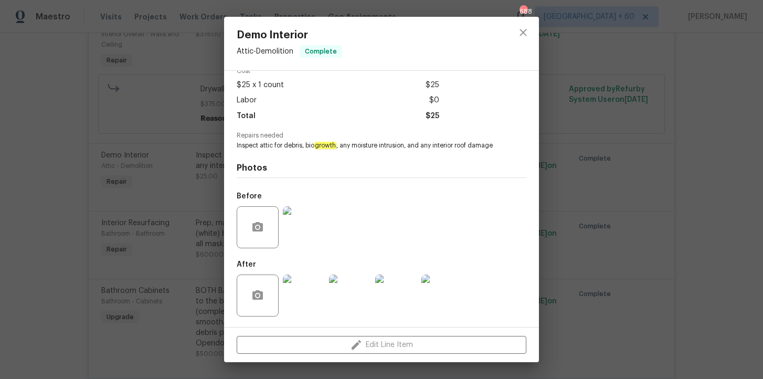
click at [708, 138] on div "Demo Interior Attic - Demolition Complete Vendor Coverall Painting and Remodeli…" at bounding box center [381, 189] width 763 height 379
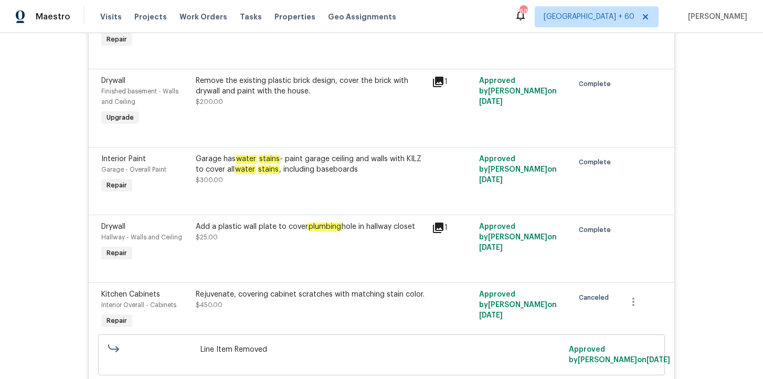
scroll to position [5008, 0]
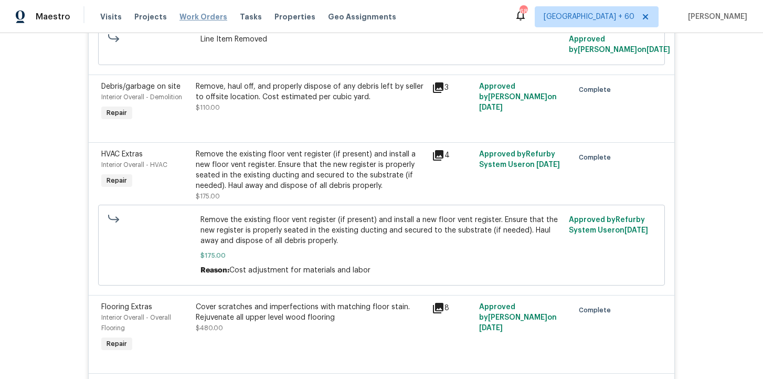
click at [205, 14] on span "Work Orders" at bounding box center [203, 17] width 48 height 10
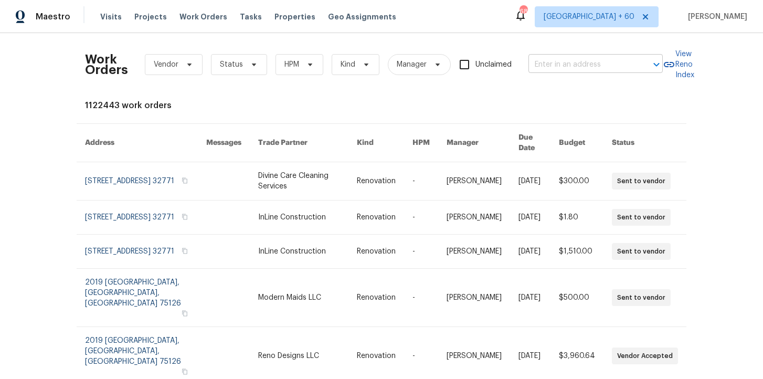
click at [569, 62] on input "text" at bounding box center [580, 65] width 105 height 16
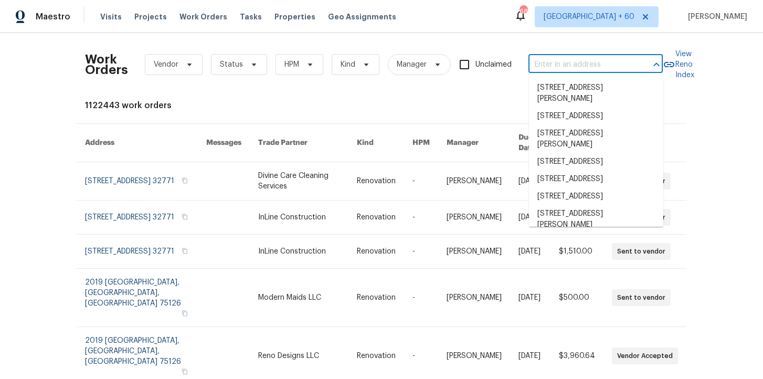
paste input "108 Nancy Ave Pleasant View, TN 37146"
type input "108 Nancy Ave Pleasant View, TN 37146"
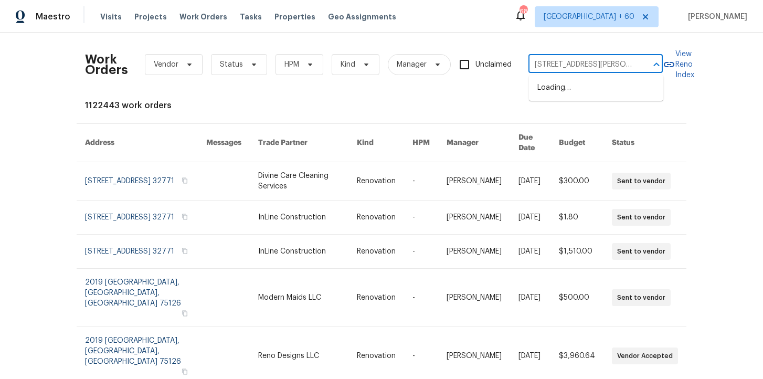
scroll to position [0, 36]
click at [580, 96] on li "108 Nancy Ave, Pleasant View, TN 37146" at bounding box center [596, 93] width 134 height 28
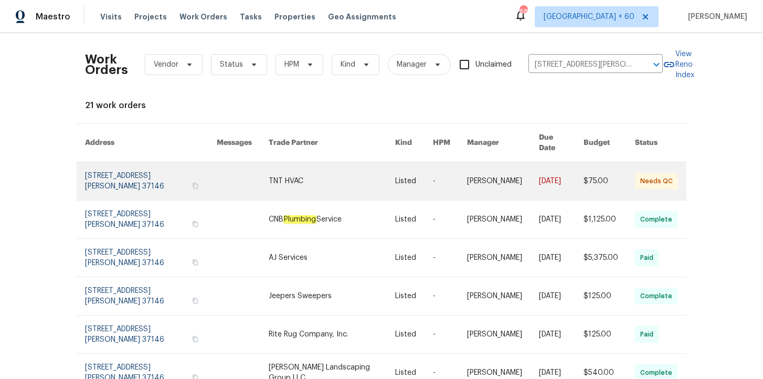
click at [111, 174] on link at bounding box center [151, 181] width 132 height 38
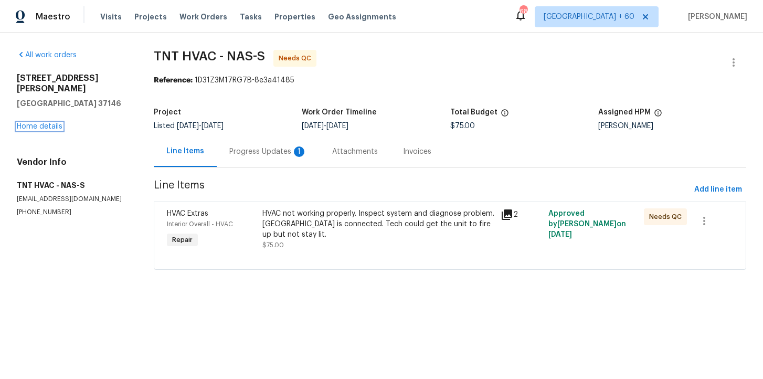
click at [51, 123] on link "Home details" at bounding box center [40, 126] width 46 height 7
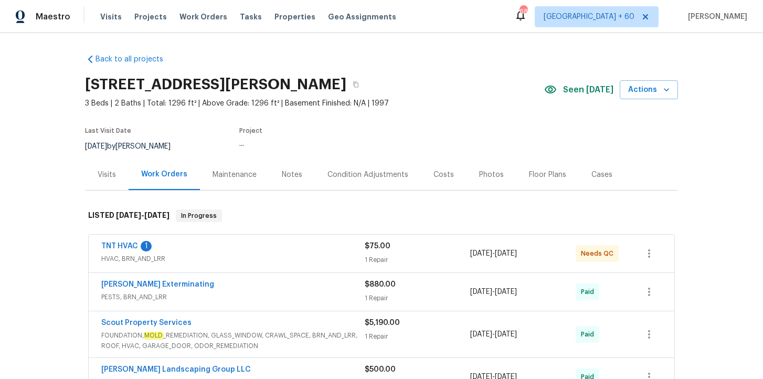
scroll to position [114, 0]
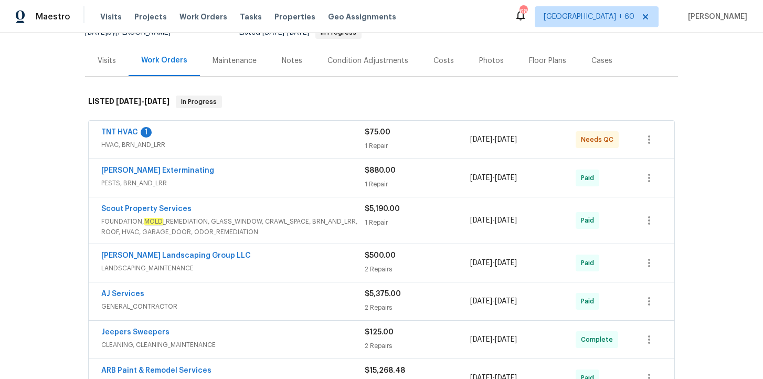
click at [272, 178] on span "PESTS, BRN_AND_LRR" at bounding box center [232, 183] width 263 height 10
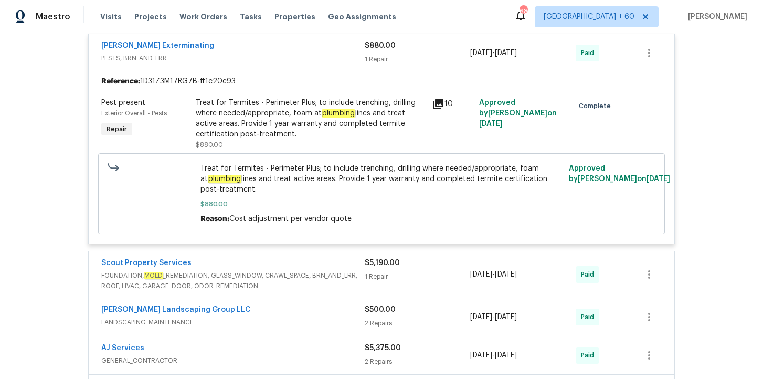
scroll to position [314, 0]
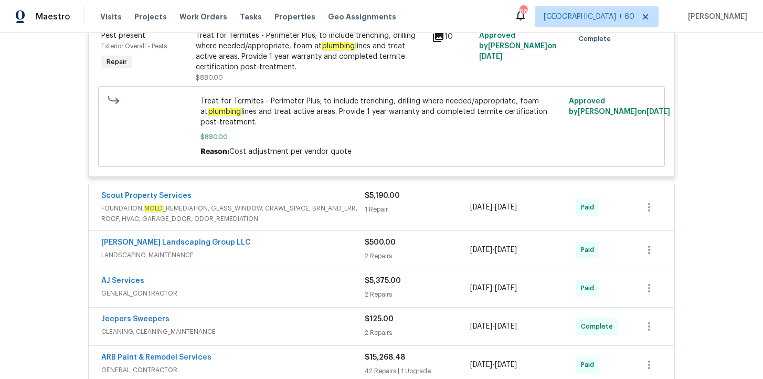
click at [298, 213] on span "FOUNDATION, MOLD _REMEDIATION, GLASS_WINDOW, CRAWL_SPACE, BRN_AND_LRR, ROOF, HV…" at bounding box center [232, 213] width 263 height 21
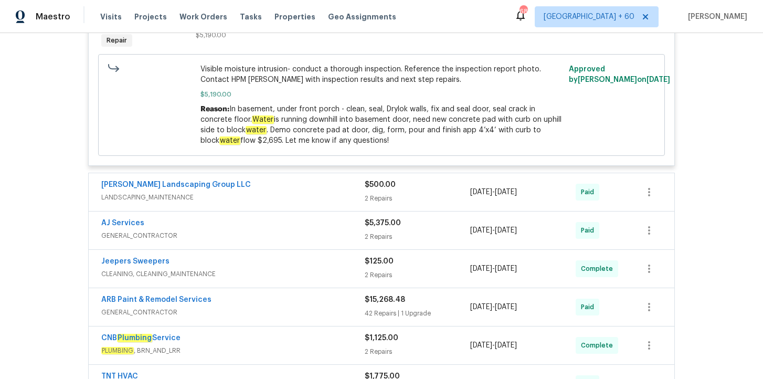
scroll to position [651, 0]
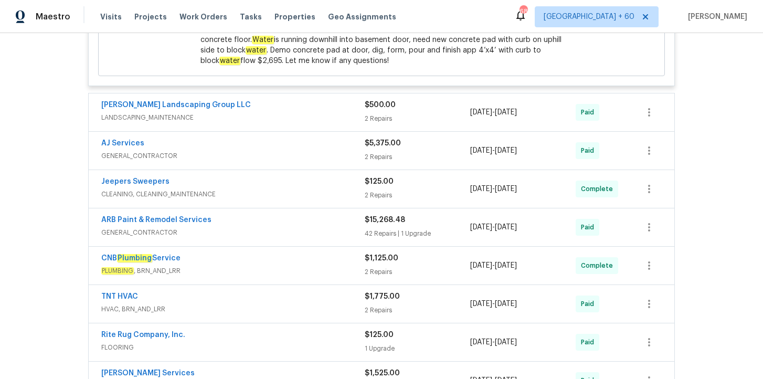
click at [290, 268] on span "PLUMBING , BRN_AND_LRR" at bounding box center [232, 270] width 263 height 10
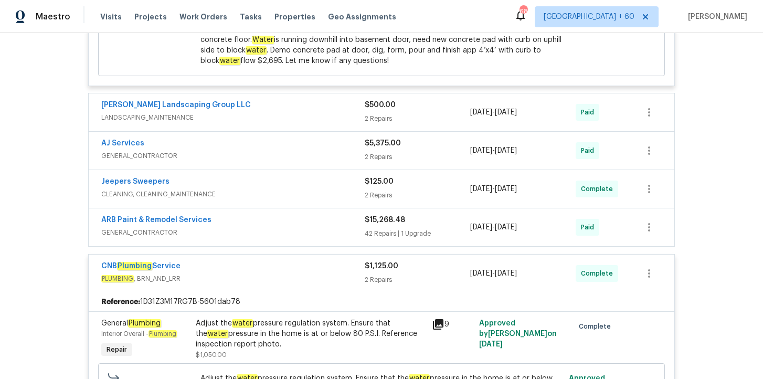
click at [260, 152] on span "GENERAL_CONTRACTOR" at bounding box center [232, 156] width 263 height 10
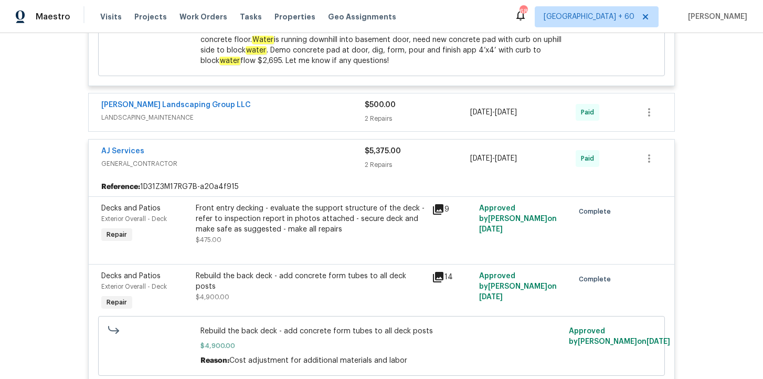
click at [249, 108] on div "Sandoval Landscaping Group LLC" at bounding box center [232, 106] width 263 height 13
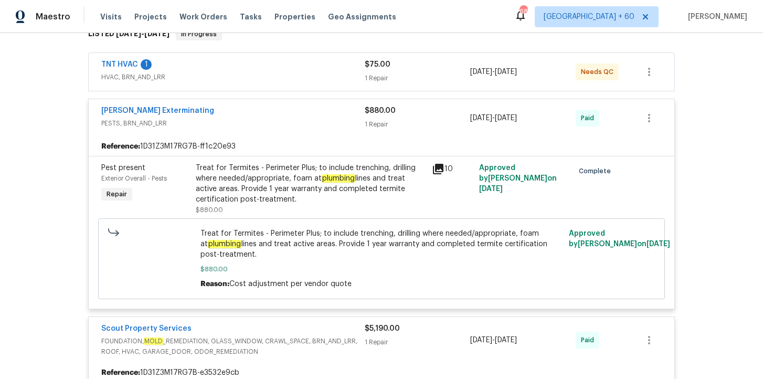
scroll to position [152, 0]
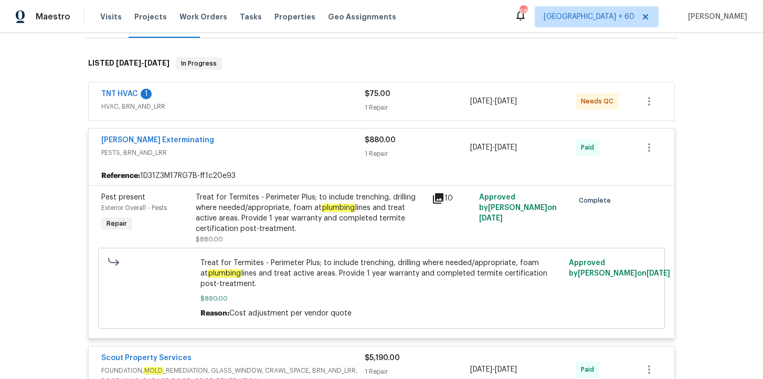
click at [213, 108] on span "HVAC, BRN_AND_LRR" at bounding box center [232, 106] width 263 height 10
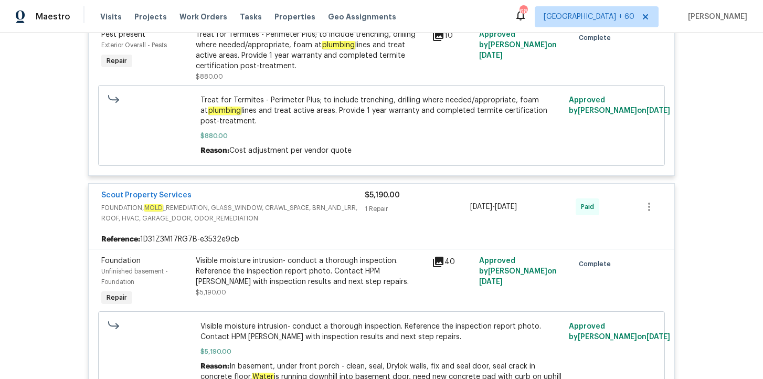
scroll to position [466, 0]
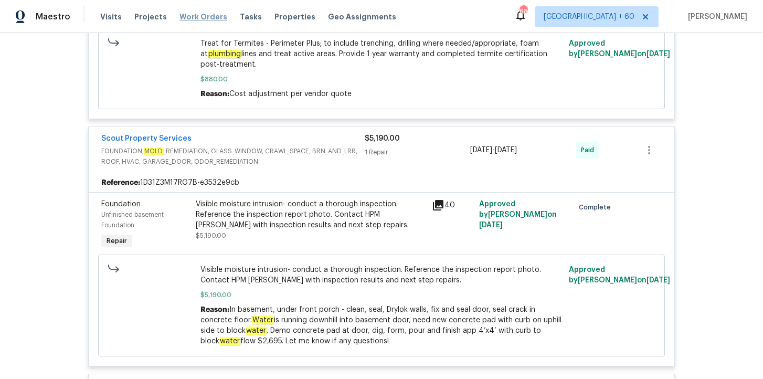
click at [204, 19] on span "Work Orders" at bounding box center [203, 17] width 48 height 10
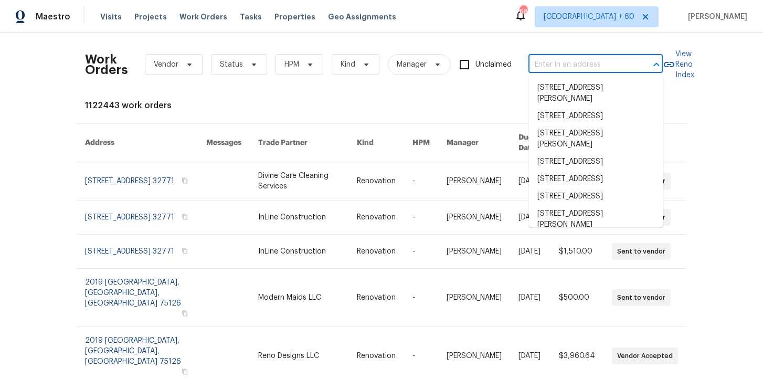
click at [562, 63] on input "text" at bounding box center [580, 65] width 105 height 16
paste input "2900 S Downing St Englewood, CO 80113"
type input "2900 S Downing St Englewood, CO 80113"
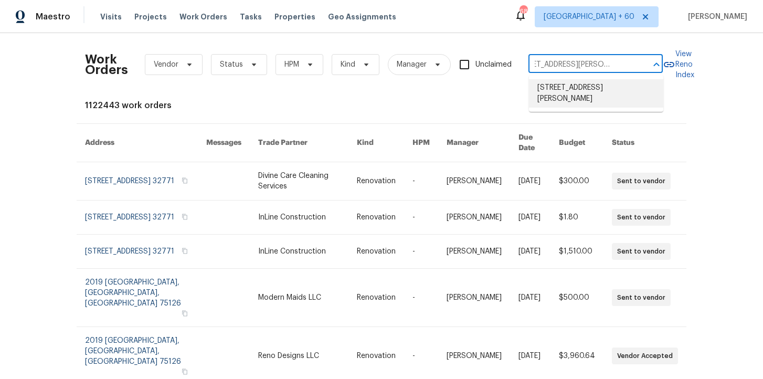
click at [577, 90] on li "2900 S Downing St, Englewood, CO 80113" at bounding box center [596, 93] width 134 height 28
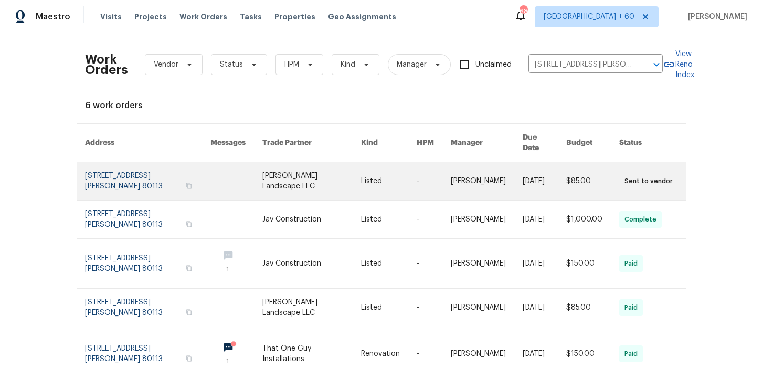
click at [130, 168] on link at bounding box center [147, 181] width 125 height 38
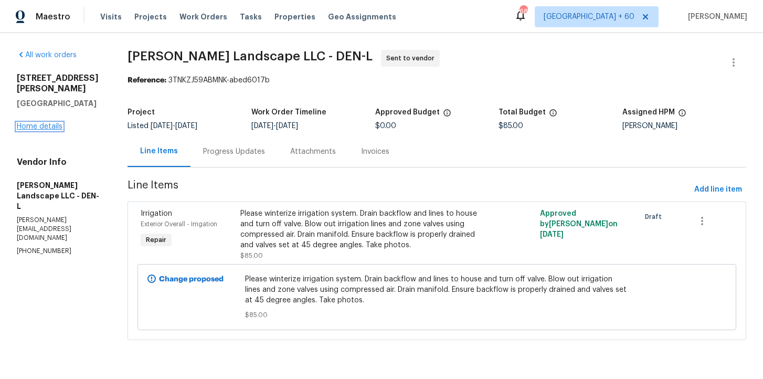
click at [41, 123] on link "Home details" at bounding box center [40, 126] width 46 height 7
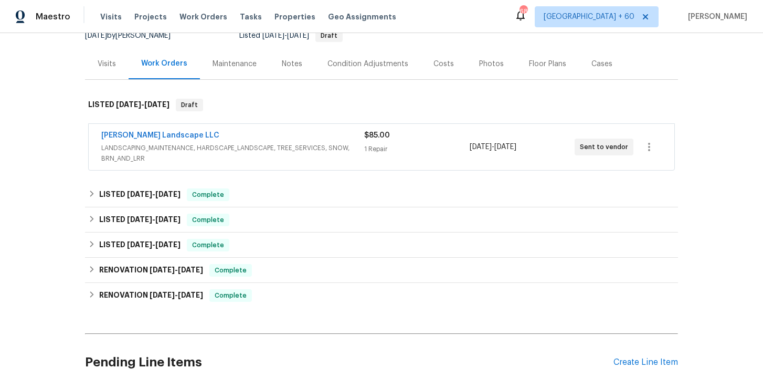
scroll to position [122, 0]
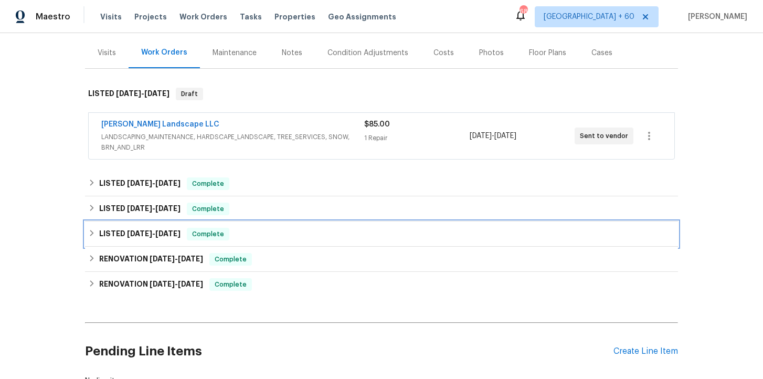
click at [266, 233] on div "LISTED 6/24/25 - 6/27/25 Complete" at bounding box center [381, 234] width 586 height 13
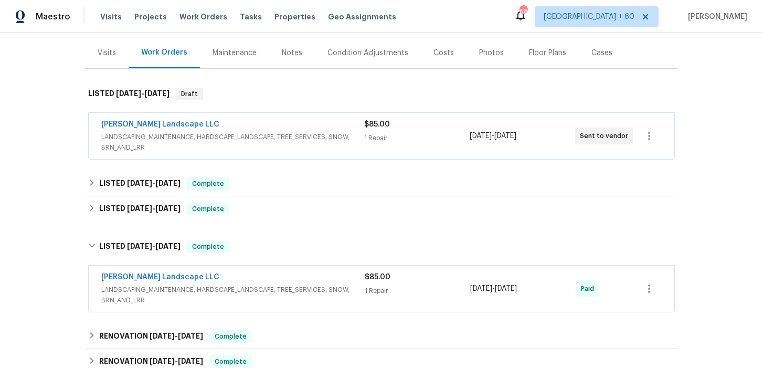
click at [292, 284] on span "LANDSCAPING_MAINTENANCE, HARDSCAPE_LANDSCAPE, TREE_SERVICES, SNOW, BRN_AND_LRR" at bounding box center [232, 294] width 263 height 21
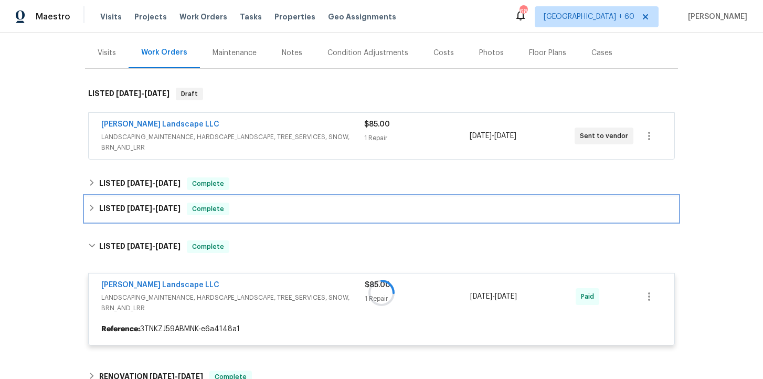
click at [270, 208] on div "LISTED 9/2/25 - 9/9/25 Complete" at bounding box center [381, 208] width 586 height 13
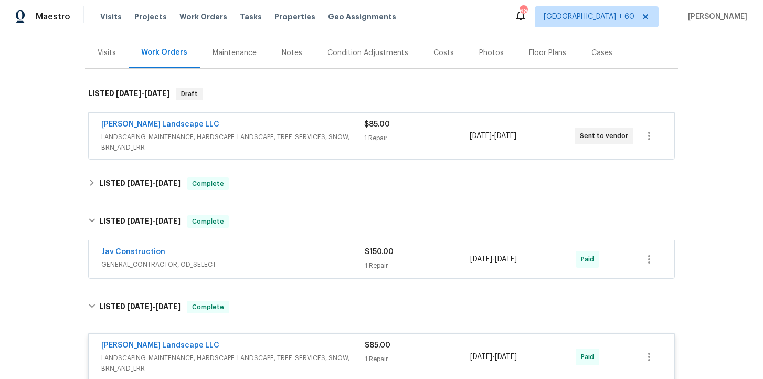
click at [283, 245] on div "Jav Construction GENERAL_CONTRACTOR, OD_SELECT $150.00 1 Repair 9/2/2025 - 9/9/…" at bounding box center [381, 259] width 585 height 38
click at [283, 262] on span "GENERAL_CONTRACTOR, OD_SELECT" at bounding box center [232, 264] width 263 height 10
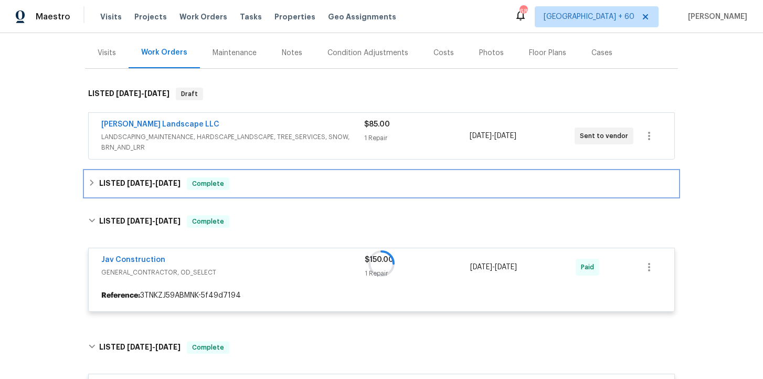
click at [278, 187] on div "LISTED 9/16/25 - 9/30/25 Complete" at bounding box center [381, 183] width 586 height 13
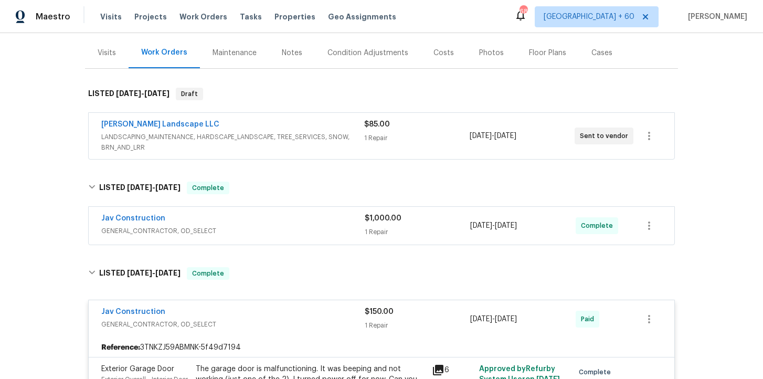
click at [284, 238] on div "Jav Construction GENERAL_CONTRACTOR, OD_SELECT $1,000.00 1 Repair 9/16/2025 - 9…" at bounding box center [381, 226] width 585 height 38
click at [284, 228] on span "GENERAL_CONTRACTOR, OD_SELECT" at bounding box center [232, 231] width 263 height 10
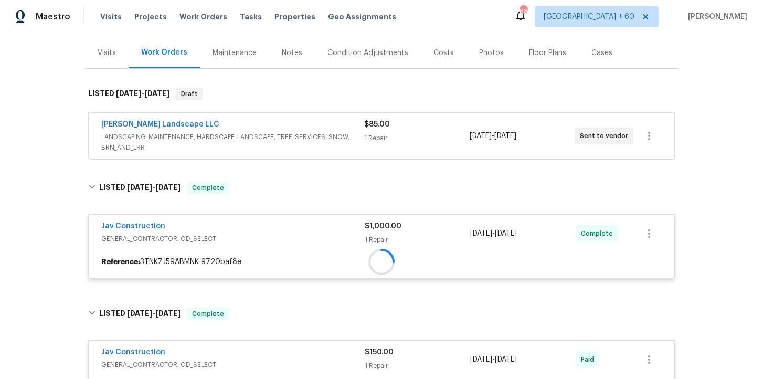
click at [298, 144] on span "LANDSCAPING_MAINTENANCE, HARDSCAPE_LANDSCAPE, TREE_SERVICES, SNOW, BRN_AND_LRR" at bounding box center [232, 142] width 263 height 21
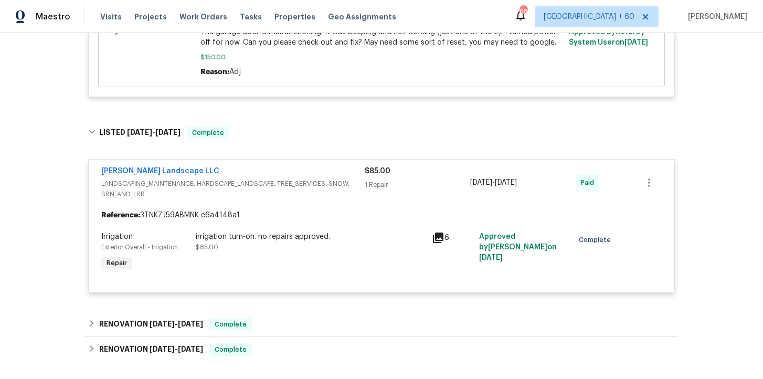
scroll to position [964, 0]
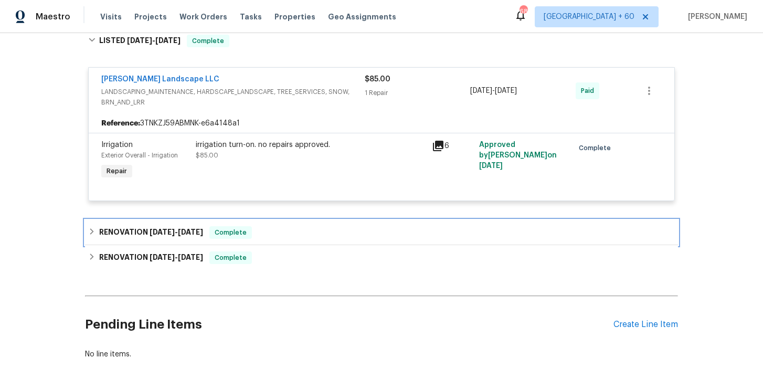
click at [320, 235] on div "RENOVATION 4/4/25 - 4/4/25 Complete" at bounding box center [381, 232] width 586 height 13
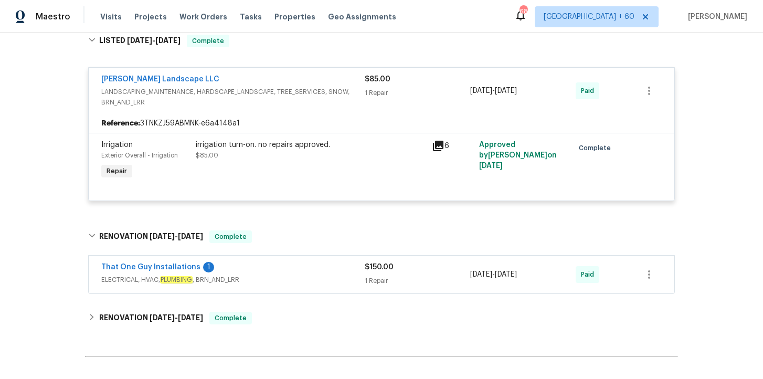
click at [324, 273] on div "That One Guy Installations 1" at bounding box center [232, 268] width 263 height 13
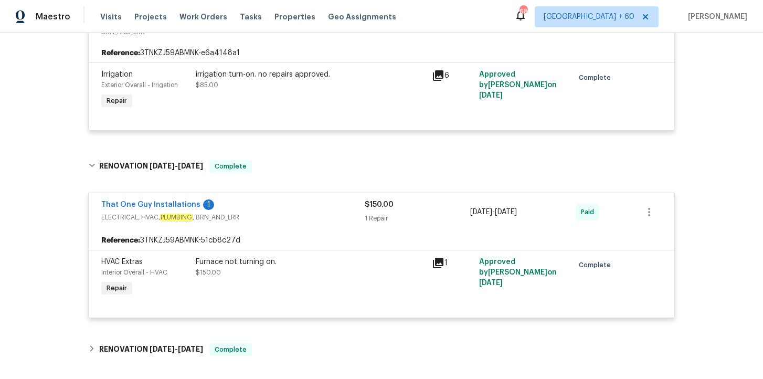
scroll to position [1135, 0]
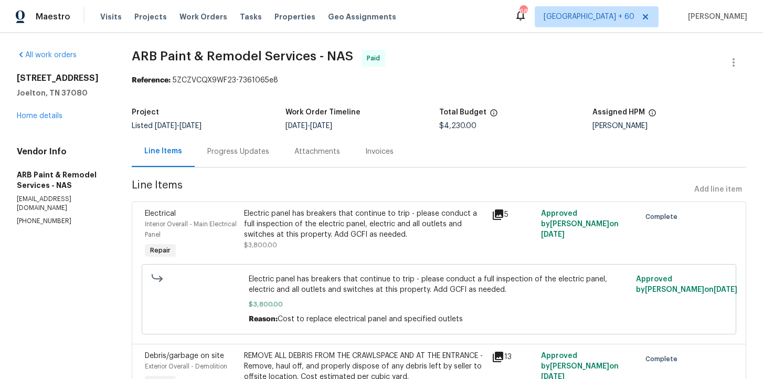
click at [245, 151] on div "Progress Updates" at bounding box center [238, 151] width 62 height 10
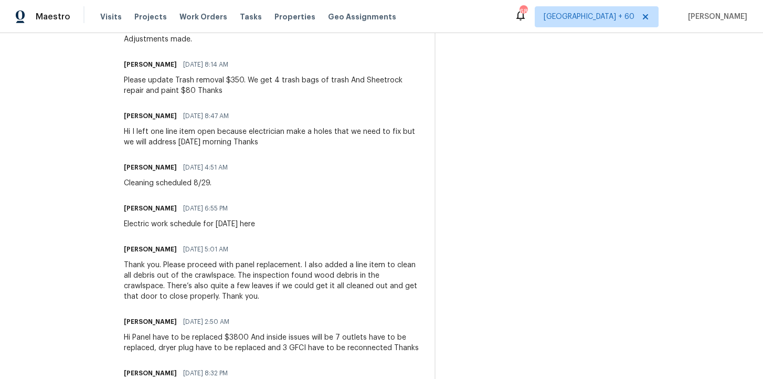
scroll to position [443, 0]
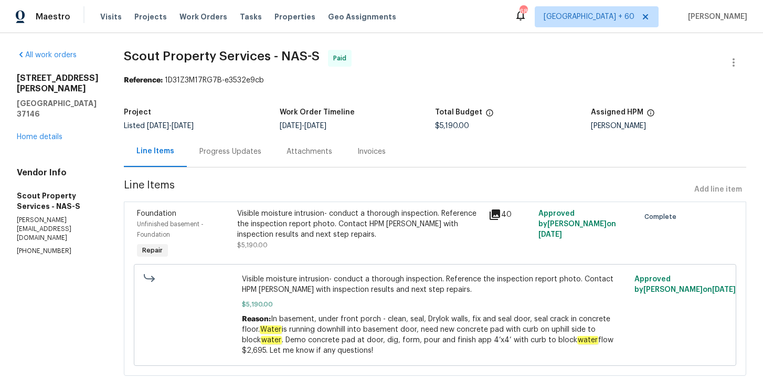
click at [242, 145] on div "Progress Updates" at bounding box center [230, 151] width 87 height 31
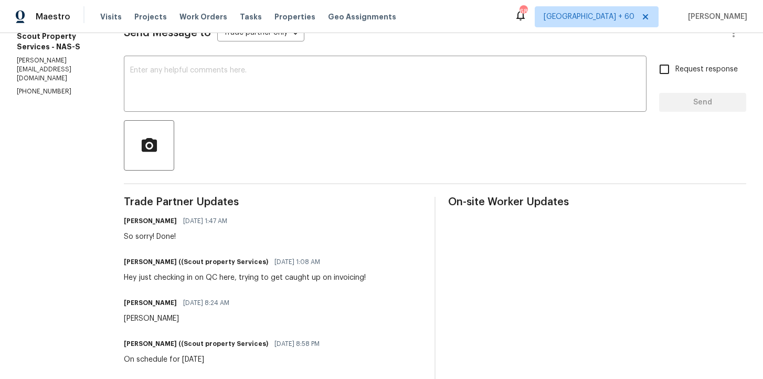
scroll to position [99, 0]
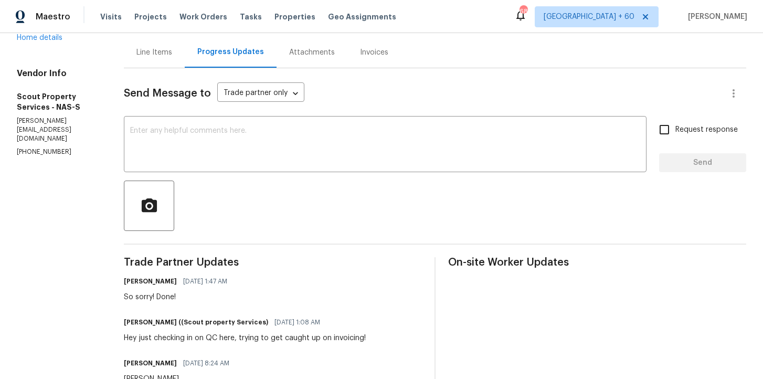
click at [360, 55] on div "Invoices" at bounding box center [374, 52] width 28 height 10
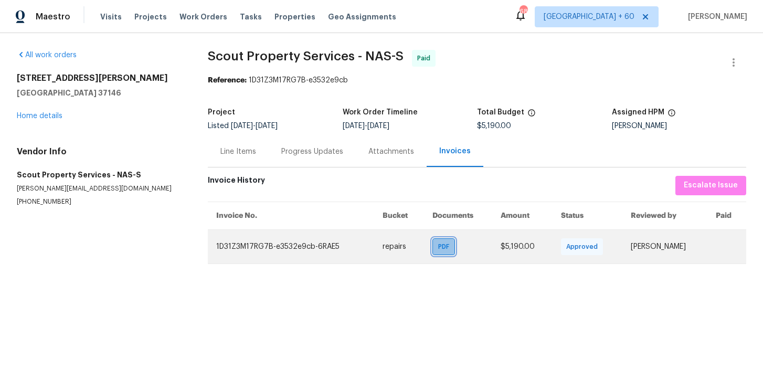
click at [433, 240] on div "PDF" at bounding box center [443, 246] width 23 height 17
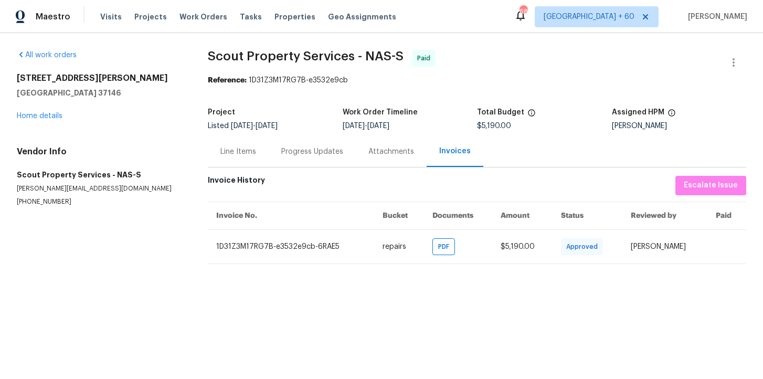
click at [296, 149] on div "Progress Updates" at bounding box center [312, 151] width 62 height 10
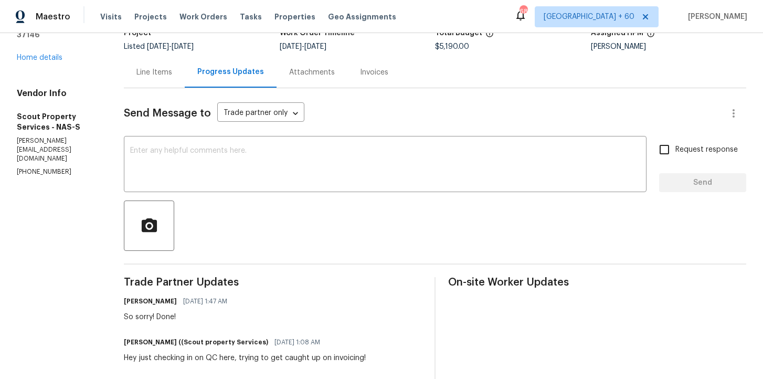
scroll to position [45, 0]
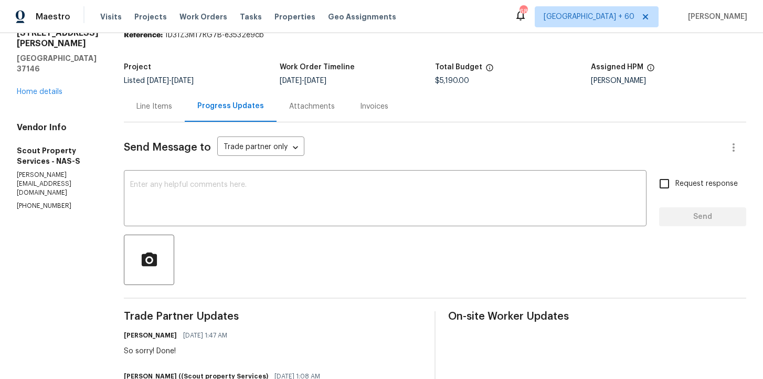
click at [136, 103] on div "Line Items" at bounding box center [154, 106] width 36 height 10
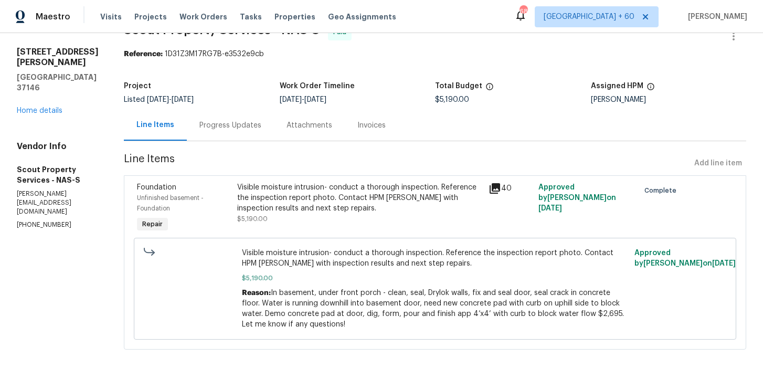
scroll to position [27, 0]
click at [335, 227] on div "Visible moisture intrusion- conduct a thorough inspection. Reference the inspec…" at bounding box center [359, 208] width 251 height 59
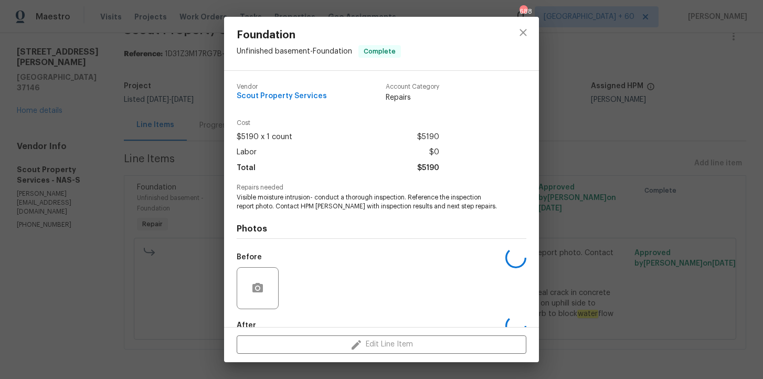
scroll to position [61, 0]
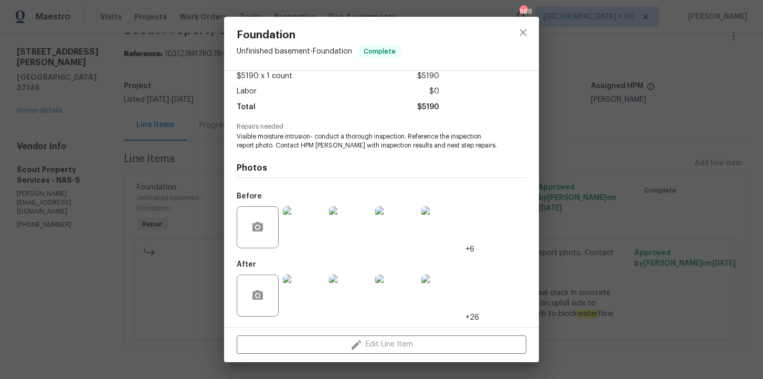
click at [307, 237] on img at bounding box center [304, 227] width 42 height 42
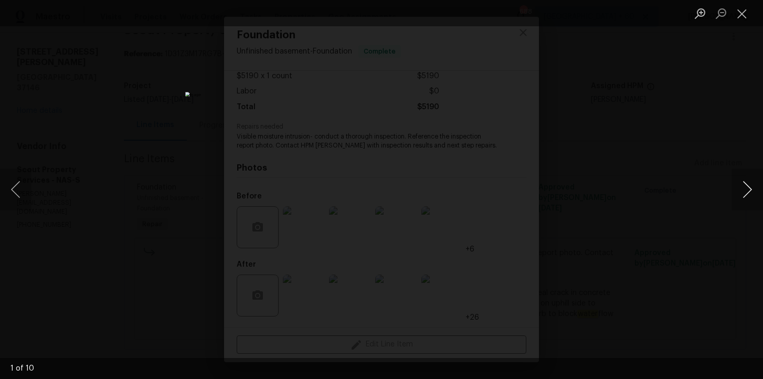
click at [743, 191] on button "Next image" at bounding box center [746, 189] width 31 height 42
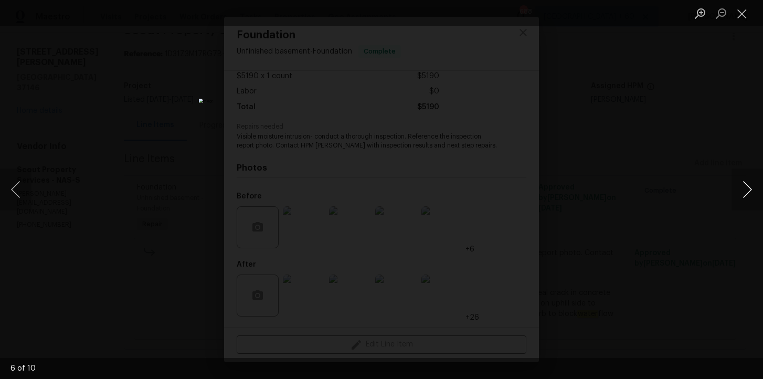
click at [742, 191] on button "Next image" at bounding box center [746, 189] width 31 height 42
click at [707, 90] on div "Lightbox" at bounding box center [381, 189] width 763 height 379
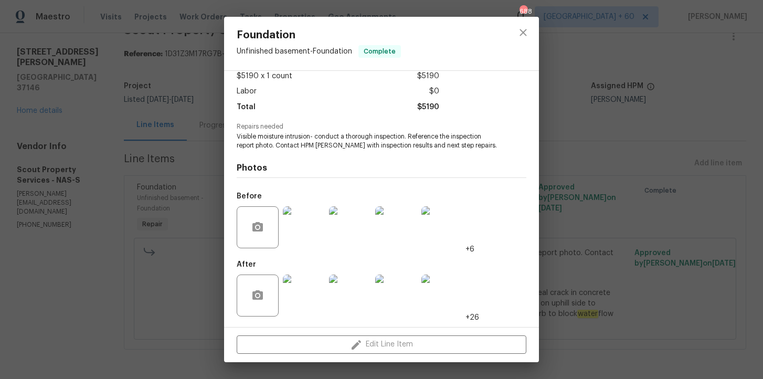
click at [627, 153] on div "Foundation Unfinished basement - Foundation Complete Vendor Scout Property Serv…" at bounding box center [381, 189] width 763 height 379
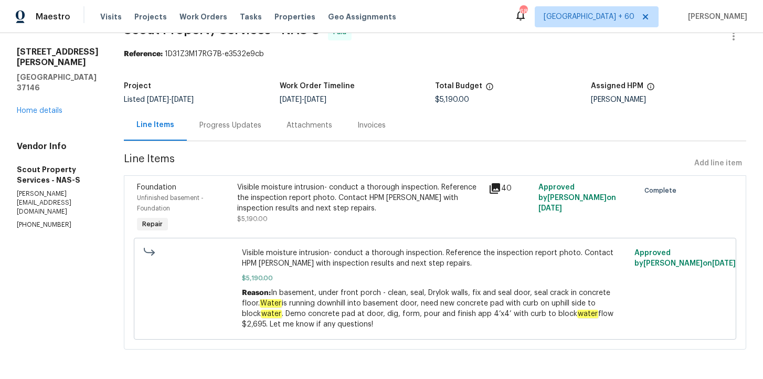
click at [238, 134] on div "Progress Updates" at bounding box center [230, 125] width 87 height 31
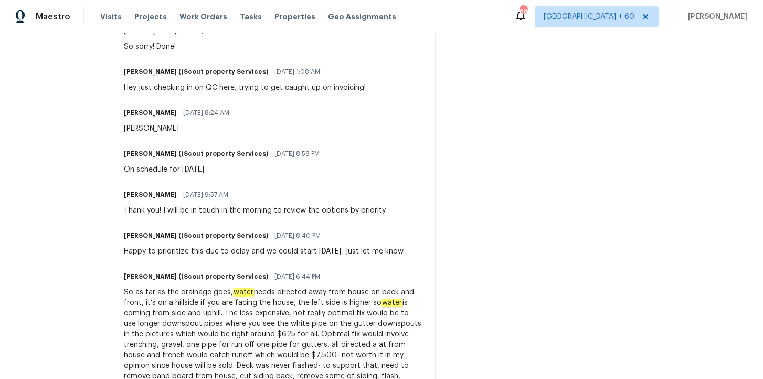
scroll to position [522, 0]
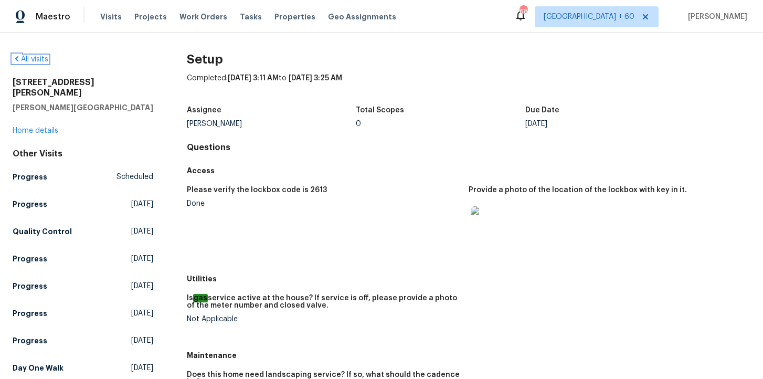
click at [36, 60] on link "All visits" at bounding box center [31, 59] width 36 height 7
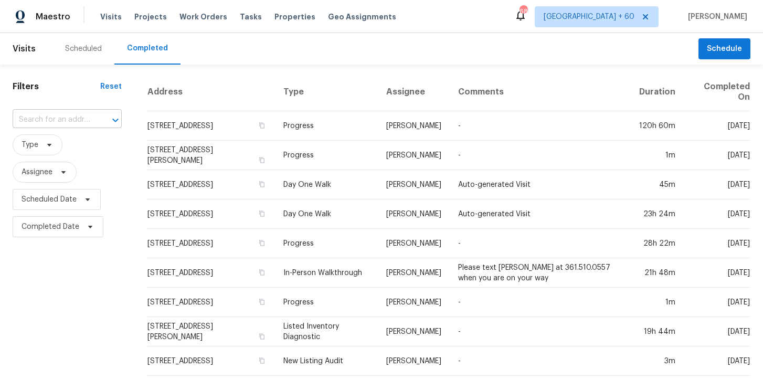
click at [54, 119] on input "text" at bounding box center [53, 120] width 80 height 16
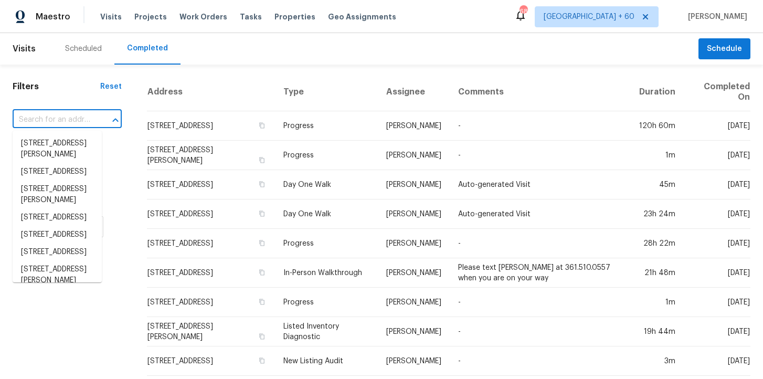
paste input "[STREET_ADDRESS][PERSON_NAME]"
type input "[STREET_ADDRESS][PERSON_NAME]"
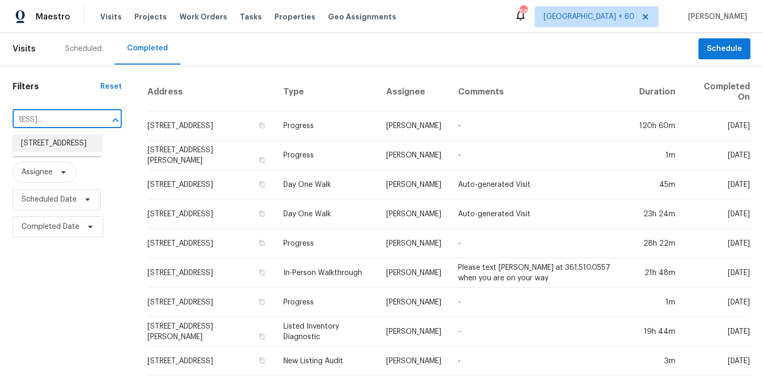
click at [71, 140] on li "[STREET_ADDRESS]" at bounding box center [57, 143] width 89 height 17
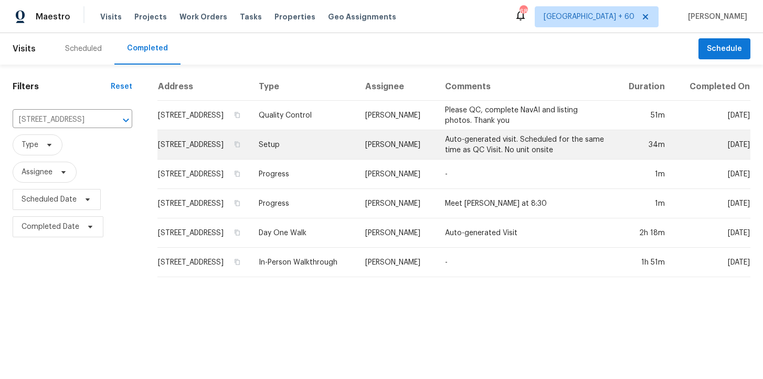
click at [313, 149] on td "Setup" at bounding box center [303, 144] width 106 height 29
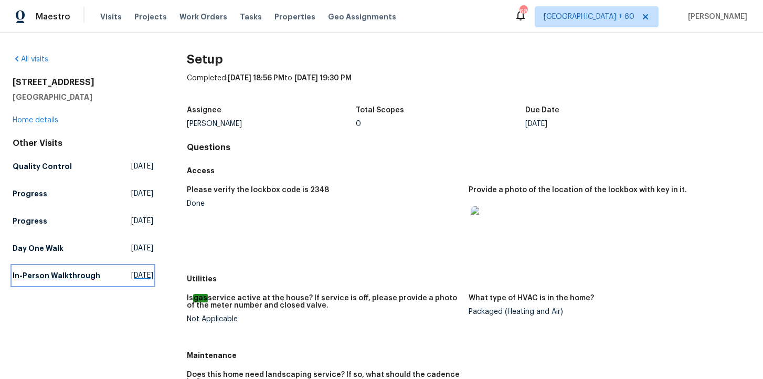
click at [58, 273] on h5 "In-Person Walkthrough" at bounding box center [57, 275] width 88 height 10
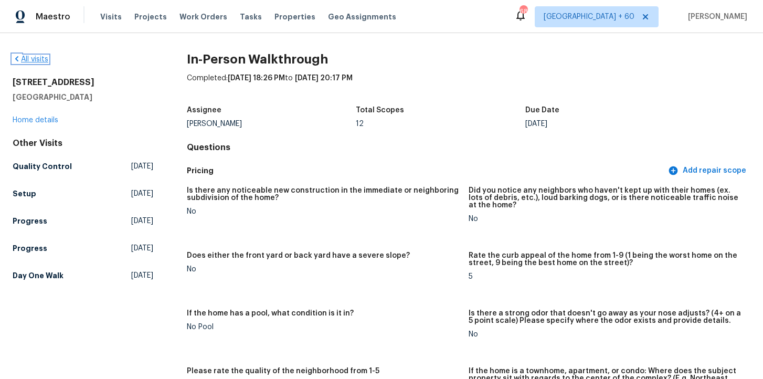
click at [36, 62] on link "All visits" at bounding box center [31, 59] width 36 height 7
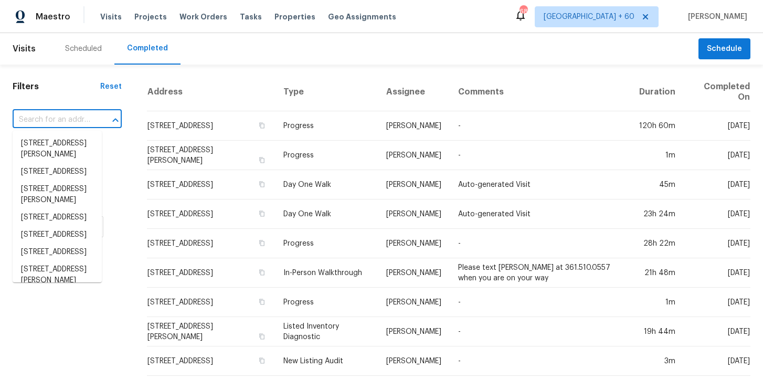
click at [61, 120] on input "text" at bounding box center [53, 120] width 80 height 16
paste input "[STREET_ADDRESS][PERSON_NAME]"
type input "[STREET_ADDRESS][PERSON_NAME]"
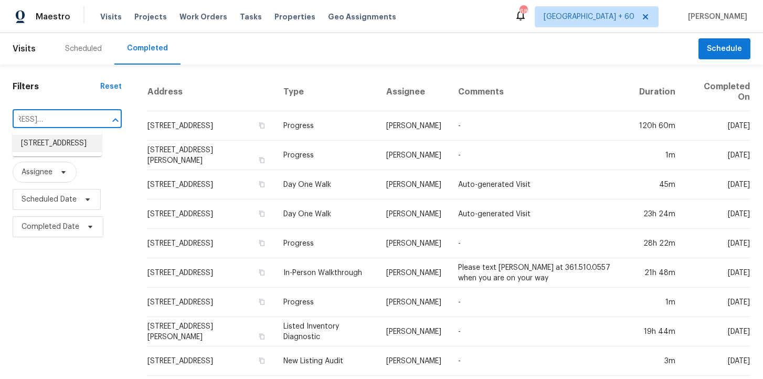
click at [68, 144] on li "[STREET_ADDRESS]" at bounding box center [57, 143] width 89 height 17
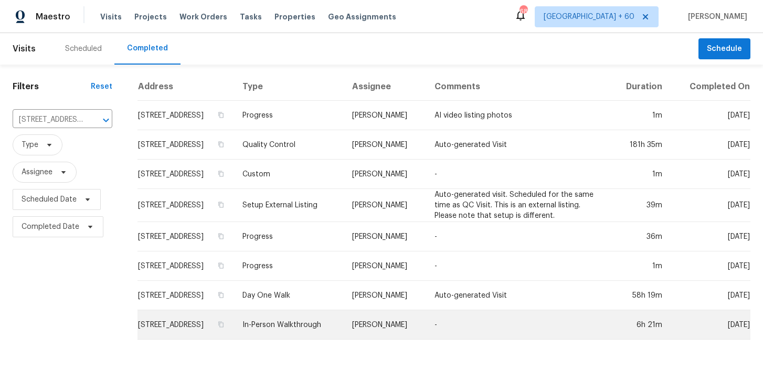
click at [328, 336] on td "In-Person Walkthrough" at bounding box center [289, 324] width 110 height 29
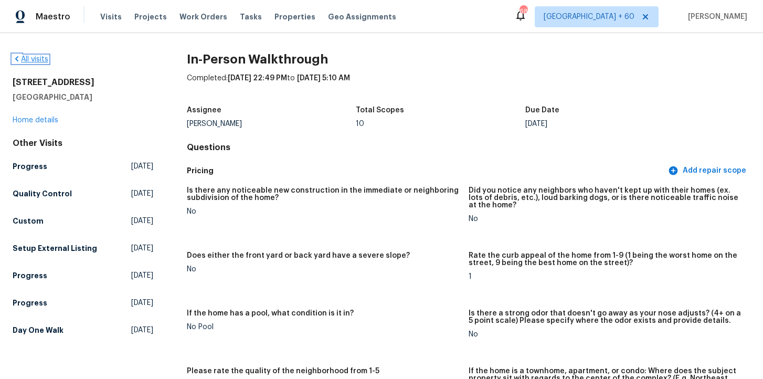
click at [33, 59] on link "All visits" at bounding box center [31, 59] width 36 height 7
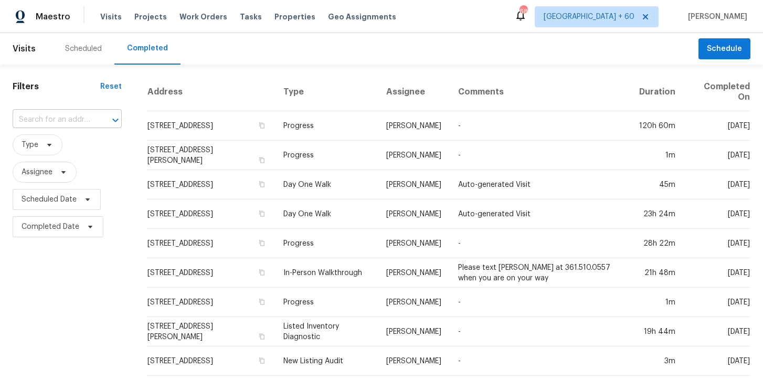
click at [55, 120] on input "text" at bounding box center [53, 120] width 80 height 16
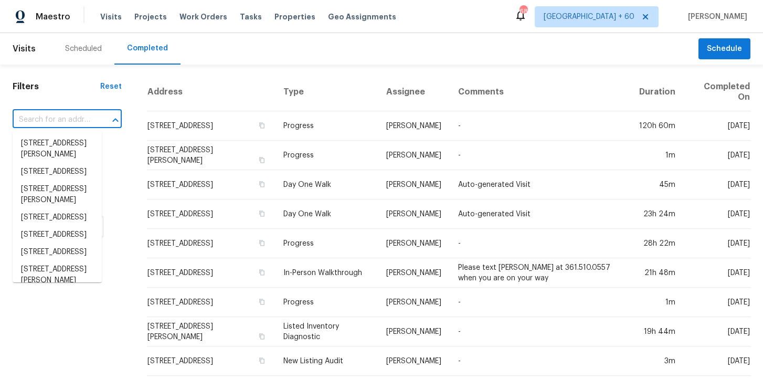
paste input "[STREET_ADDRESS][PERSON_NAME]"
type input "[STREET_ADDRESS][PERSON_NAME]"
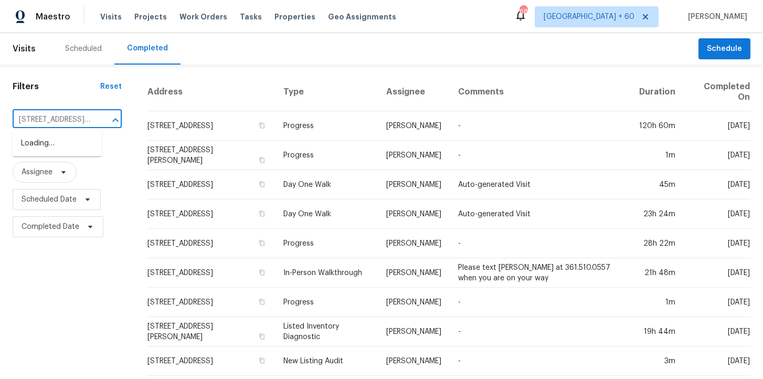
scroll to position [0, 50]
click at [70, 147] on li "[STREET_ADDRESS][PERSON_NAME]" at bounding box center [57, 149] width 89 height 28
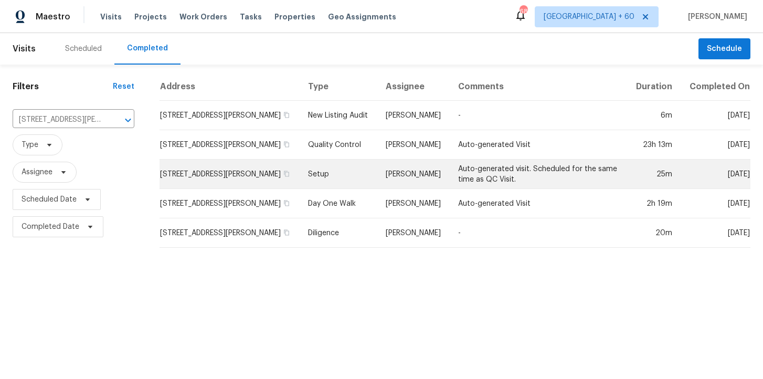
click at [316, 171] on td "Setup" at bounding box center [337, 173] width 77 height 29
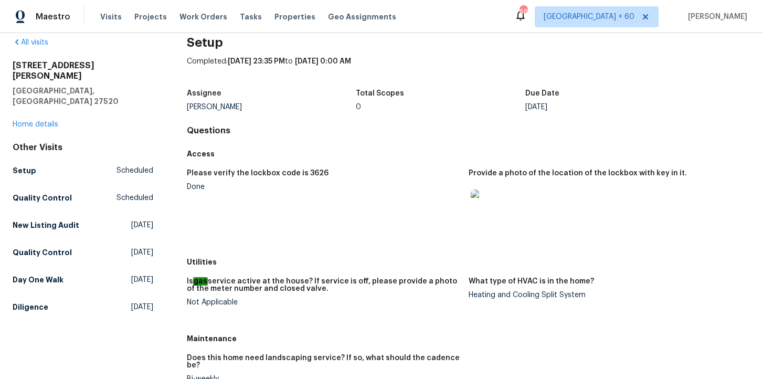
scroll to position [22, 0]
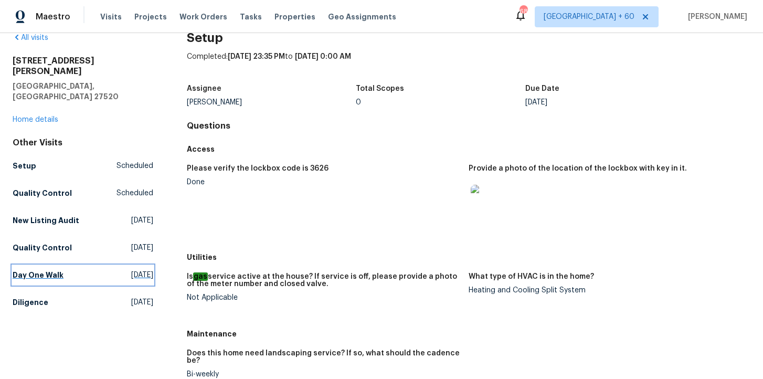
click at [36, 270] on h5 "Day One Walk" at bounding box center [38, 275] width 51 height 10
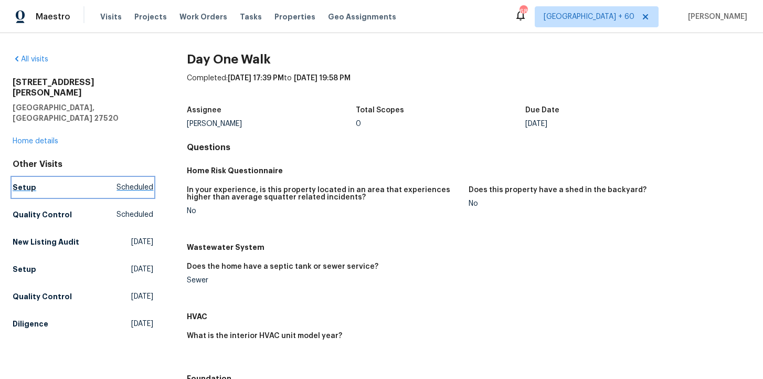
click at [26, 182] on h5 "Setup" at bounding box center [25, 187] width 24 height 10
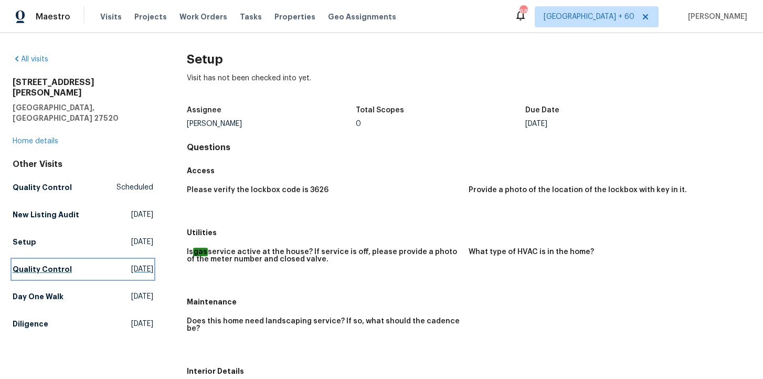
click at [45, 264] on h5 "Quality Control" at bounding box center [42, 269] width 59 height 10
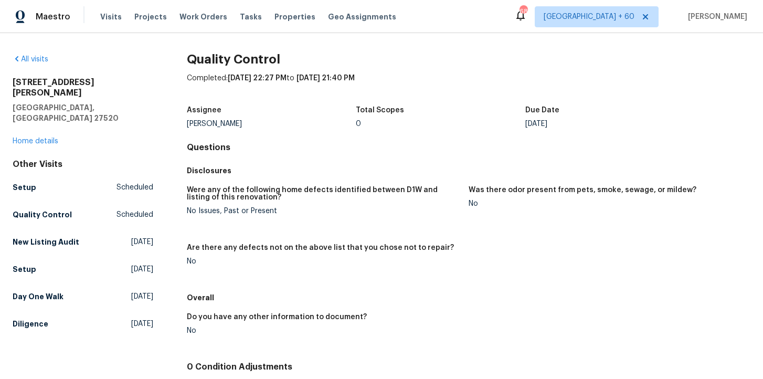
click at [25, 287] on div "Other Visits Setup Scheduled Quality Control Scheduled New Listing Audit [DATE]…" at bounding box center [83, 246] width 141 height 174
click at [28, 291] on h5 "Day One Walk" at bounding box center [38, 296] width 51 height 10
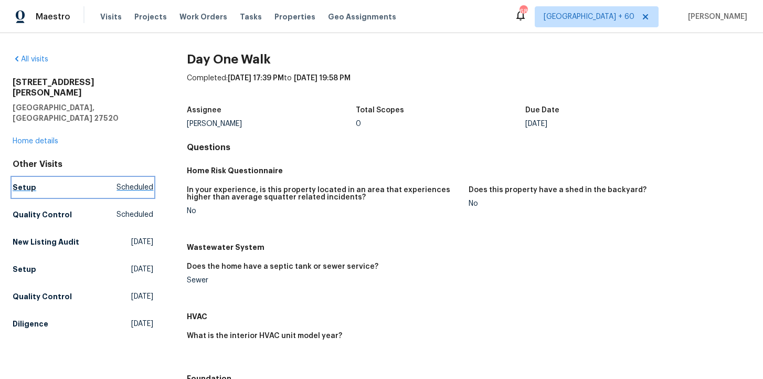
click at [23, 182] on h5 "Setup" at bounding box center [25, 187] width 24 height 10
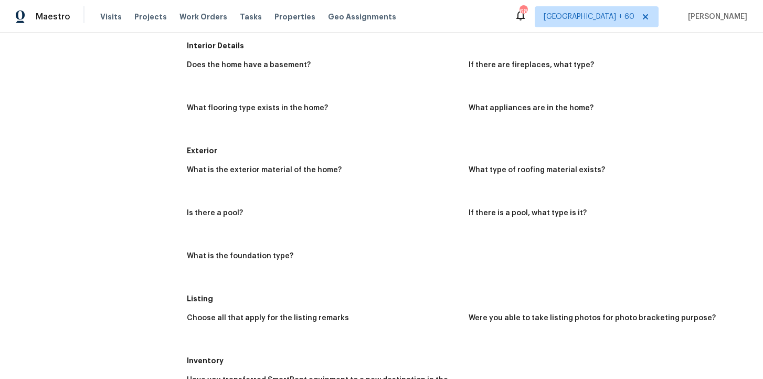
scroll to position [603, 0]
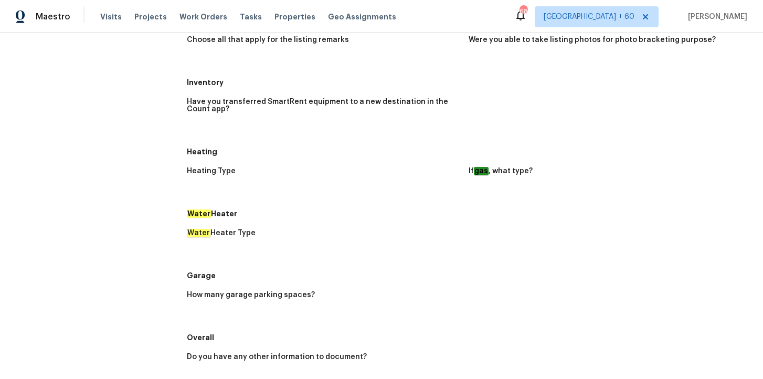
click at [202, 247] on figure "Water Heater Type" at bounding box center [328, 244] width 282 height 30
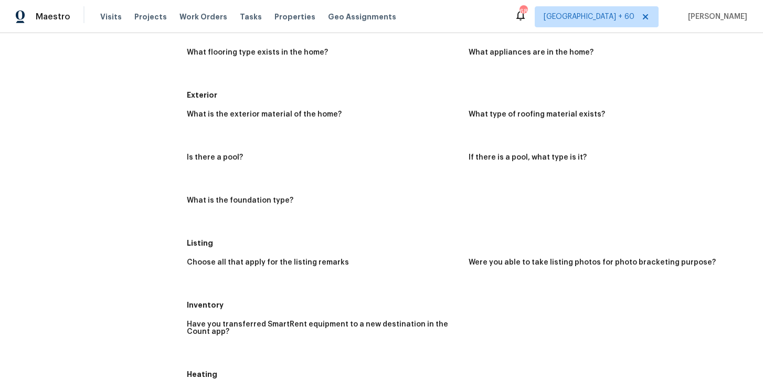
scroll to position [0, 0]
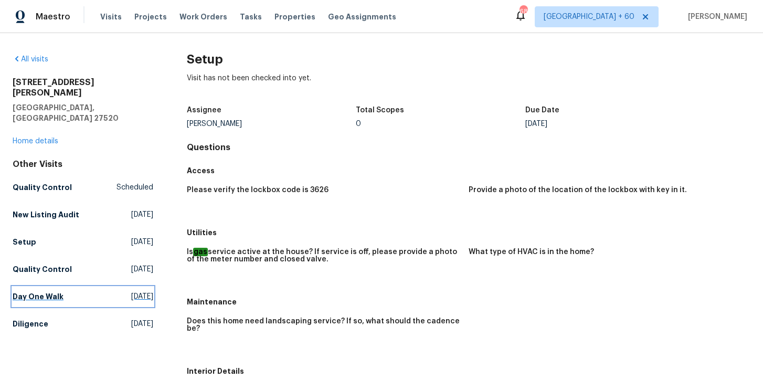
click at [50, 291] on h5 "Day One Walk" at bounding box center [38, 296] width 51 height 10
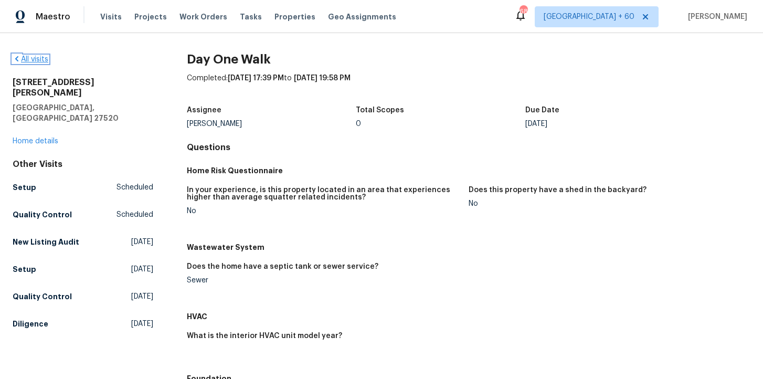
click at [47, 62] on link "All visits" at bounding box center [31, 59] width 36 height 7
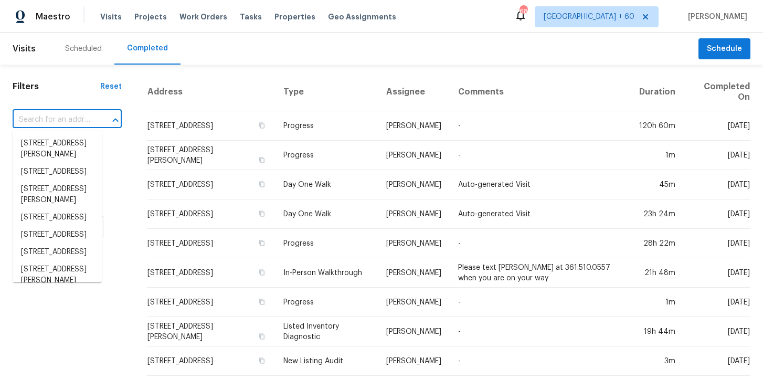
click at [46, 126] on input "text" at bounding box center [53, 120] width 80 height 16
paste input "[STREET_ADDRESS]"
type input "[STREET_ADDRESS]"
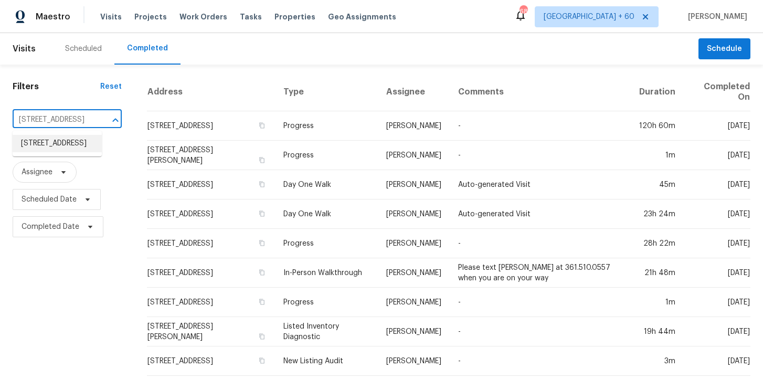
click at [49, 146] on li "[STREET_ADDRESS]" at bounding box center [57, 143] width 89 height 17
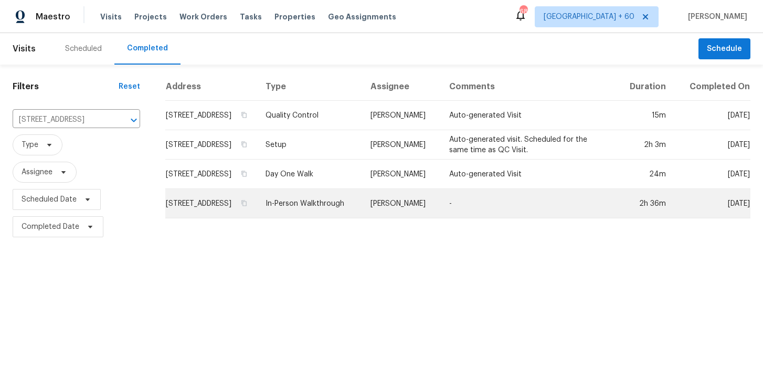
click at [325, 213] on td "In-Person Walkthrough" at bounding box center [309, 203] width 105 height 29
